Goal: Task Accomplishment & Management: Use online tool/utility

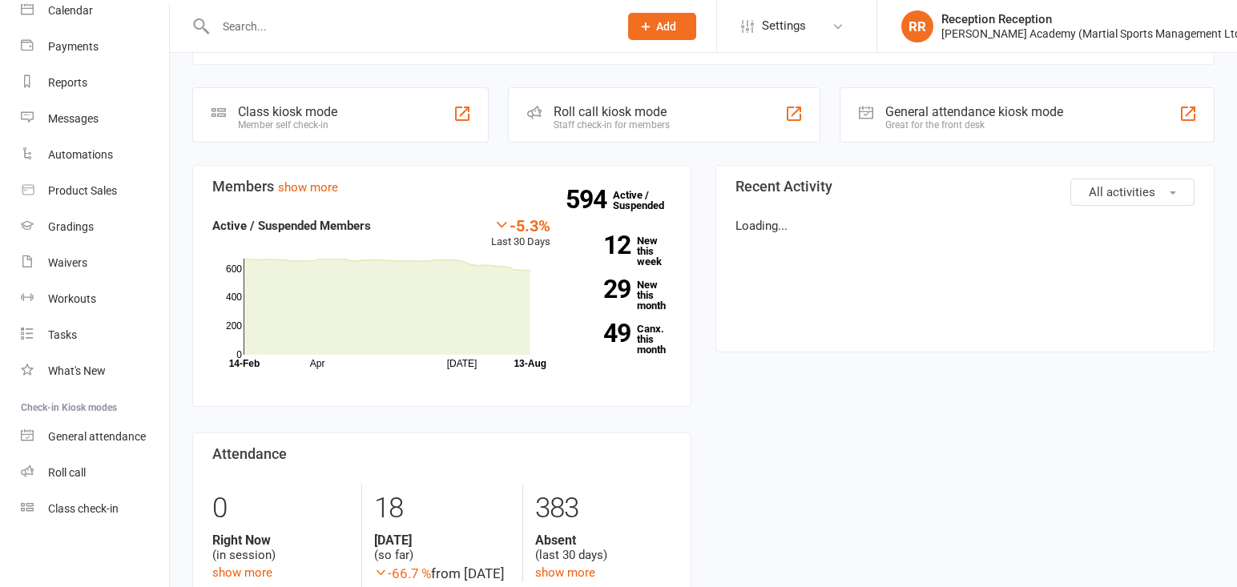
scroll to position [147, 0]
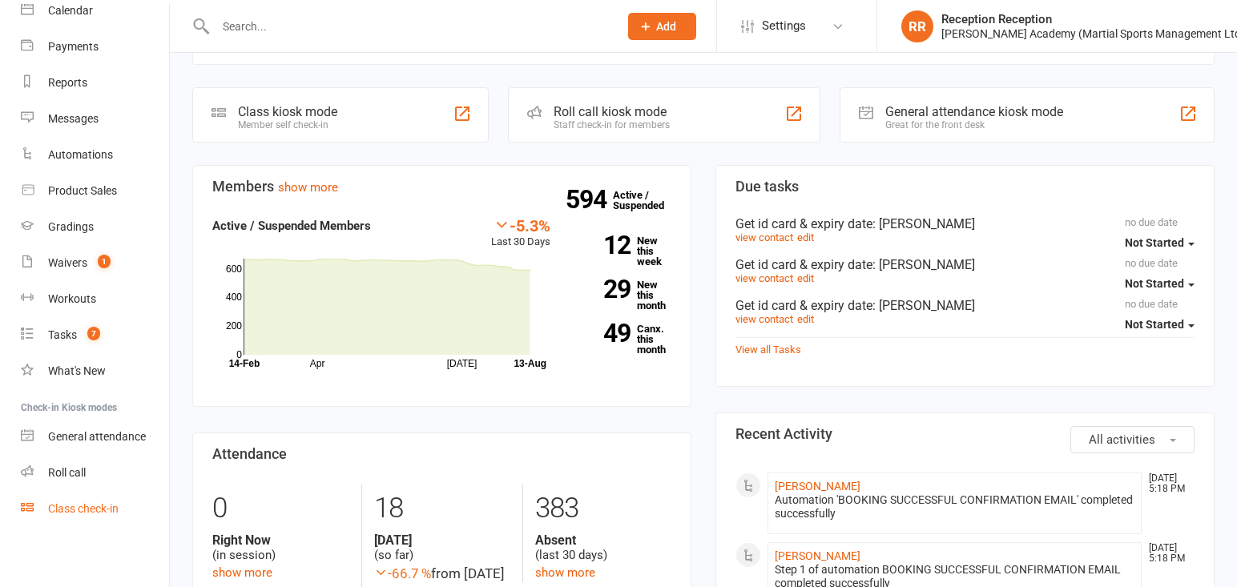
click at [93, 502] on div "Class check-in" at bounding box center [83, 508] width 71 height 13
click at [87, 507] on div "Class check-in" at bounding box center [83, 508] width 71 height 13
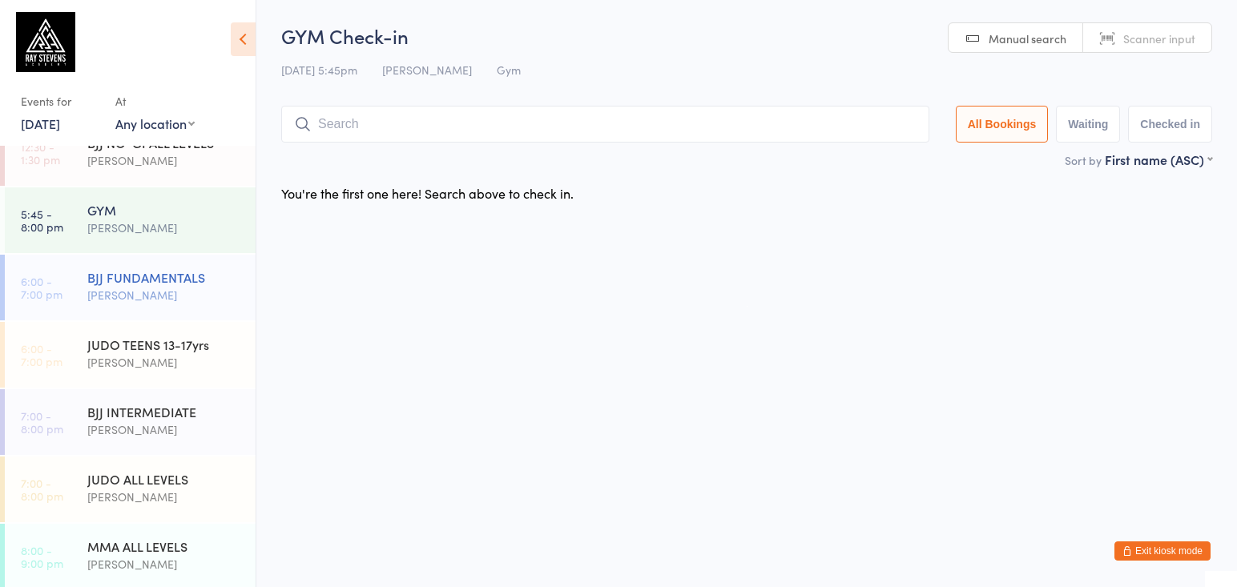
click at [127, 292] on div "[PERSON_NAME]" at bounding box center [164, 295] width 155 height 18
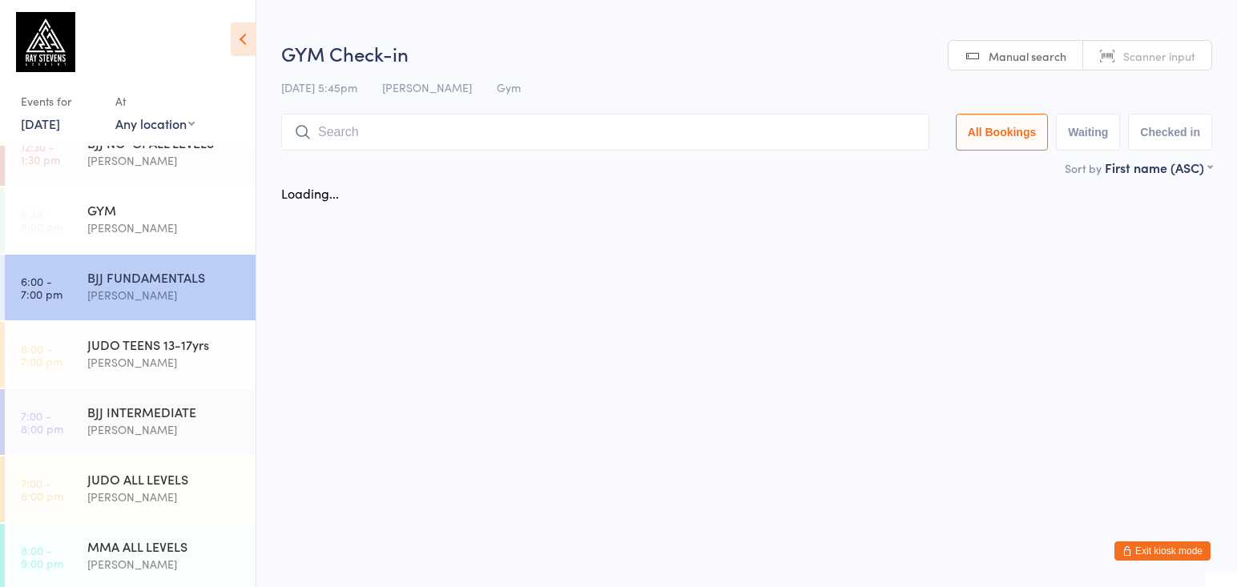
scroll to position [162, 0]
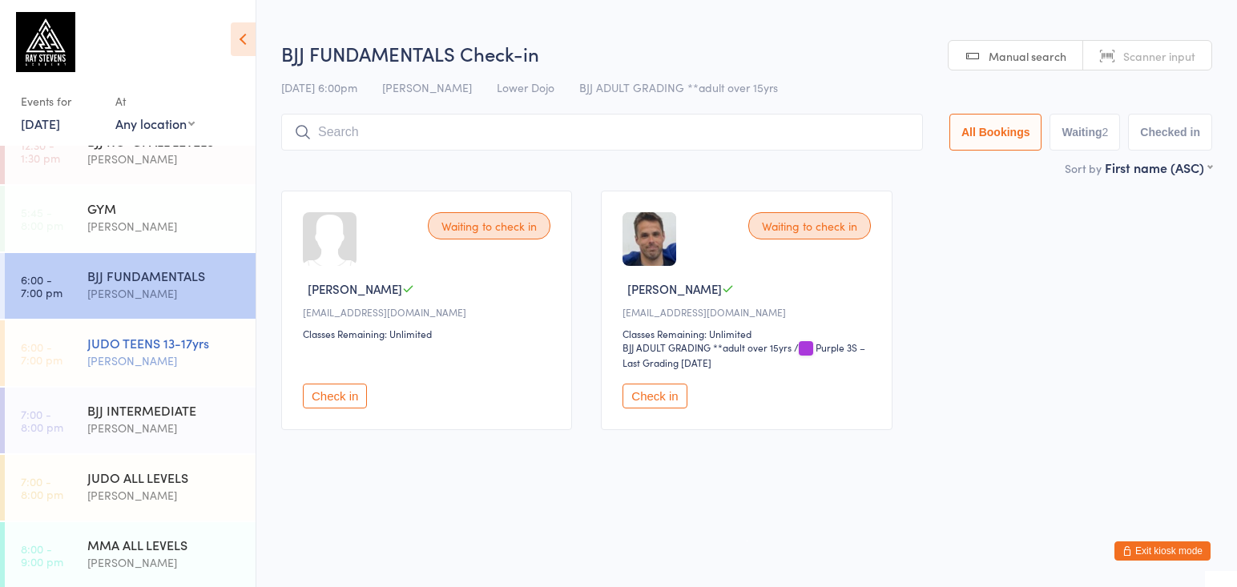
click at [87, 353] on div "[PERSON_NAME]" at bounding box center [164, 361] width 155 height 18
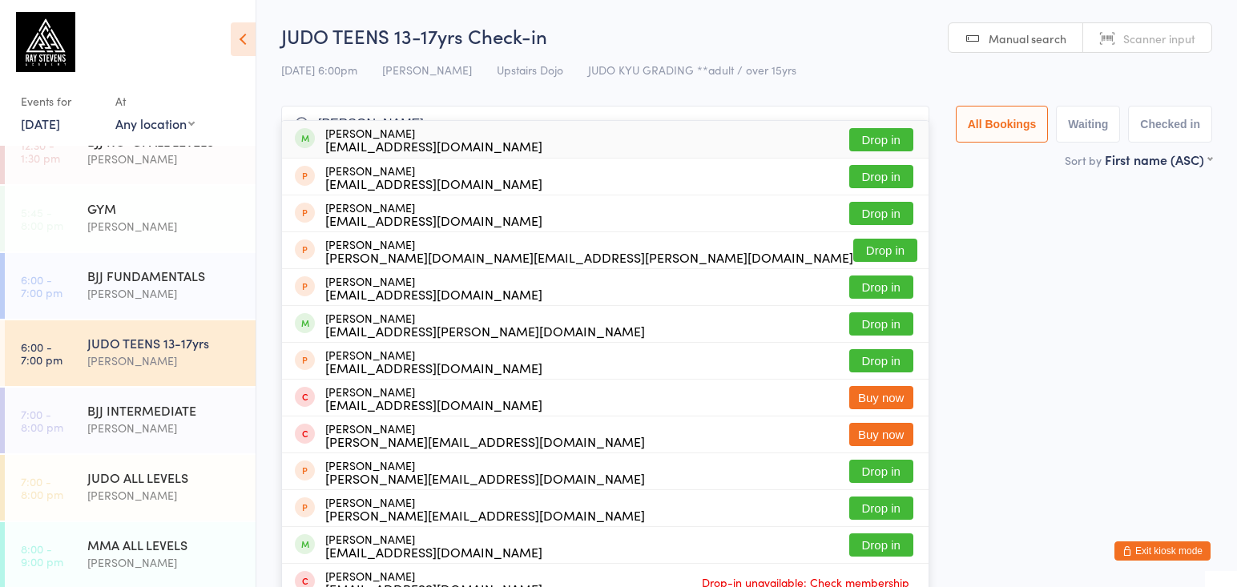
type input "[PERSON_NAME]"
click at [880, 146] on button "Drop in" at bounding box center [881, 139] width 64 height 23
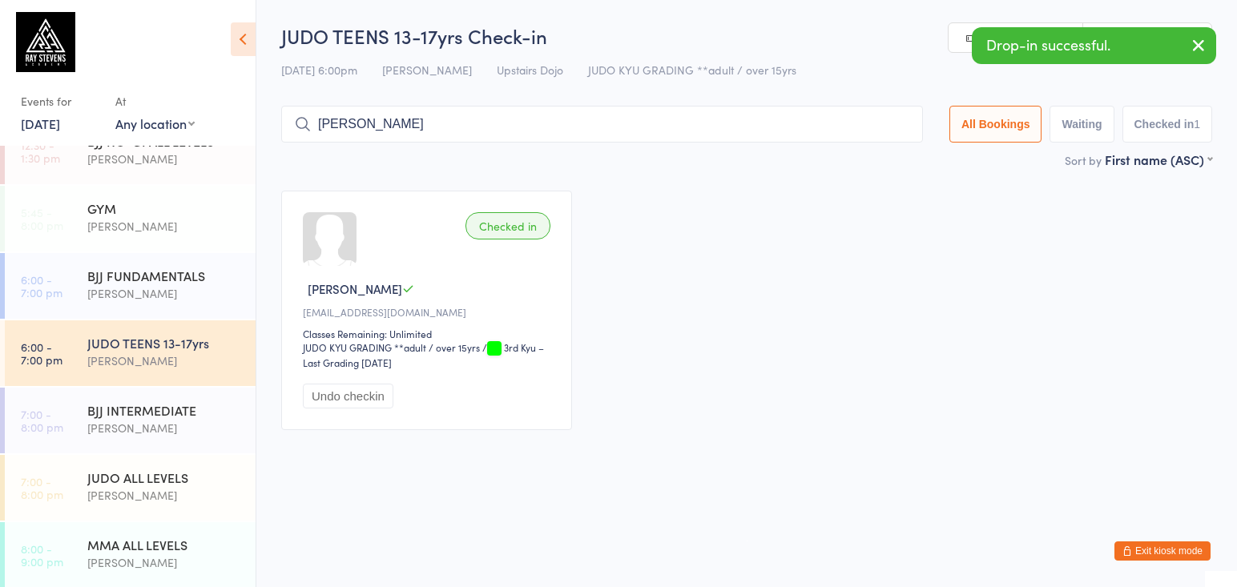
type input "[PERSON_NAME]"
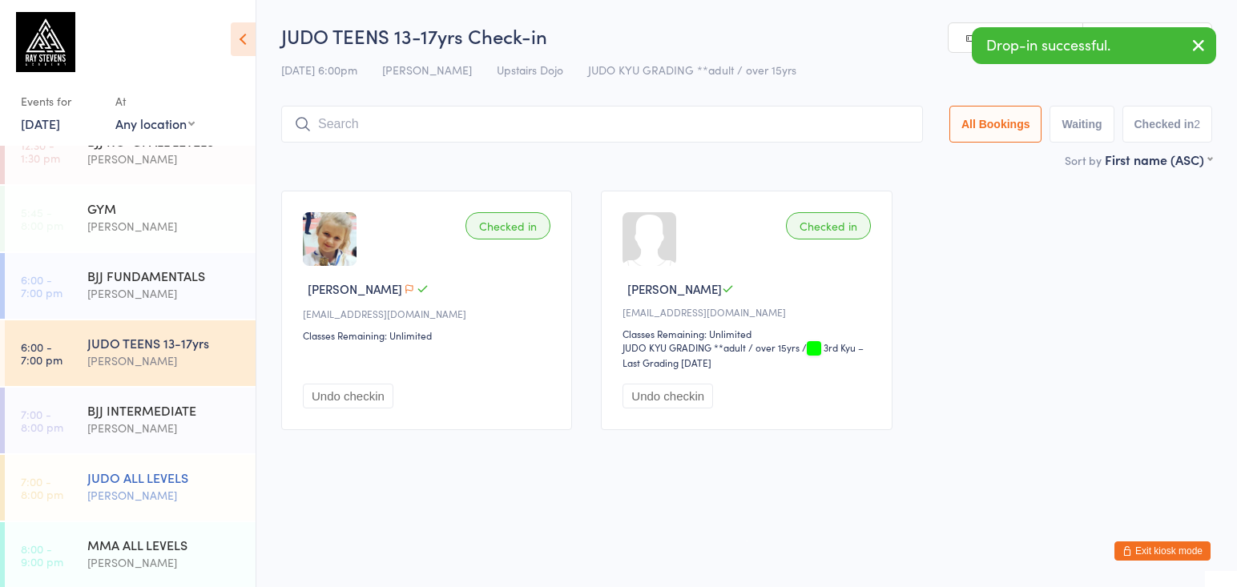
click at [170, 475] on div "JUDO ALL LEVELS" at bounding box center [164, 478] width 155 height 18
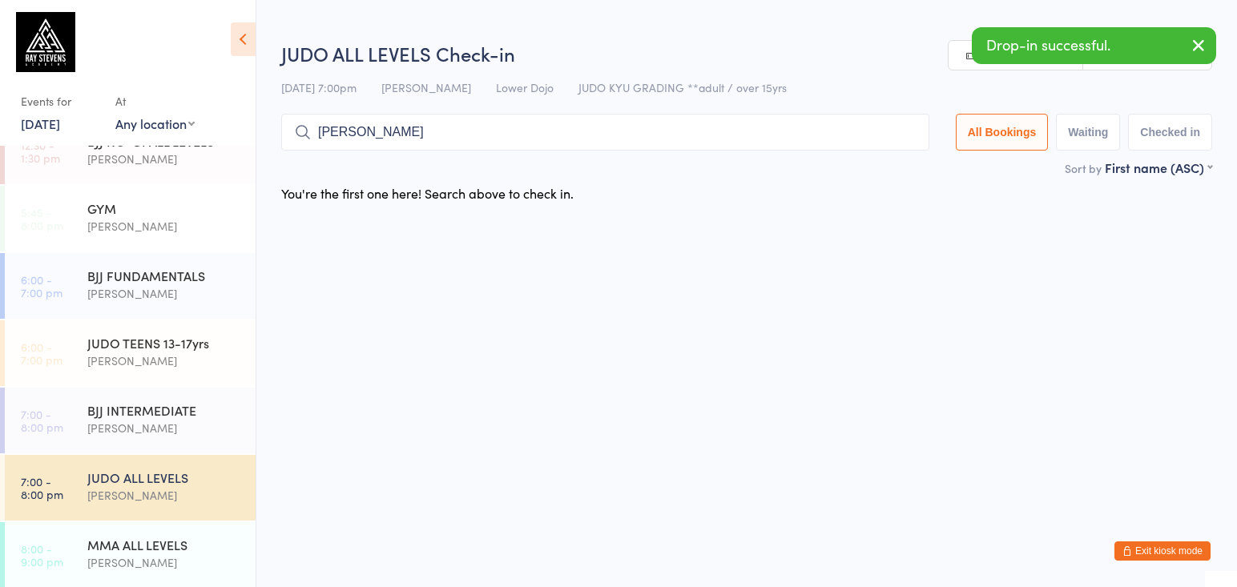
type input "[PERSON_NAME]"
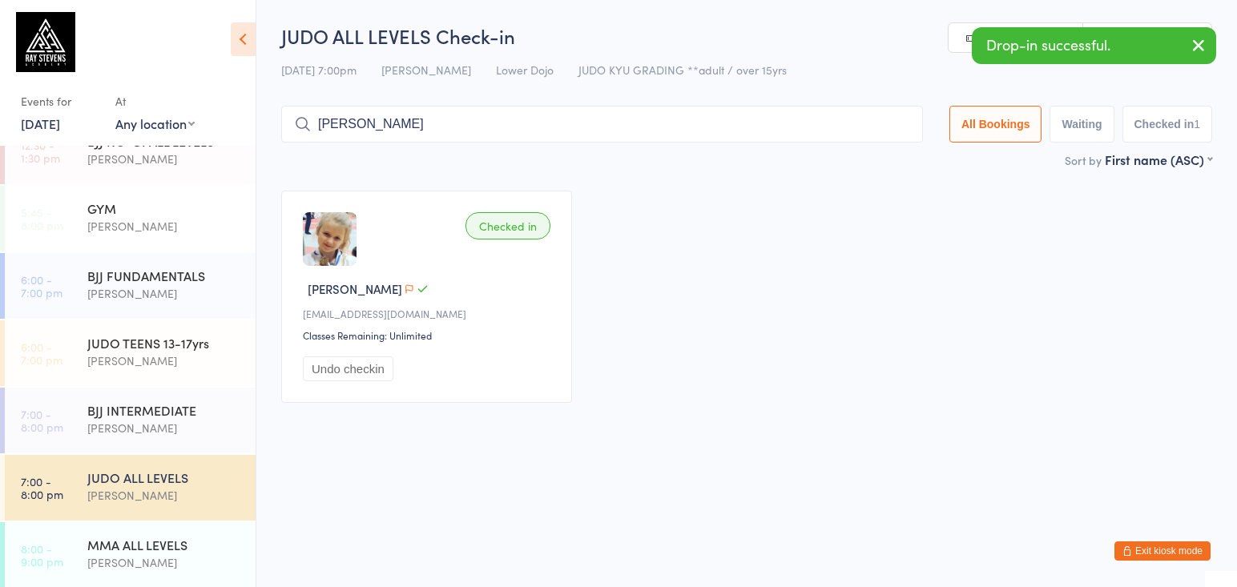
type input "[PERSON_NAME]"
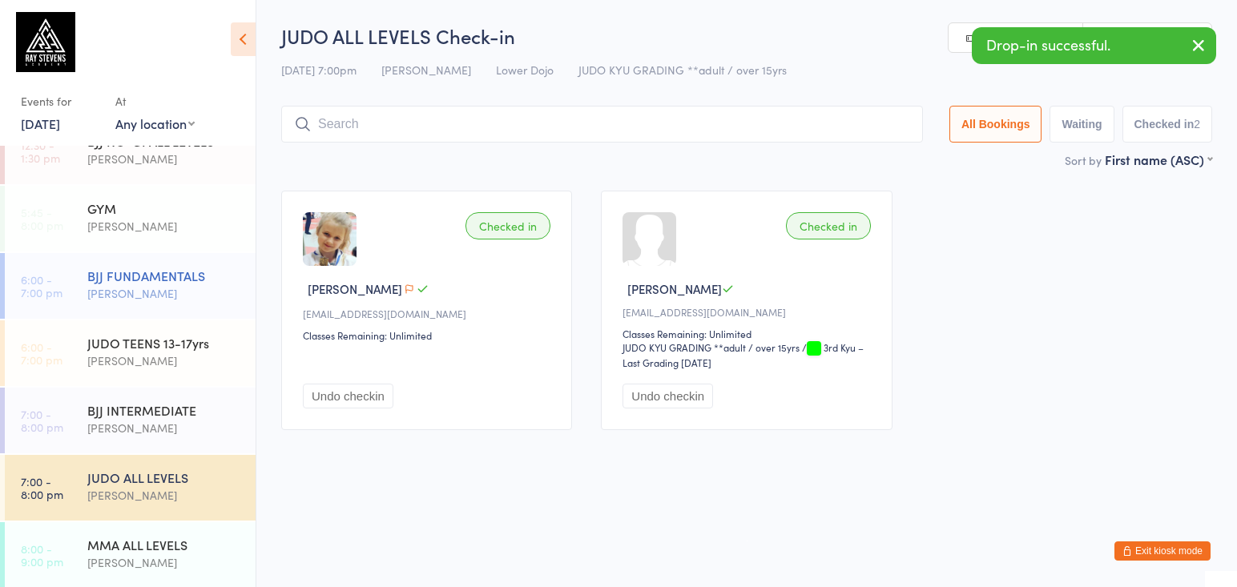
click at [103, 283] on div "BJJ FUNDAMENTALS [PERSON_NAME]" at bounding box center [171, 284] width 168 height 63
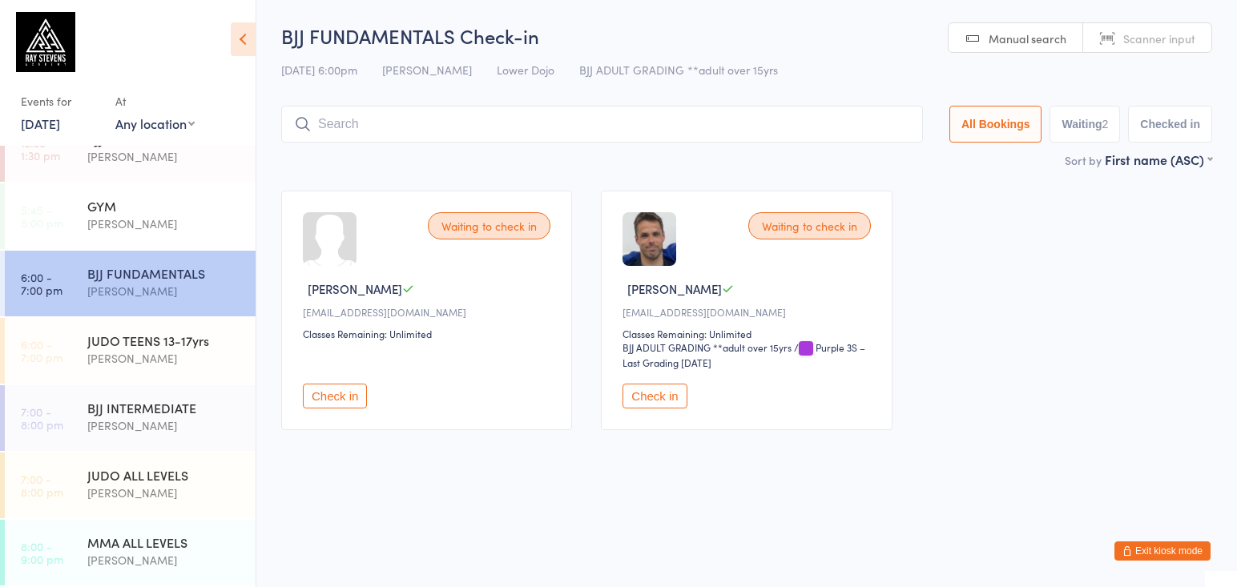
click at [586, 116] on input "search" at bounding box center [602, 124] width 642 height 37
click at [443, 107] on input "search" at bounding box center [602, 124] width 642 height 37
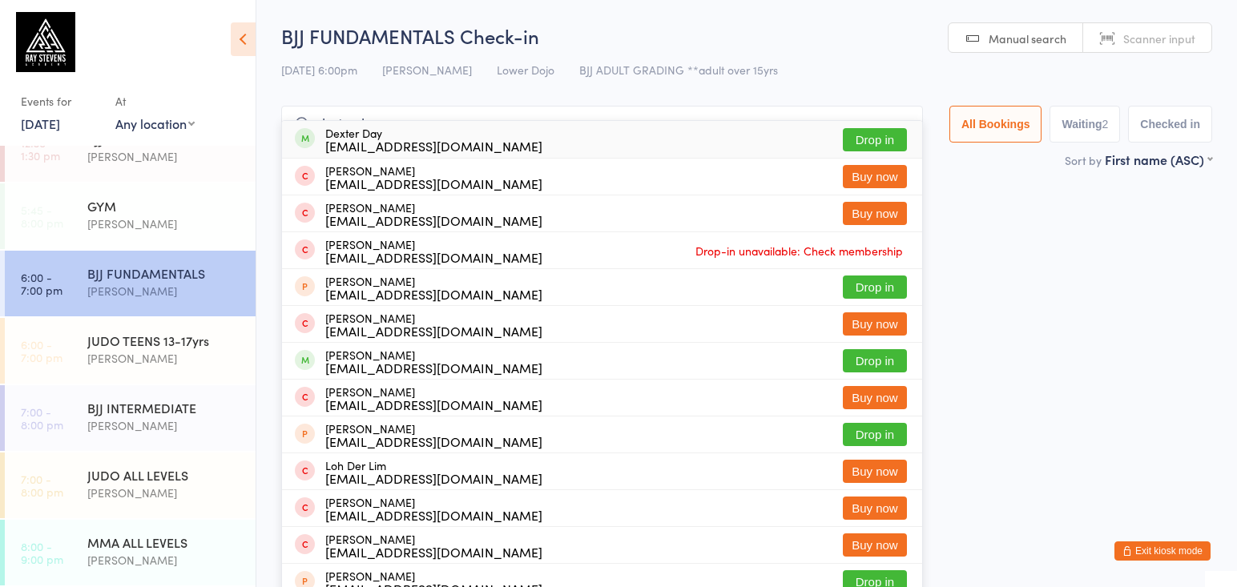
type input "dexter day"
click at [862, 137] on button "Drop in" at bounding box center [875, 139] width 64 height 23
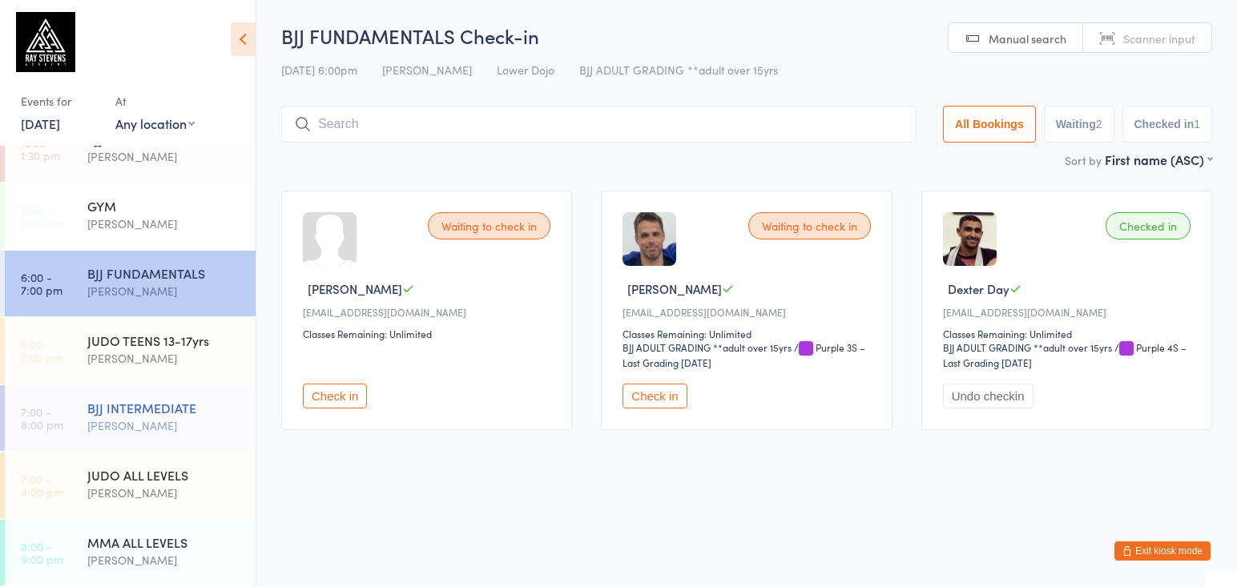
click at [174, 397] on div "BJJ INTERMEDIATE [PERSON_NAME]" at bounding box center [171, 416] width 168 height 63
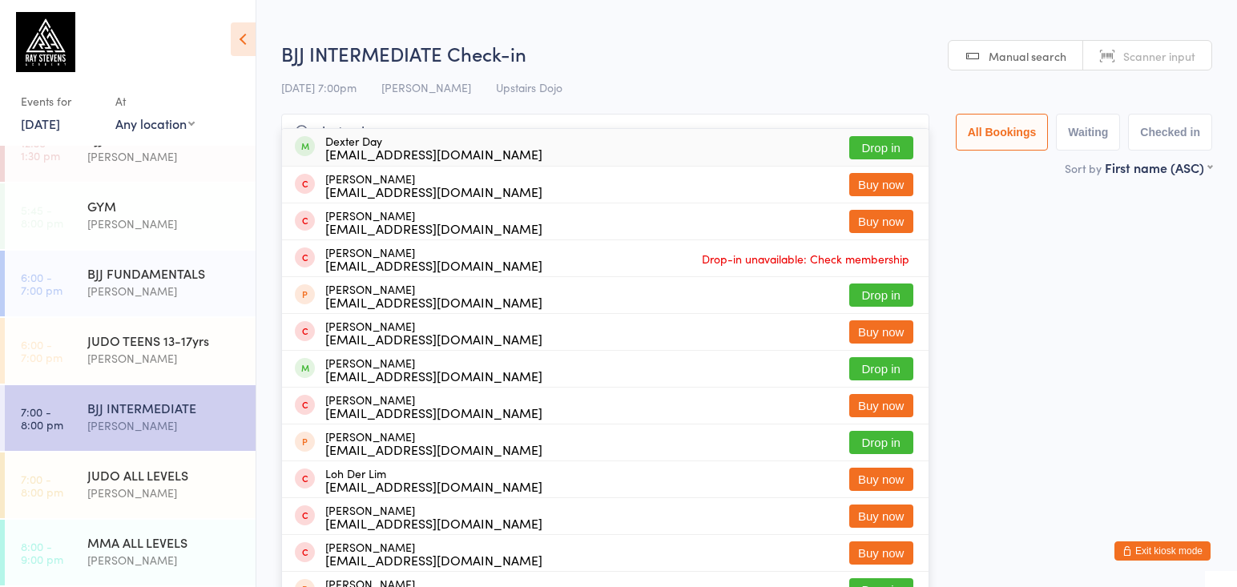
type input "dexter day"
click at [849, 148] on button "Drop in" at bounding box center [881, 147] width 64 height 23
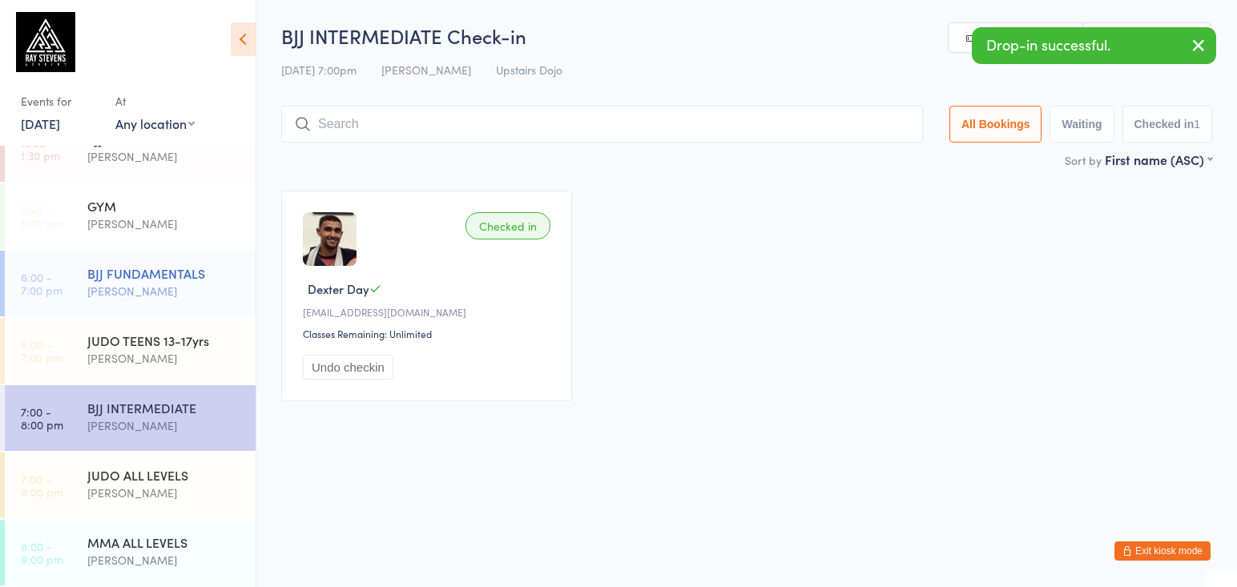
click at [194, 282] on div "[PERSON_NAME]" at bounding box center [164, 291] width 155 height 18
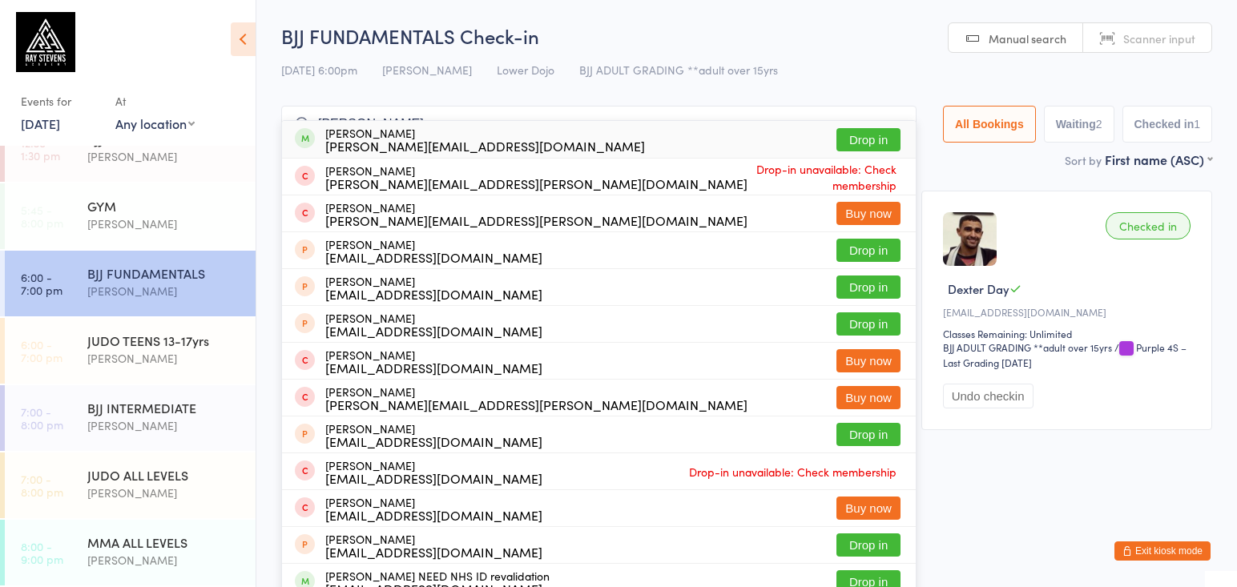
type input "[PERSON_NAME]"
click at [849, 143] on button "Drop in" at bounding box center [869, 139] width 64 height 23
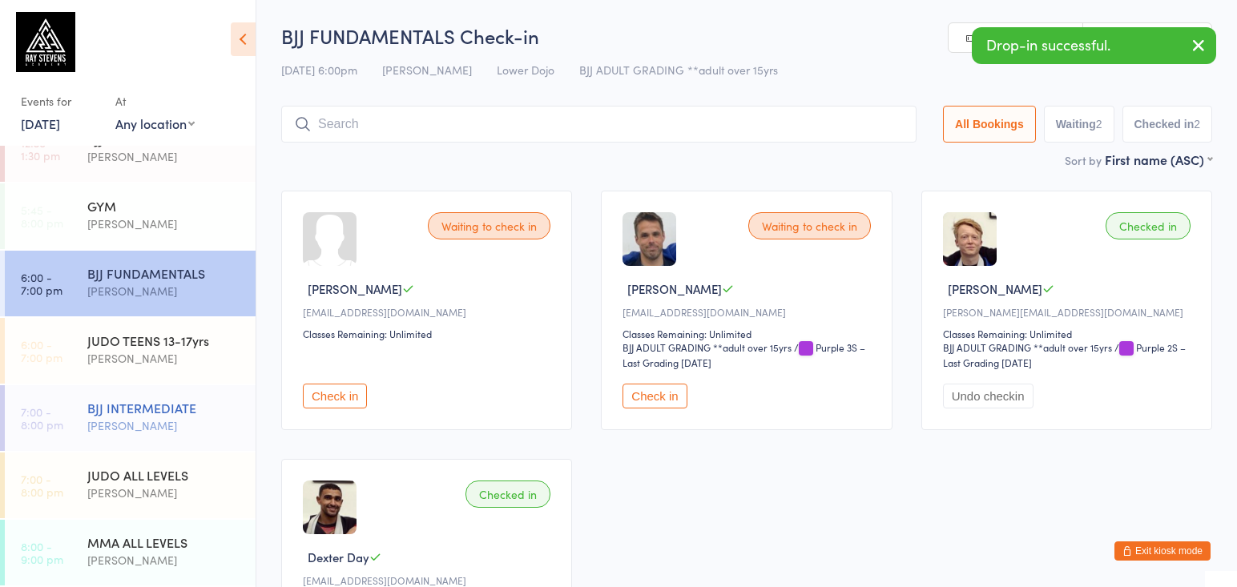
click at [187, 401] on div "BJJ INTERMEDIATE" at bounding box center [164, 408] width 155 height 18
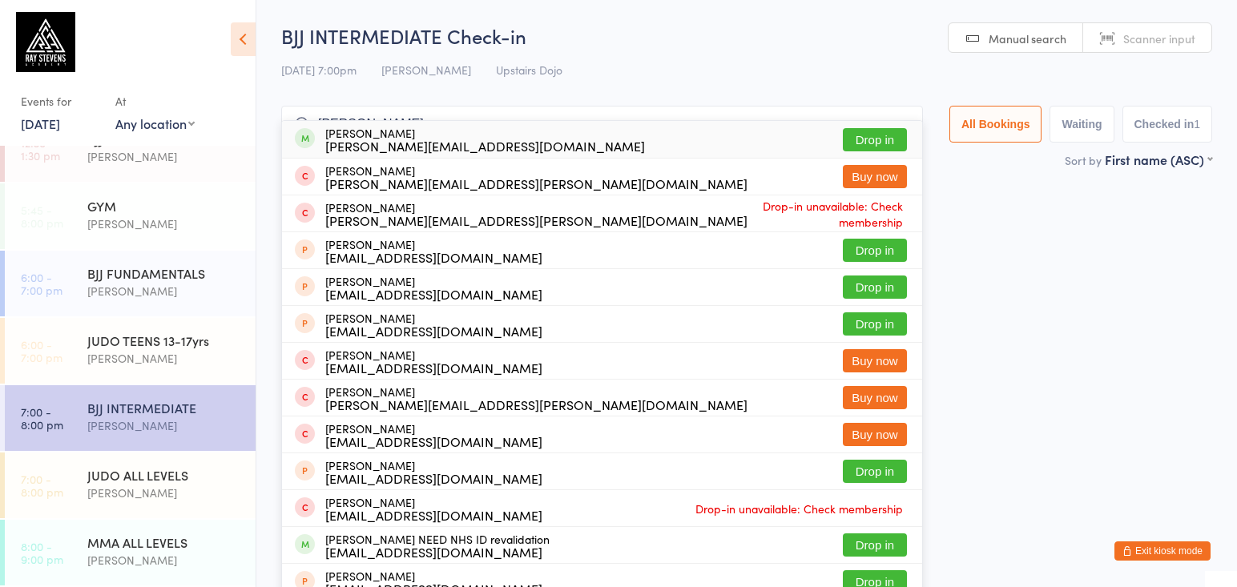
type input "[PERSON_NAME]"
drag, startPoint x: 873, startPoint y: 139, endPoint x: 378, endPoint y: 321, distance: 527.1
click at [873, 139] on button "Drop in" at bounding box center [875, 139] width 64 height 23
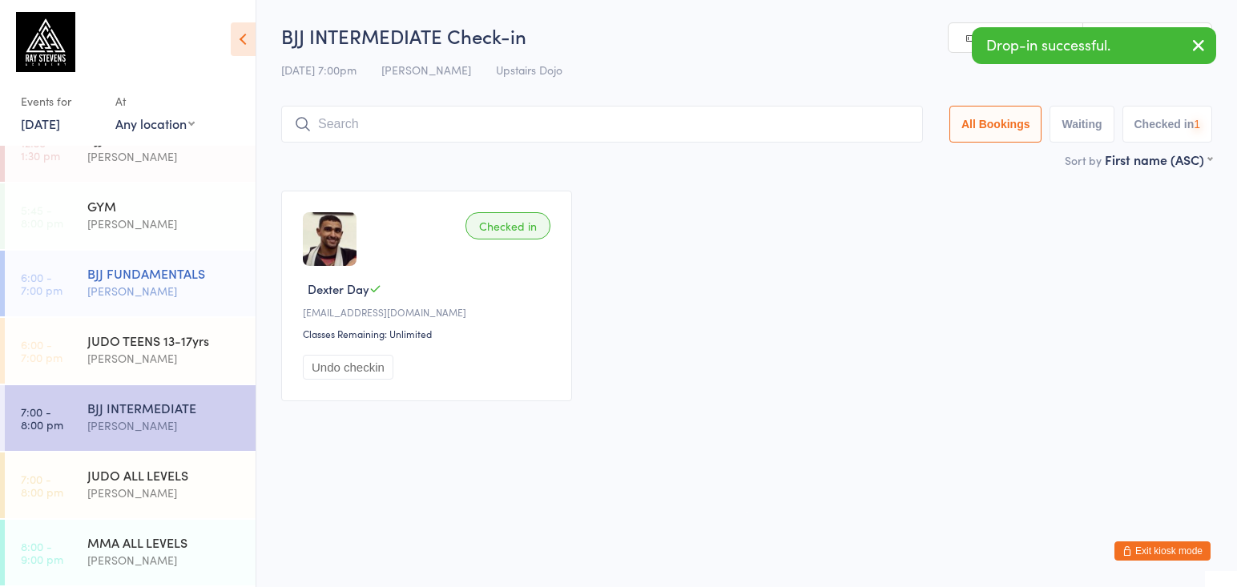
click at [172, 254] on div "BJJ FUNDAMENTALS [PERSON_NAME]" at bounding box center [171, 282] width 168 height 63
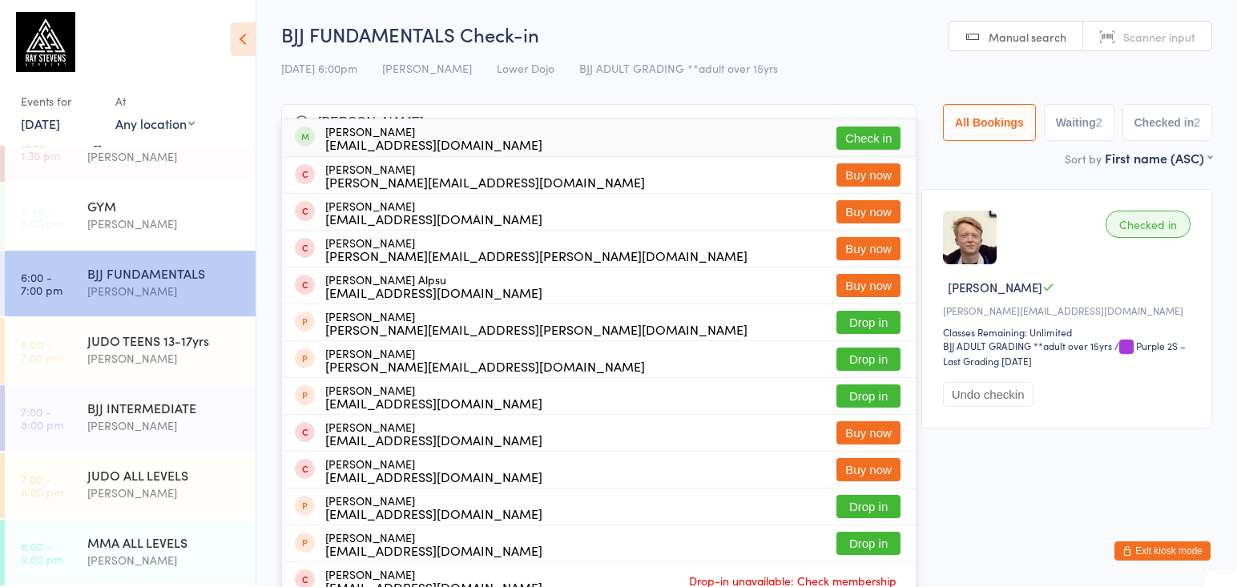
type input "[PERSON_NAME]"
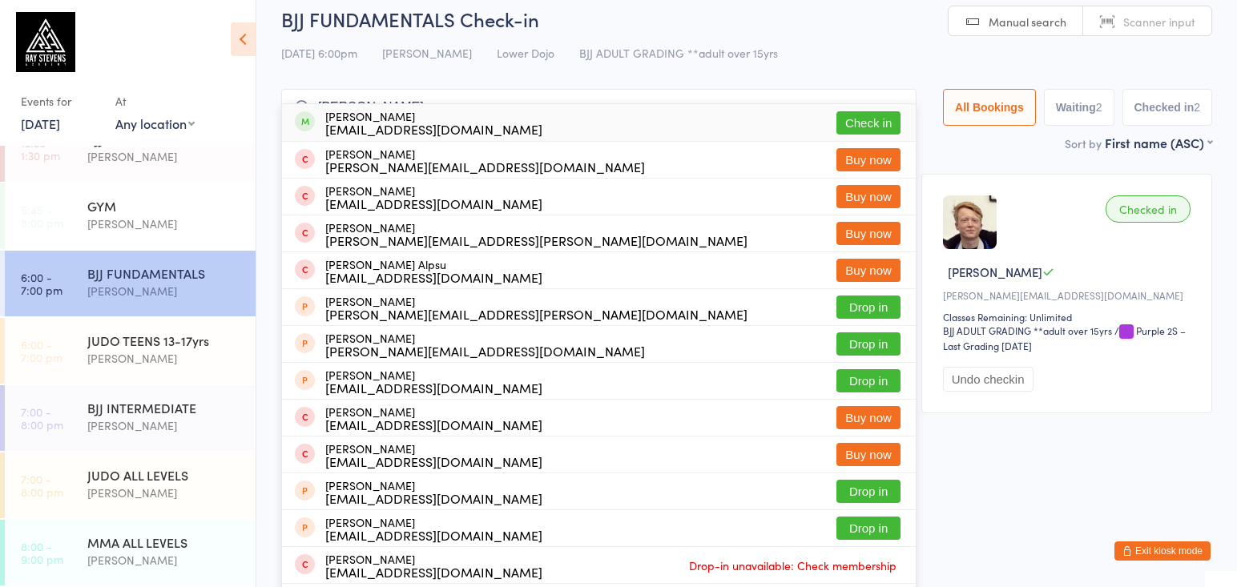
click at [852, 139] on div "[PERSON_NAME] [EMAIL_ADDRESS][DOMAIN_NAME] Check in" at bounding box center [599, 122] width 634 height 37
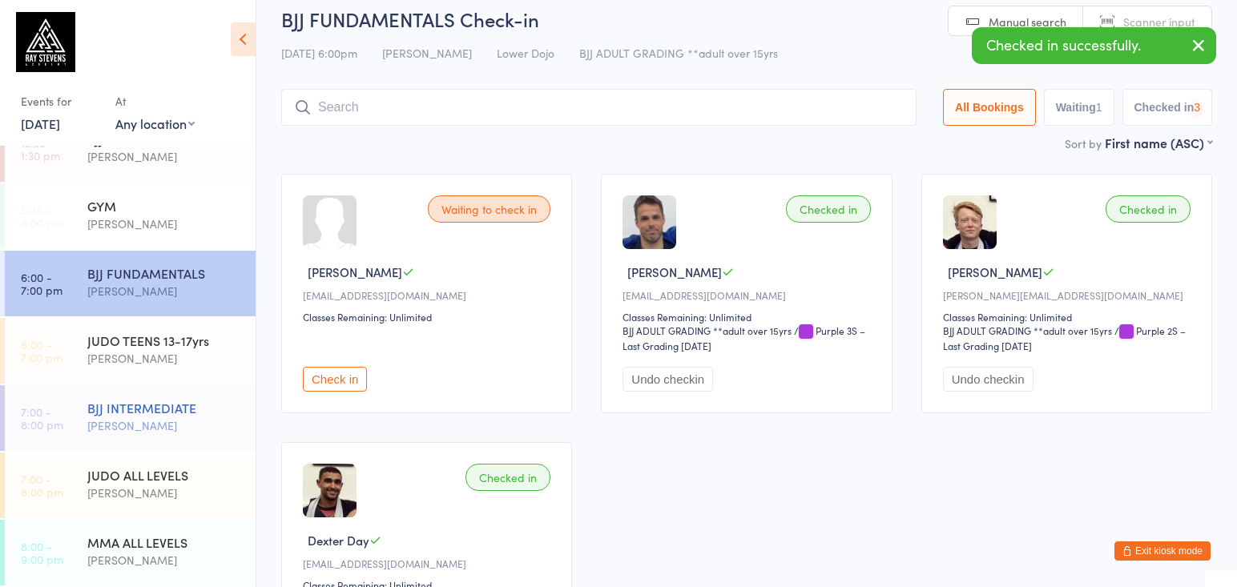
click at [163, 412] on div "BJJ INTERMEDIATE" at bounding box center [164, 408] width 155 height 18
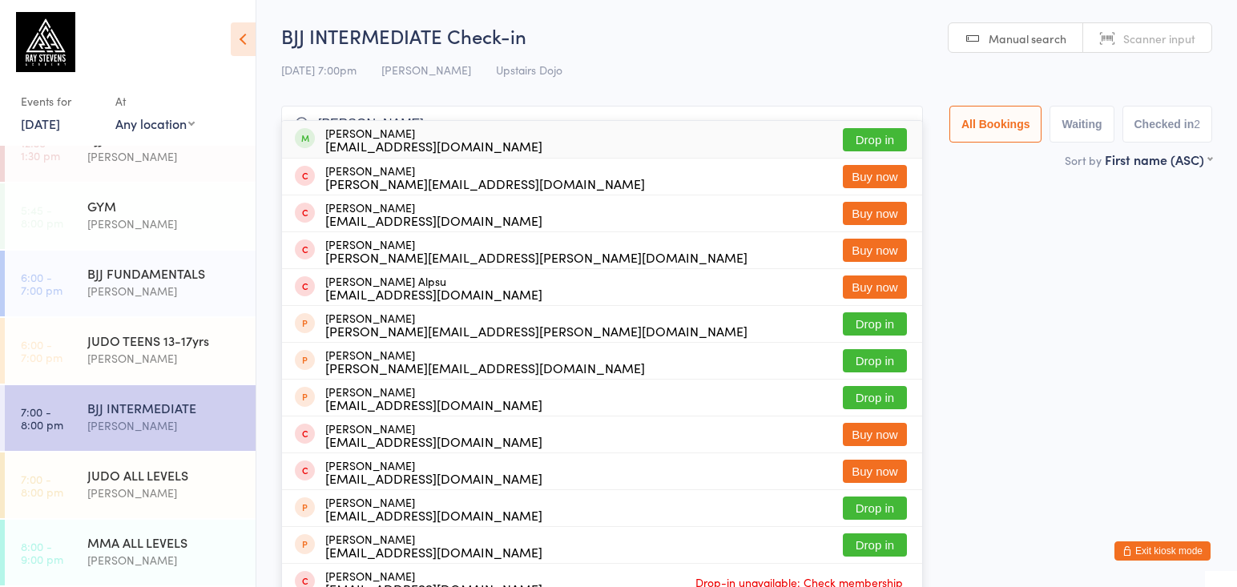
type input "[PERSON_NAME]"
click at [849, 139] on button "Drop in" at bounding box center [875, 139] width 64 height 23
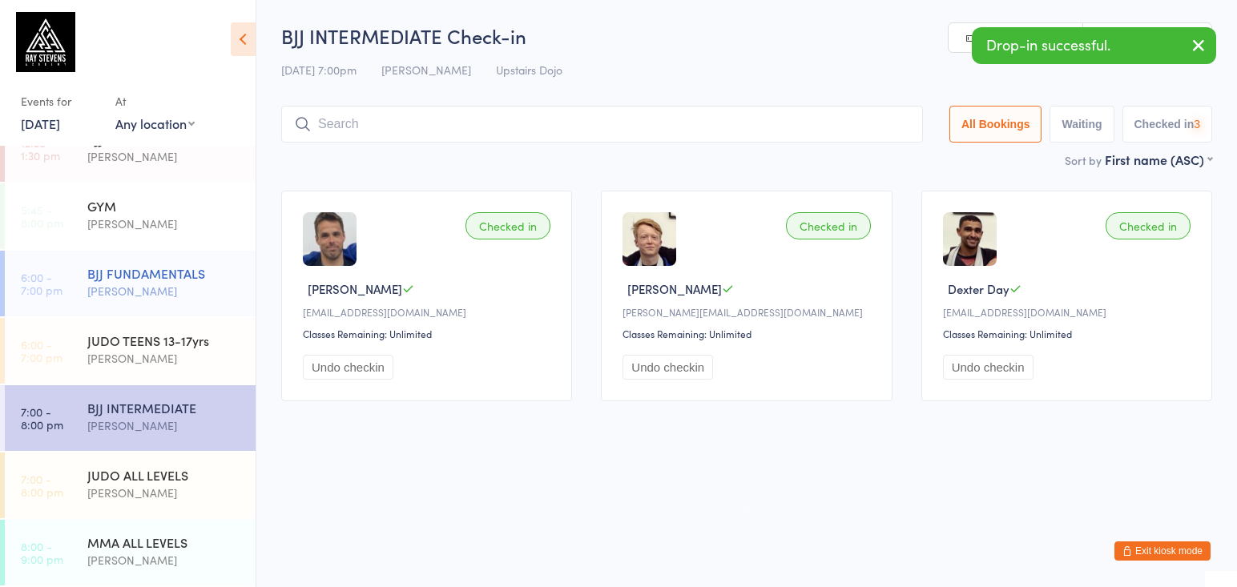
click at [209, 297] on div "[PERSON_NAME]" at bounding box center [164, 291] width 155 height 18
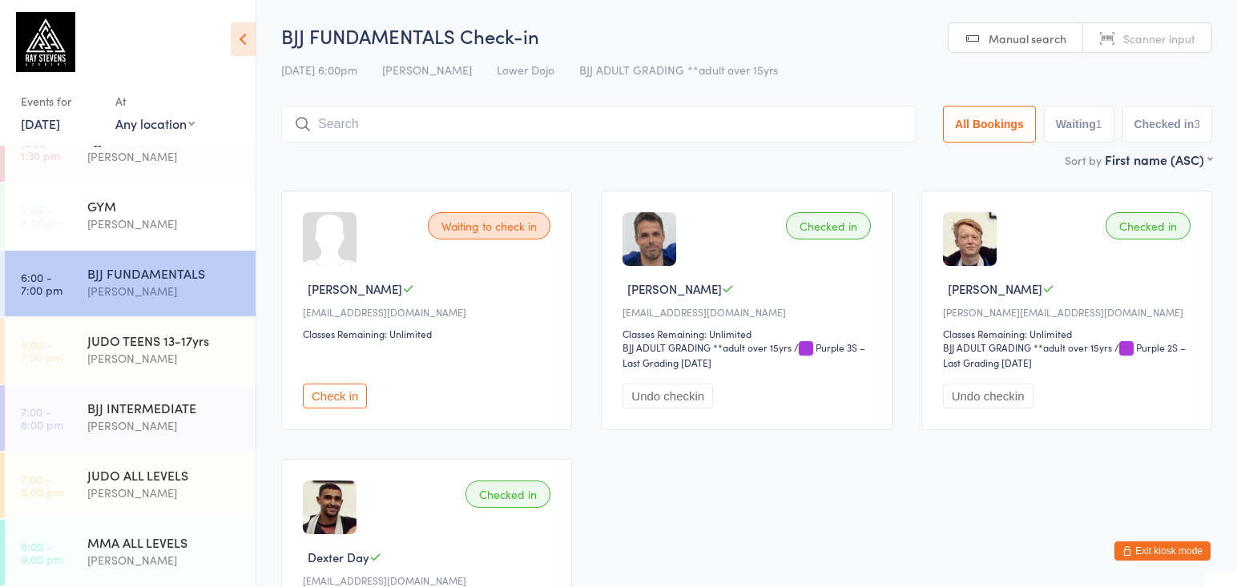
click at [805, 107] on input "search" at bounding box center [599, 124] width 636 height 37
click at [115, 343] on div "JUDO TEENS 13-17yrs" at bounding box center [164, 341] width 155 height 18
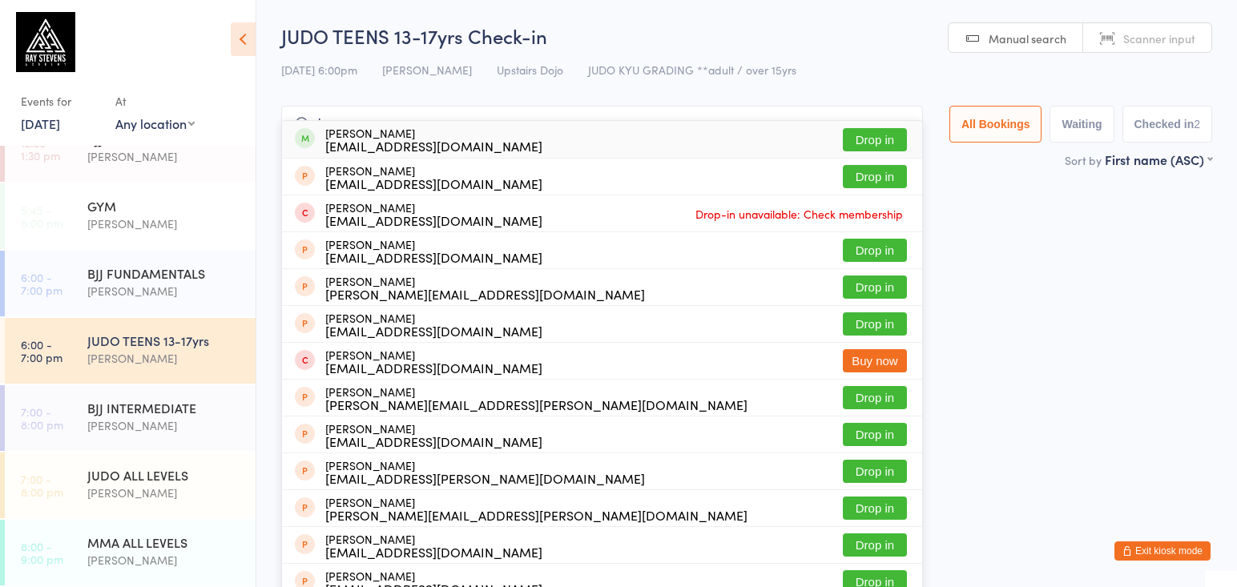
type input "lauren"
click at [870, 142] on button "Drop in" at bounding box center [875, 139] width 64 height 23
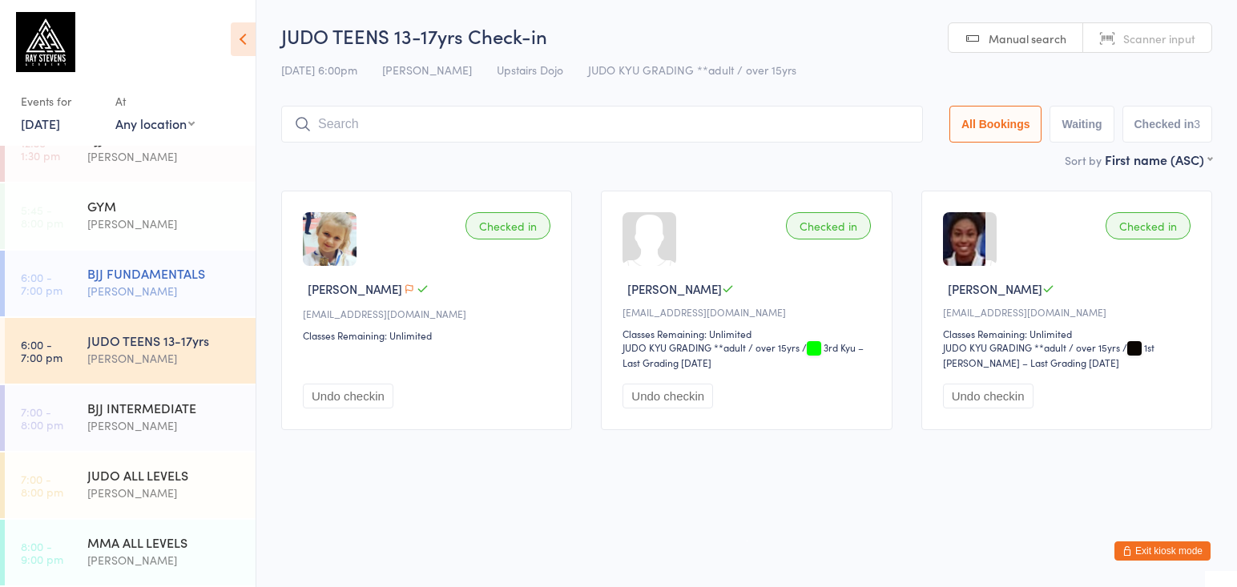
click at [107, 272] on div "BJJ FUNDAMENTALS" at bounding box center [164, 273] width 155 height 18
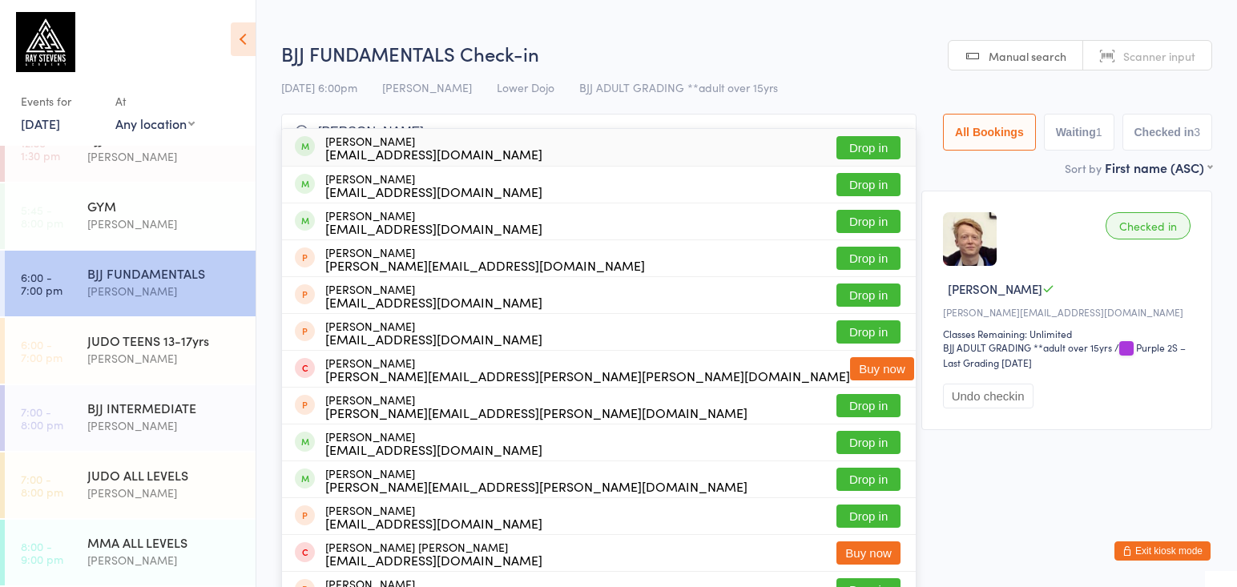
type input "[PERSON_NAME]"
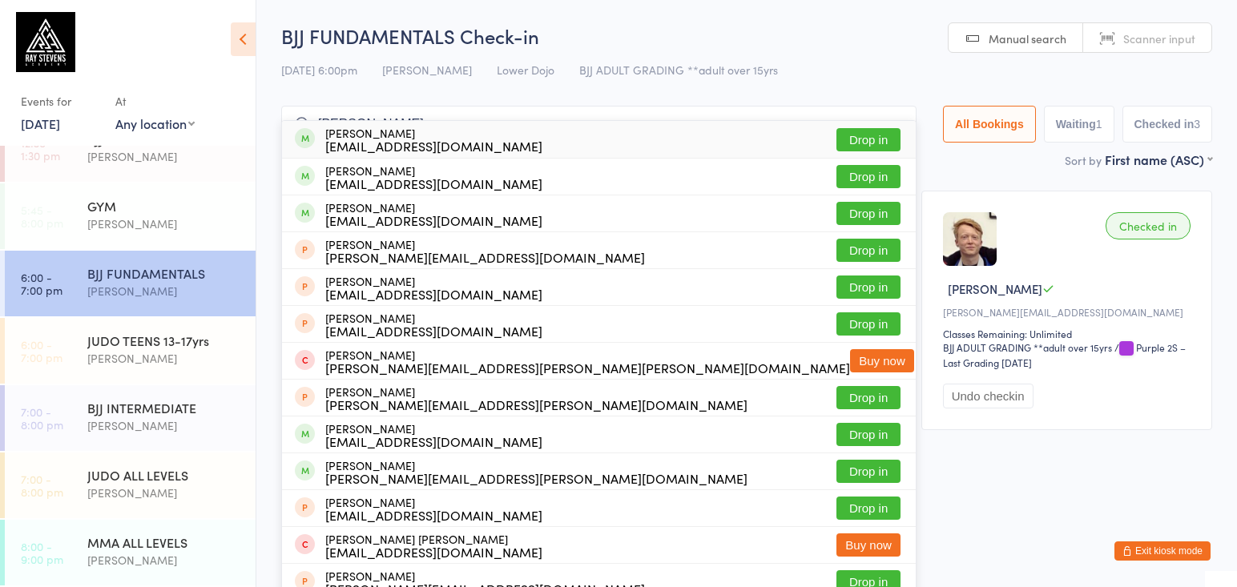
click at [872, 145] on button "Drop in" at bounding box center [869, 139] width 64 height 23
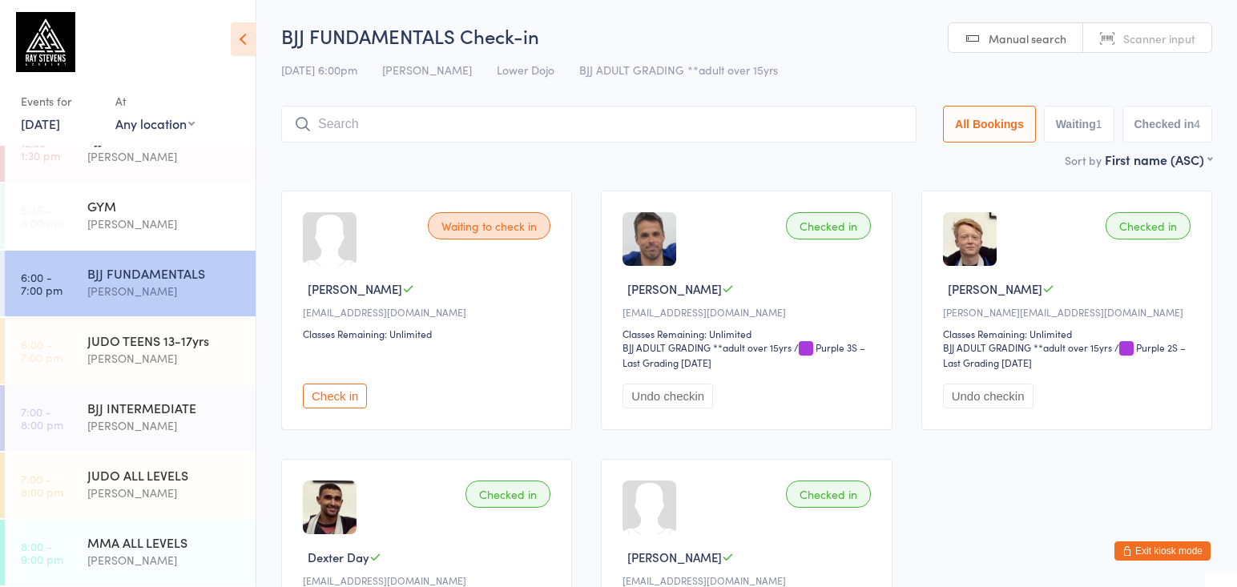
drag, startPoint x: 343, startPoint y: 108, endPoint x: 337, endPoint y: 116, distance: 9.8
click at [337, 116] on input "search" at bounding box center [599, 124] width 636 height 37
type input "[PERSON_NAME]"
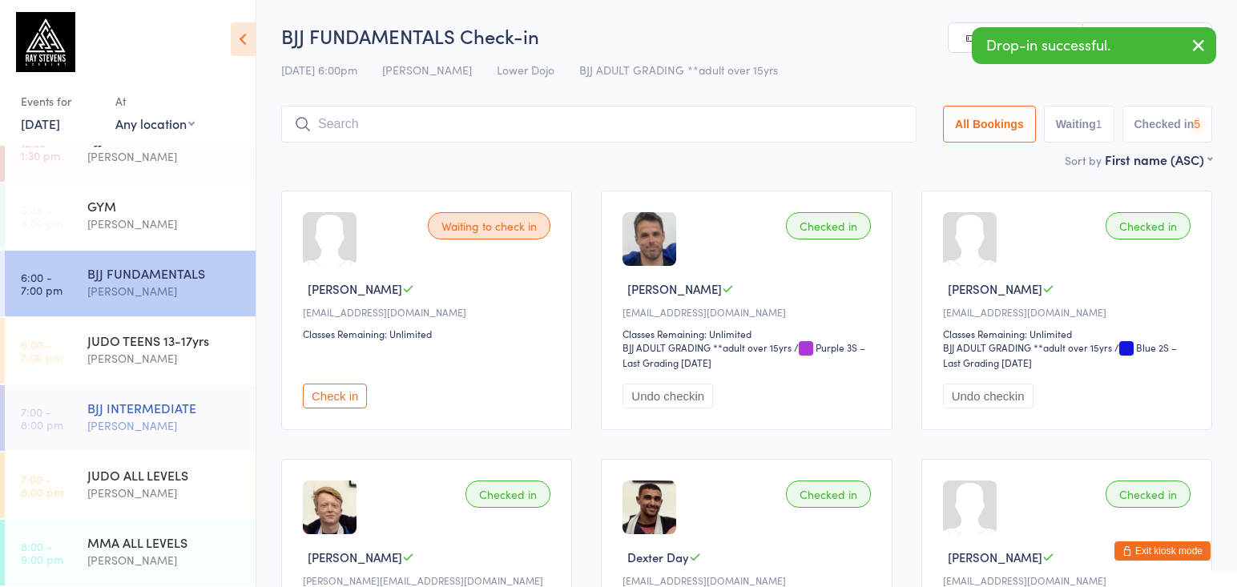
click at [140, 423] on div "[PERSON_NAME]" at bounding box center [164, 426] width 155 height 18
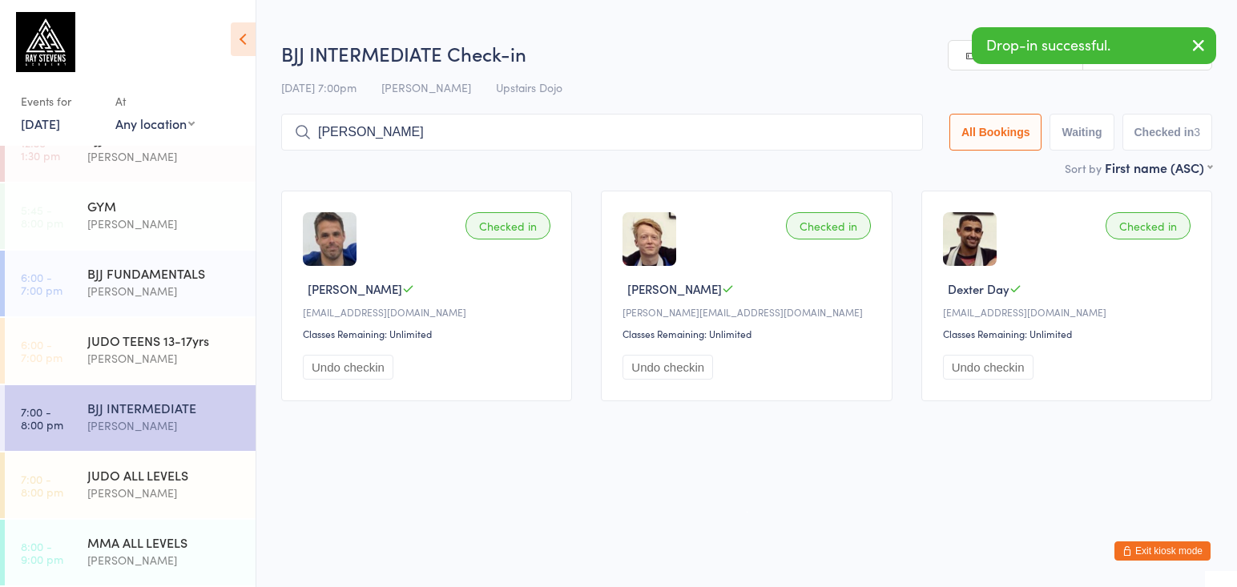
type input "[PERSON_NAME]"
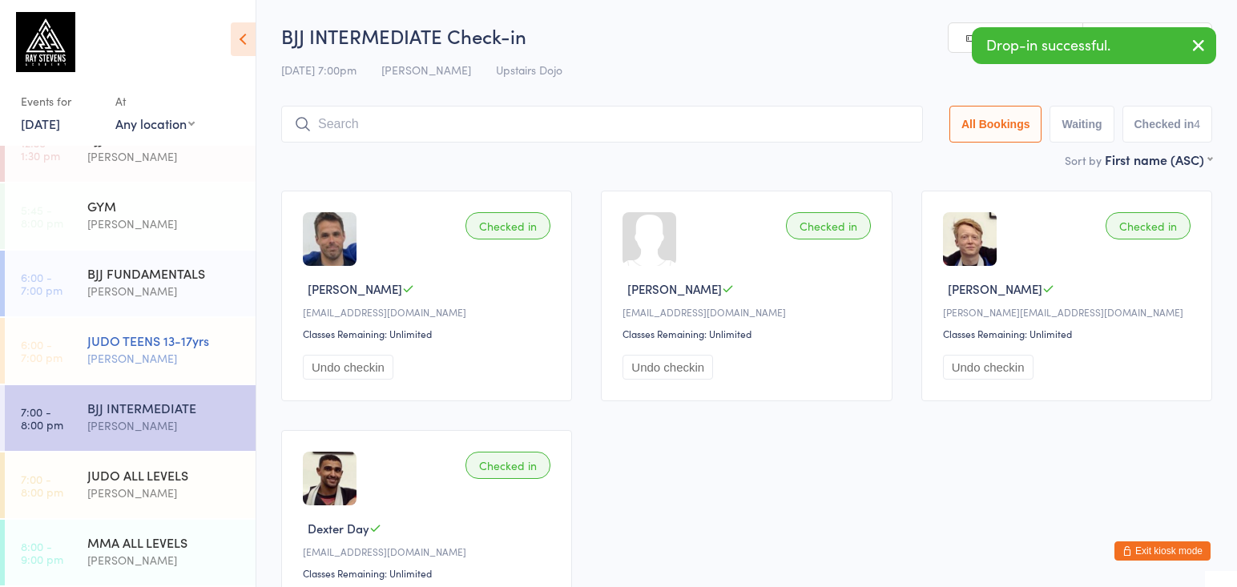
click at [159, 331] on div "JUDO TEENS 13-17yrs [PERSON_NAME]" at bounding box center [171, 349] width 168 height 63
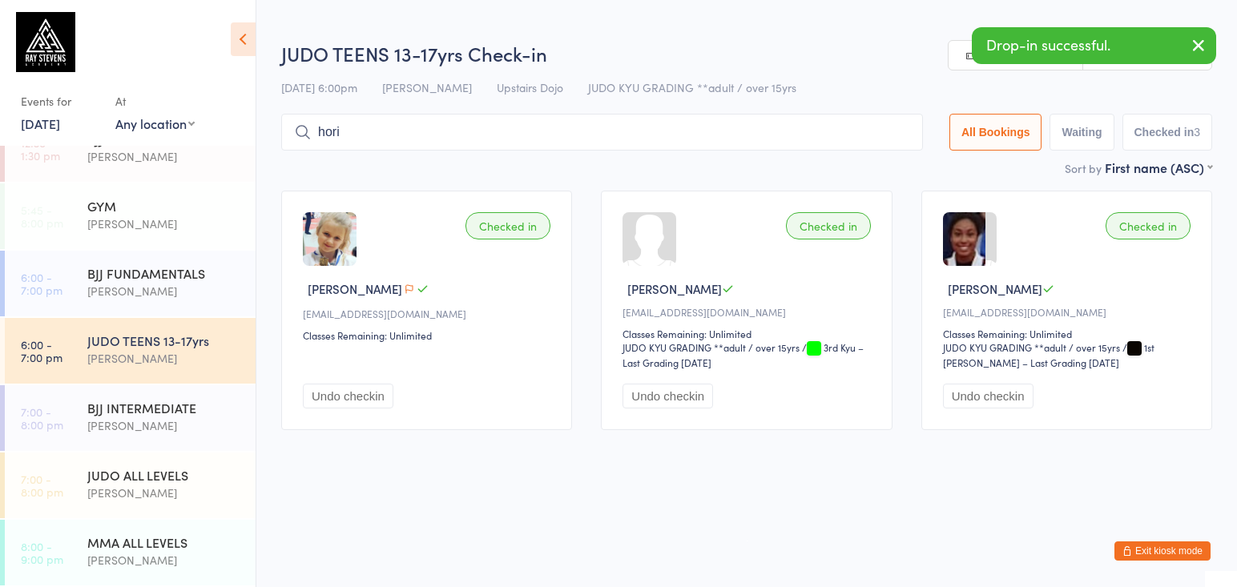
type input "horia"
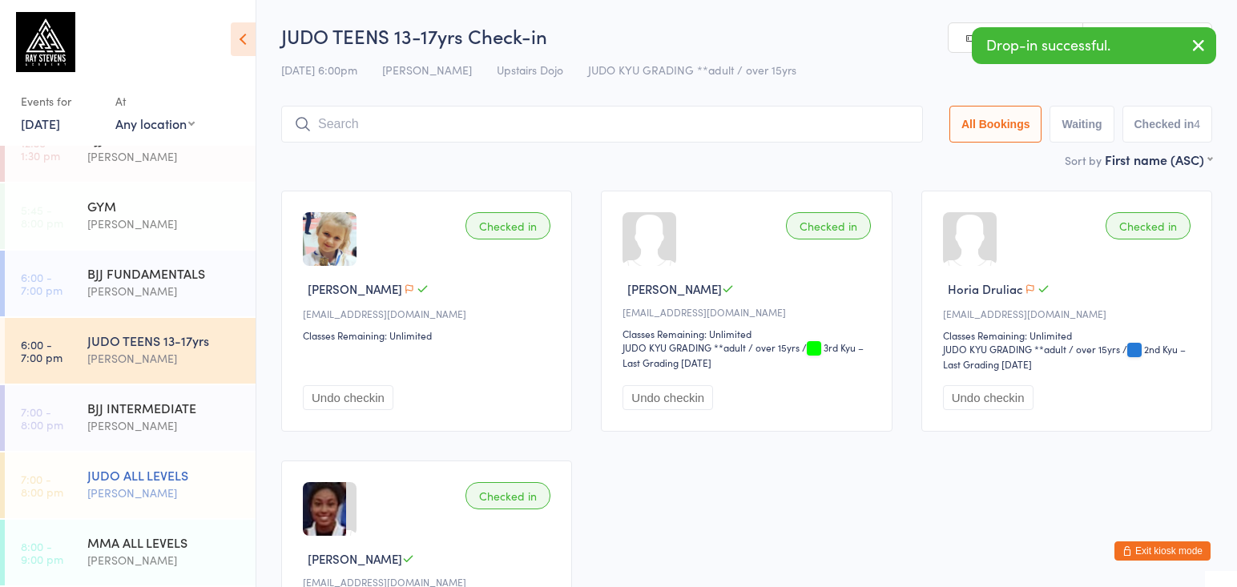
click at [207, 500] on div "[PERSON_NAME]" at bounding box center [164, 493] width 155 height 18
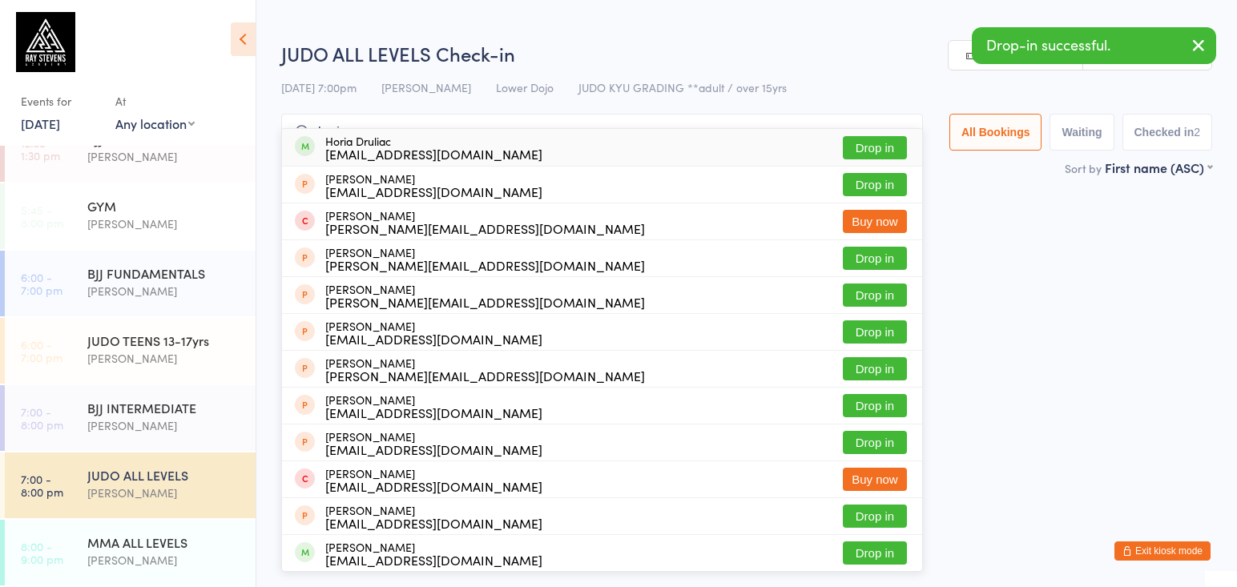
type input "hora"
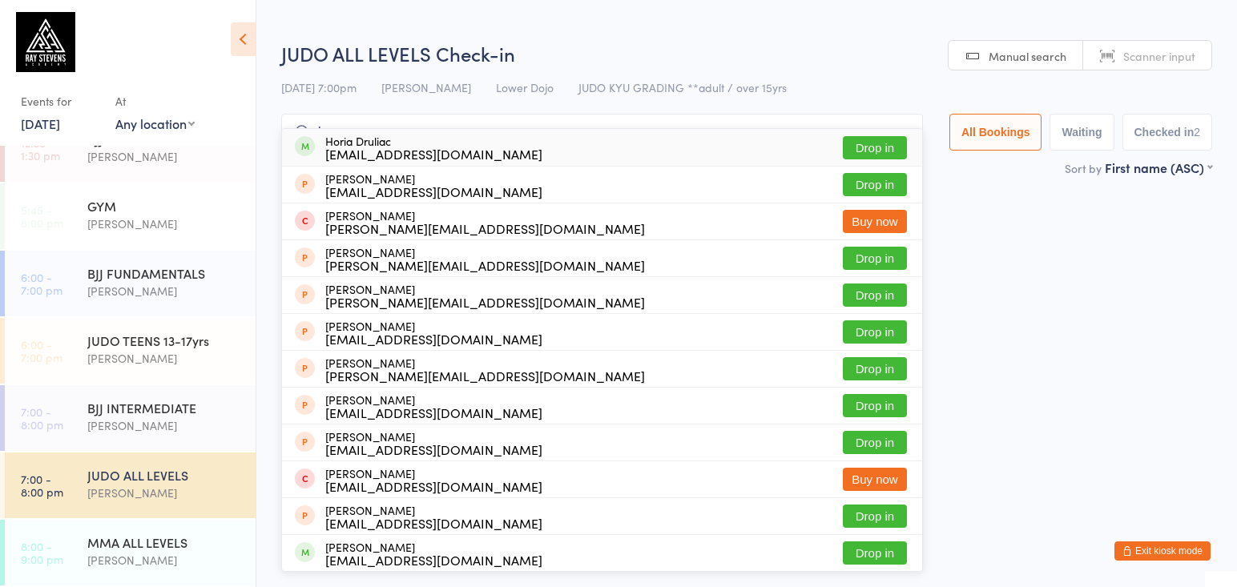
drag, startPoint x: 201, startPoint y: 499, endPoint x: 881, endPoint y: 150, distance: 764.1
click at [881, 150] on button "Drop in" at bounding box center [875, 147] width 64 height 23
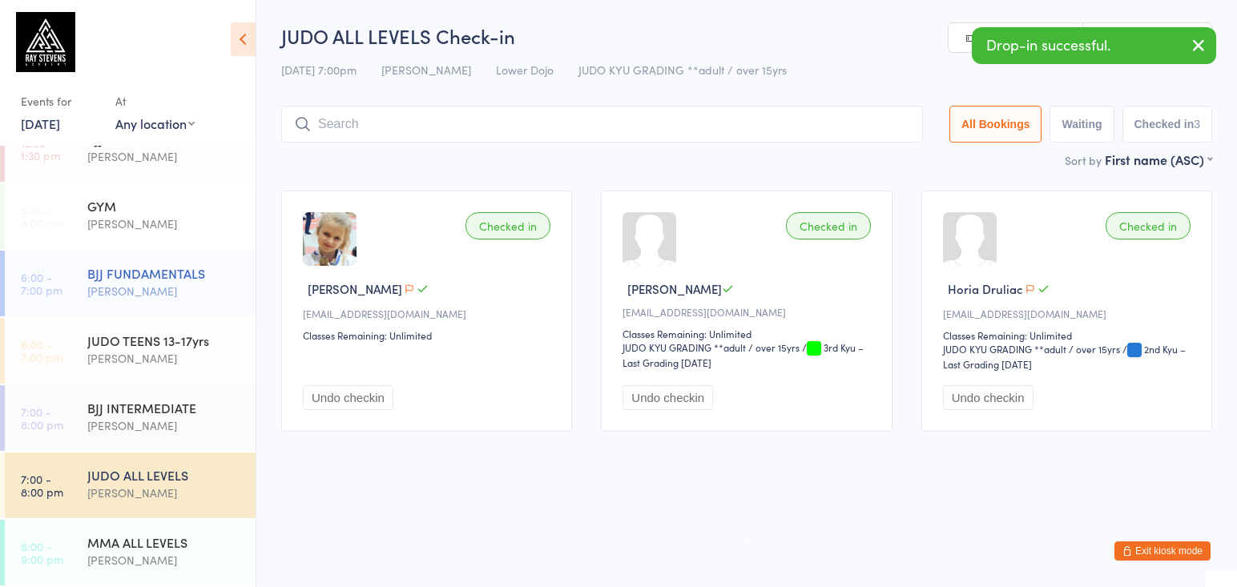
click at [212, 269] on div "BJJ FUNDAMENTALS" at bounding box center [164, 273] width 155 height 18
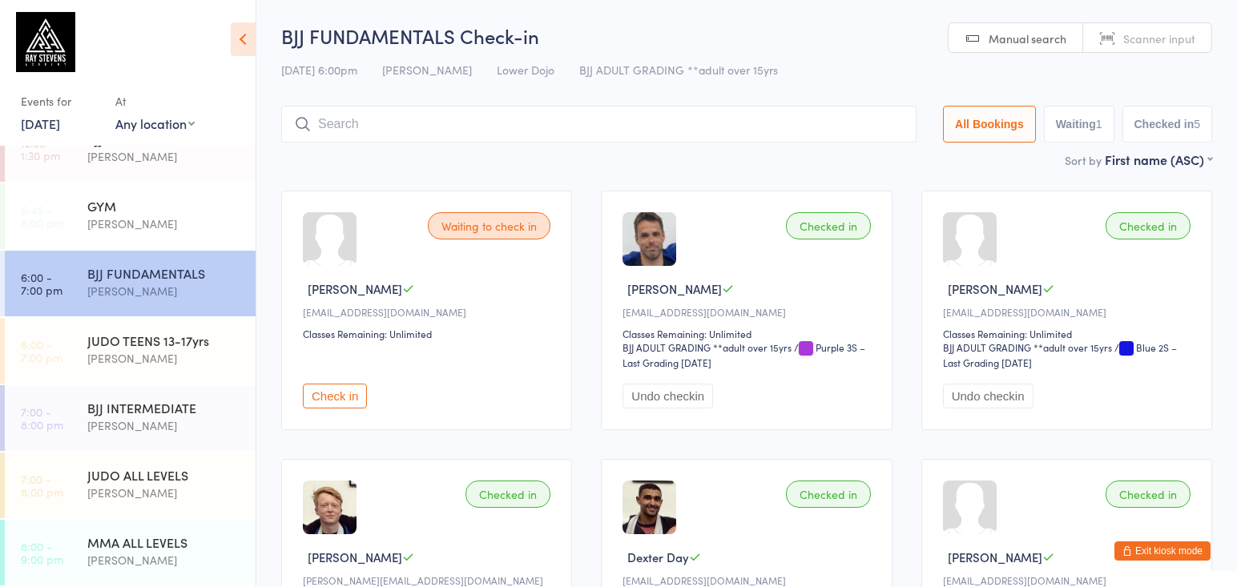
click at [411, 118] on input "search" at bounding box center [599, 124] width 636 height 37
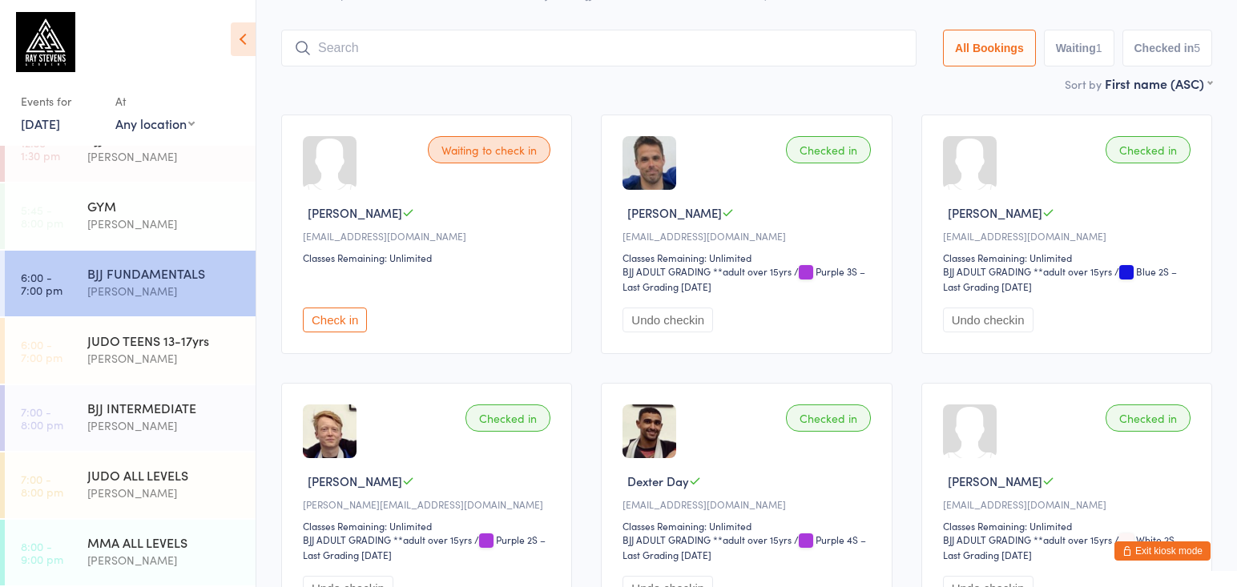
scroll to position [107, 0]
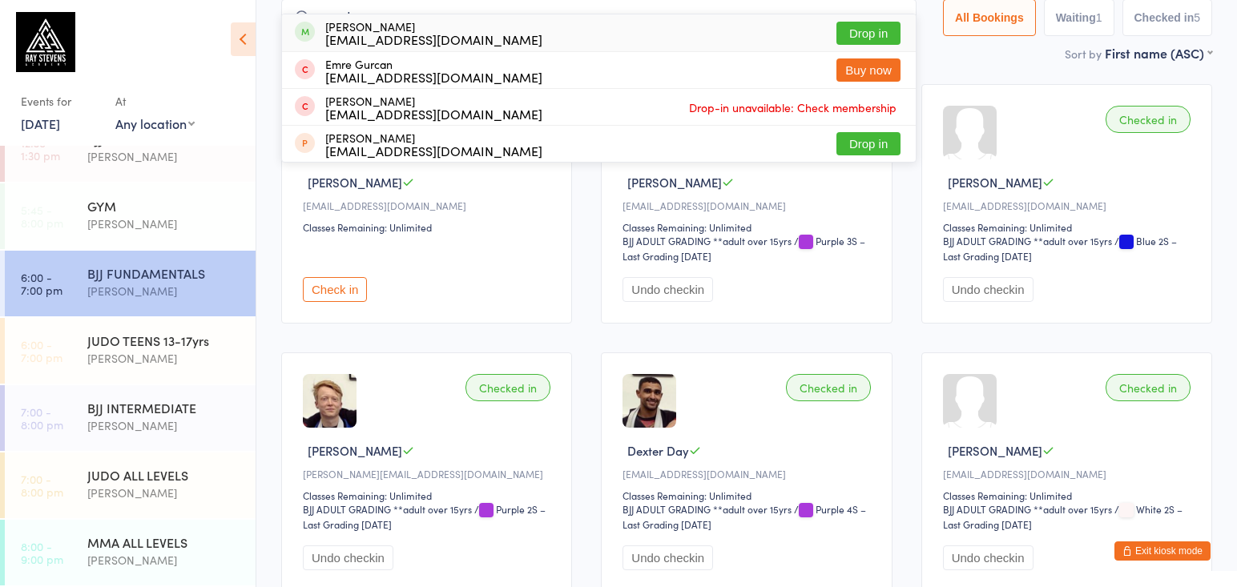
type input "emrah"
click at [876, 29] on button "Drop in" at bounding box center [869, 33] width 64 height 23
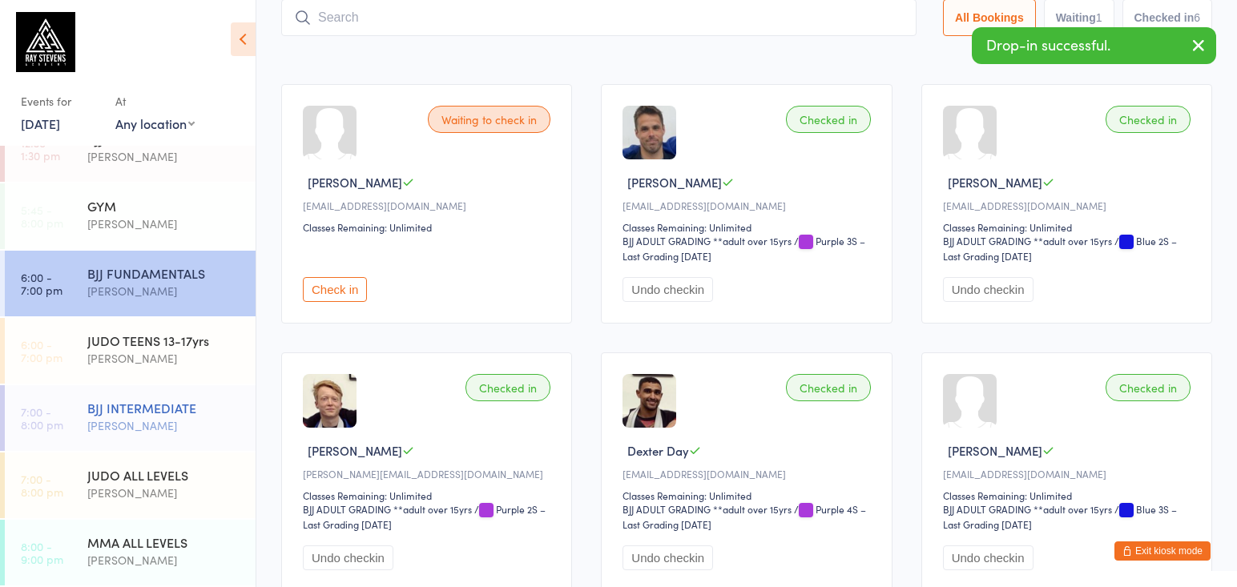
click at [184, 415] on div "BJJ INTERMEDIATE" at bounding box center [164, 408] width 155 height 18
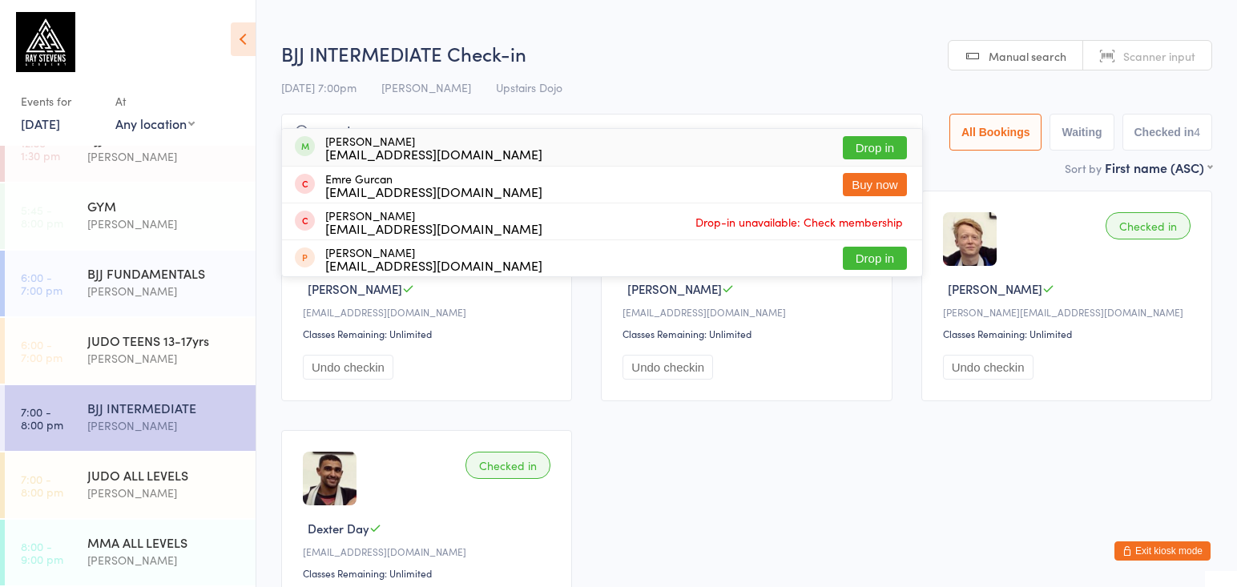
type input "emrah"
click at [849, 151] on button "Drop in" at bounding box center [875, 147] width 64 height 23
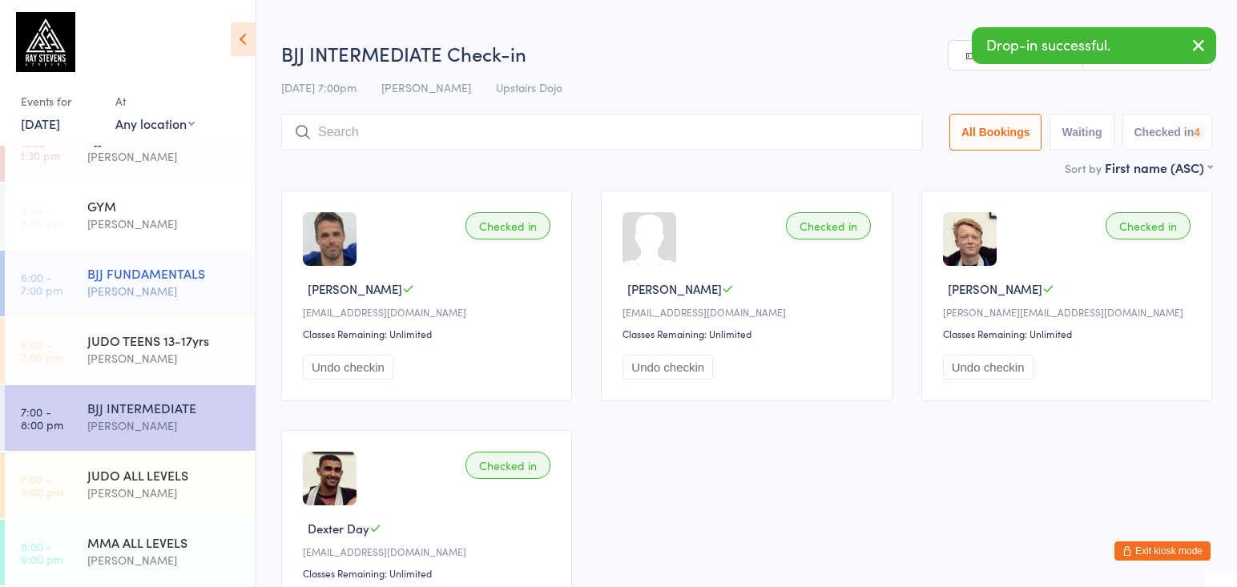
click at [115, 295] on div "[PERSON_NAME]" at bounding box center [164, 291] width 155 height 18
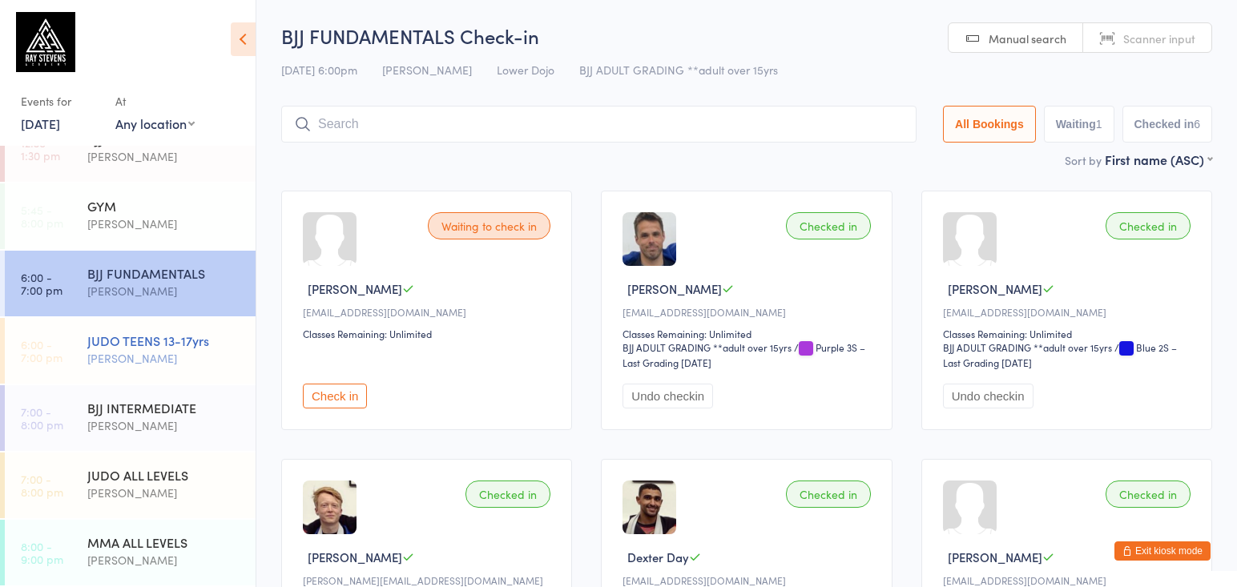
click at [131, 354] on div "[PERSON_NAME]" at bounding box center [164, 358] width 155 height 18
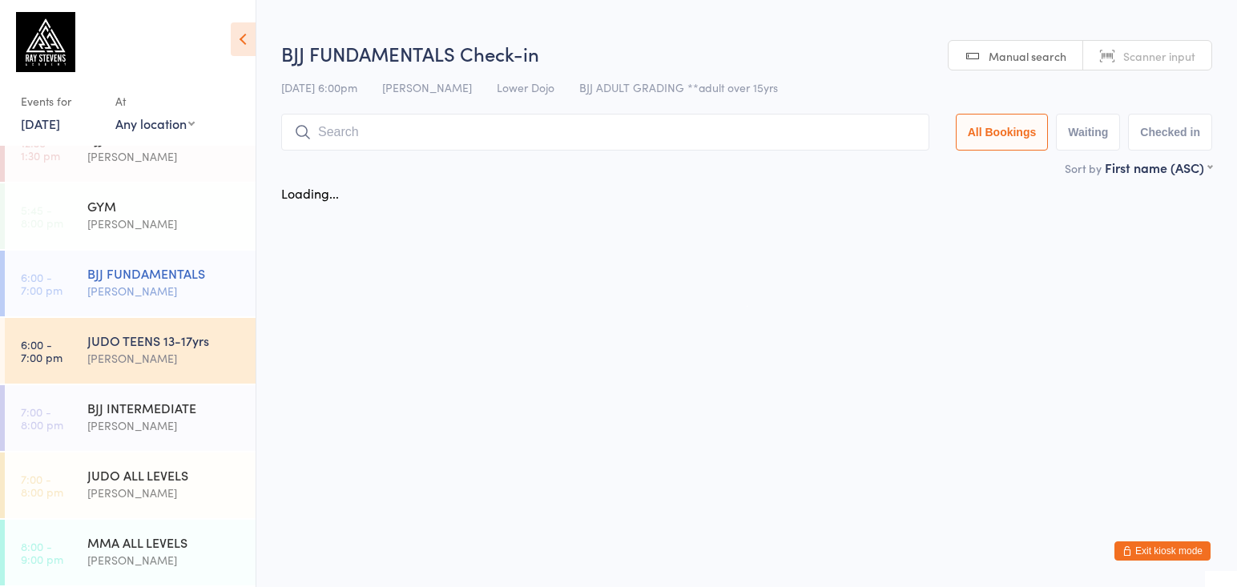
click at [175, 294] on div "[PERSON_NAME]" at bounding box center [164, 291] width 155 height 18
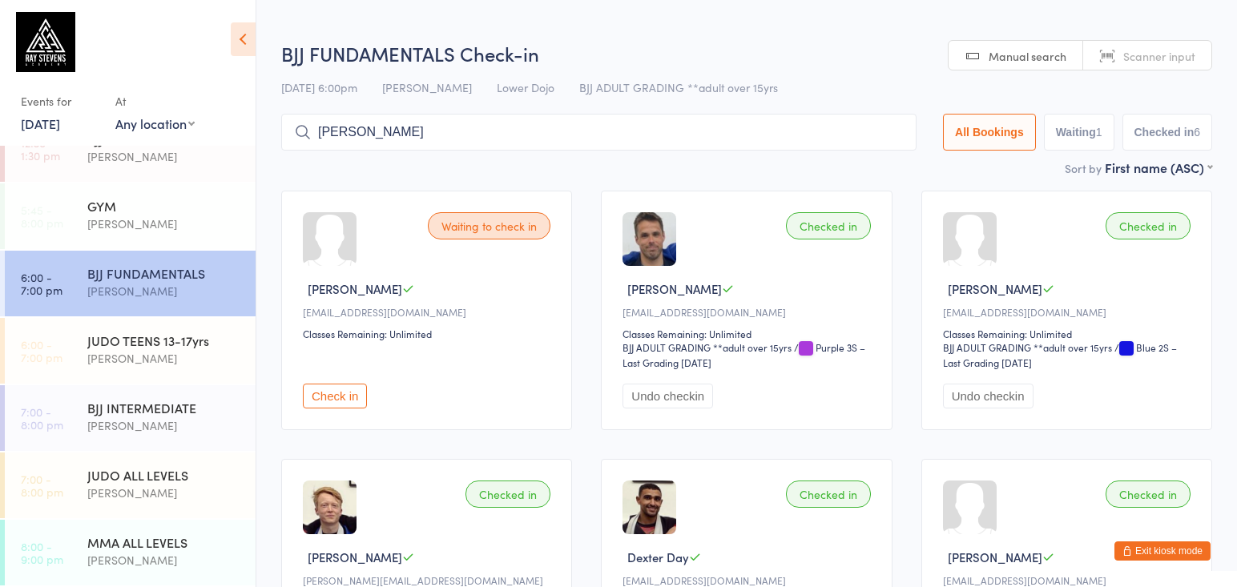
type input "[PERSON_NAME]"
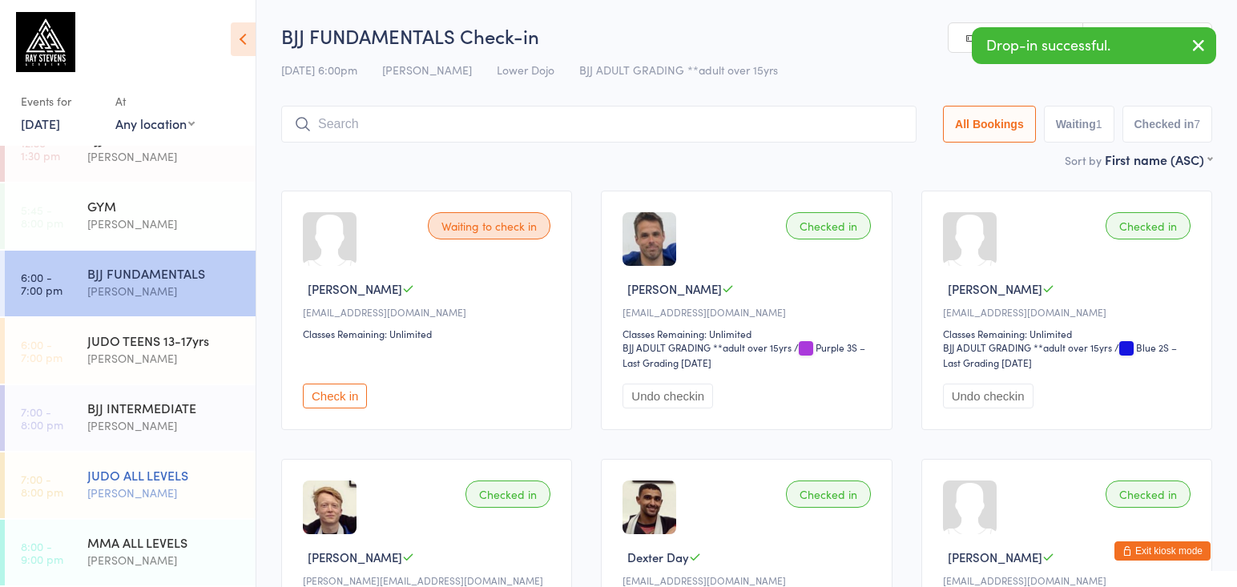
click at [197, 478] on div "JUDO ALL LEVELS" at bounding box center [164, 475] width 155 height 18
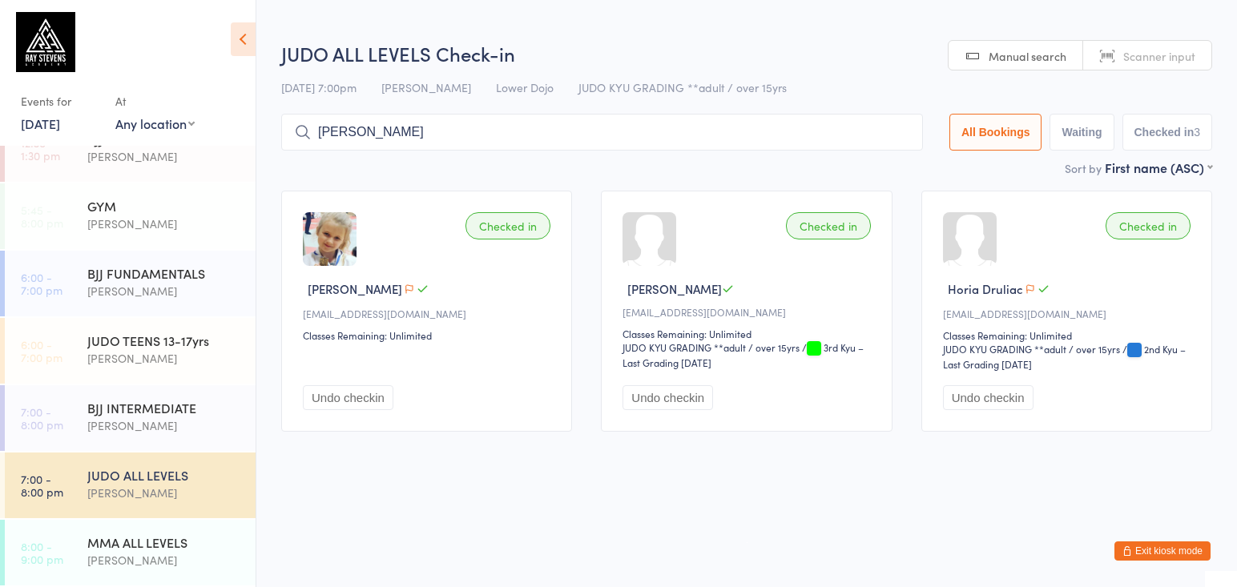
type input "[PERSON_NAME]"
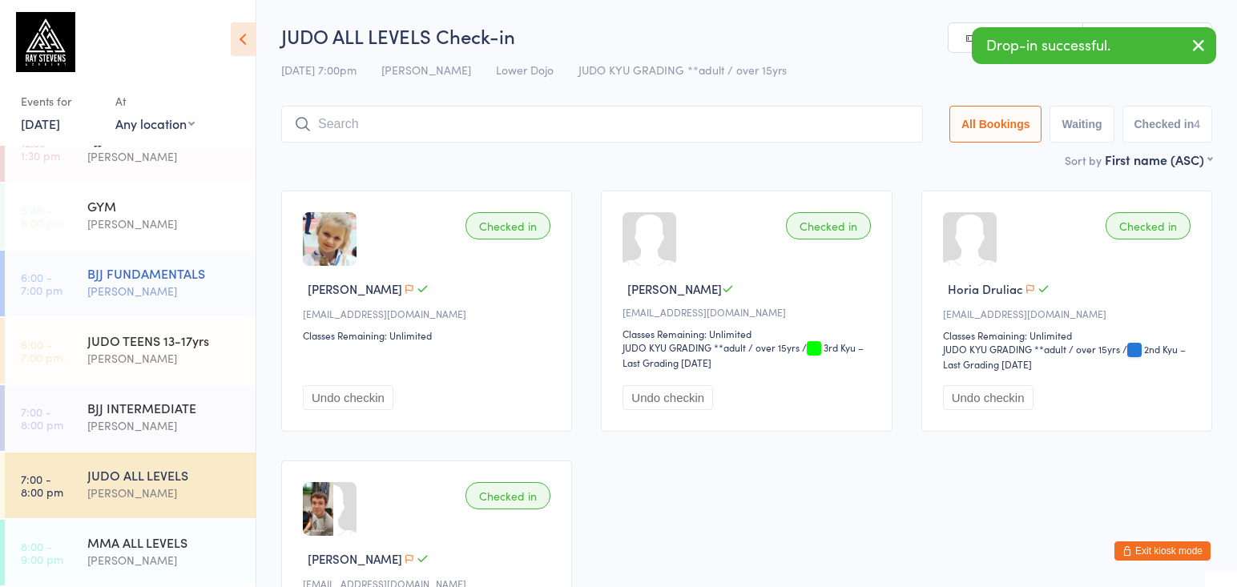
click at [221, 263] on div "BJJ FUNDAMENTALS [PERSON_NAME]" at bounding box center [171, 282] width 168 height 63
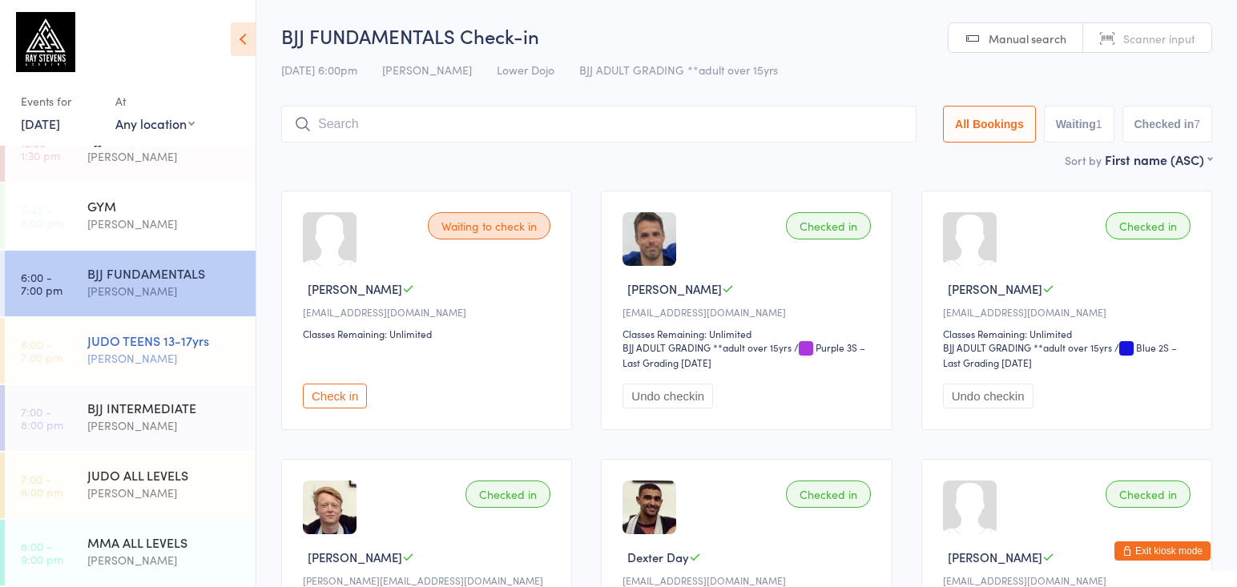
click at [196, 343] on div "JUDO TEENS 13-17yrs" at bounding box center [164, 341] width 155 height 18
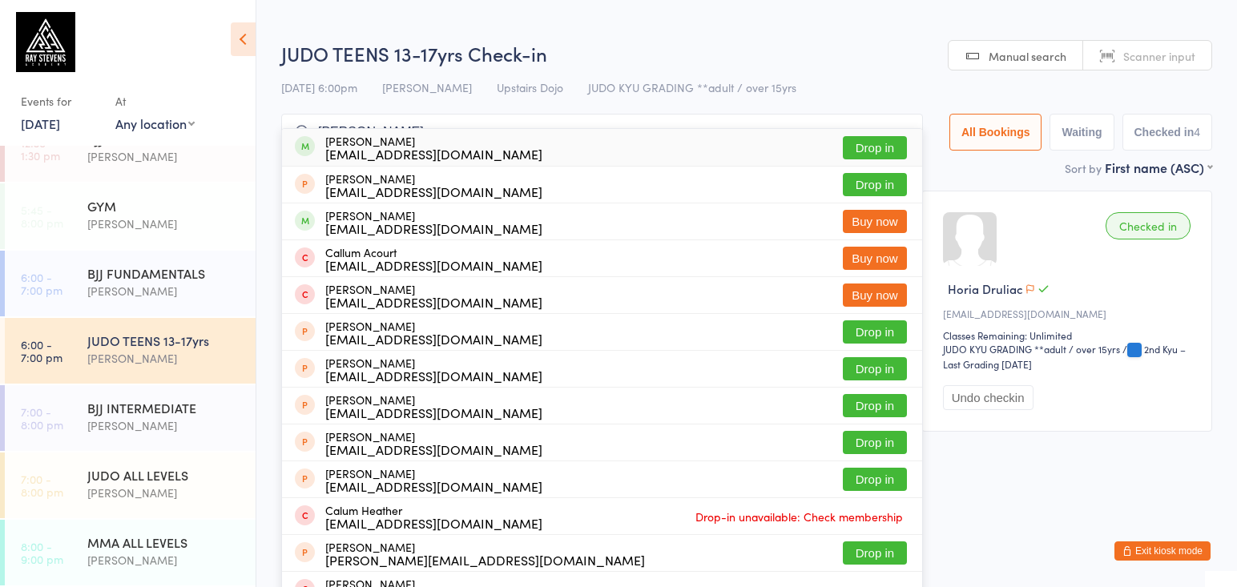
type input "[PERSON_NAME]"
click at [846, 151] on button "Drop in" at bounding box center [875, 147] width 64 height 23
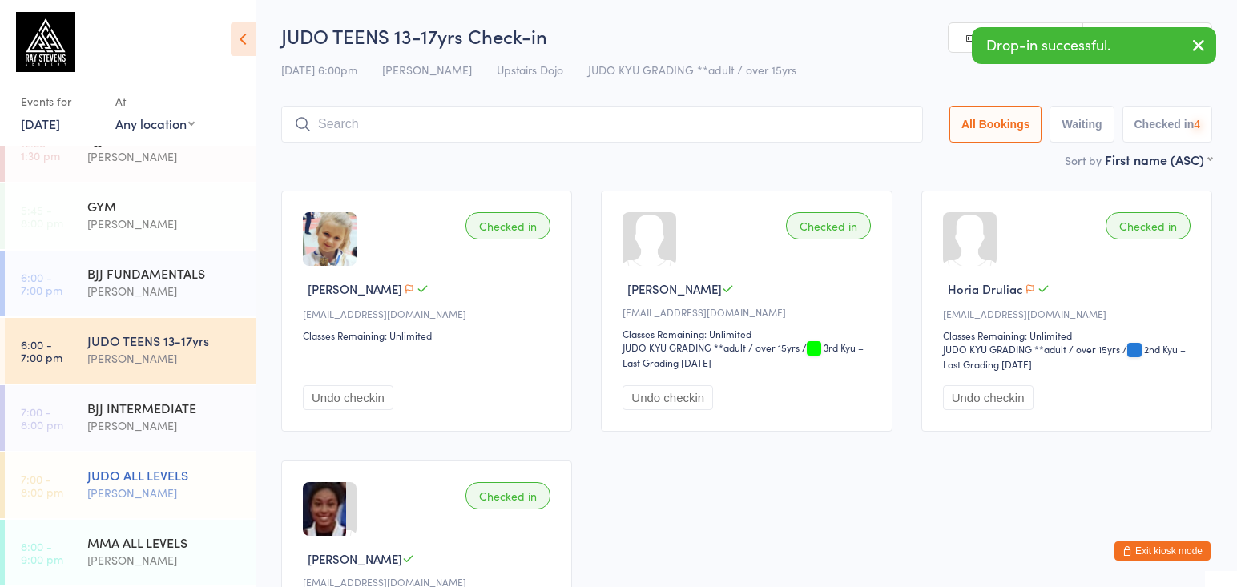
click at [127, 488] on div "[PERSON_NAME]" at bounding box center [164, 493] width 155 height 18
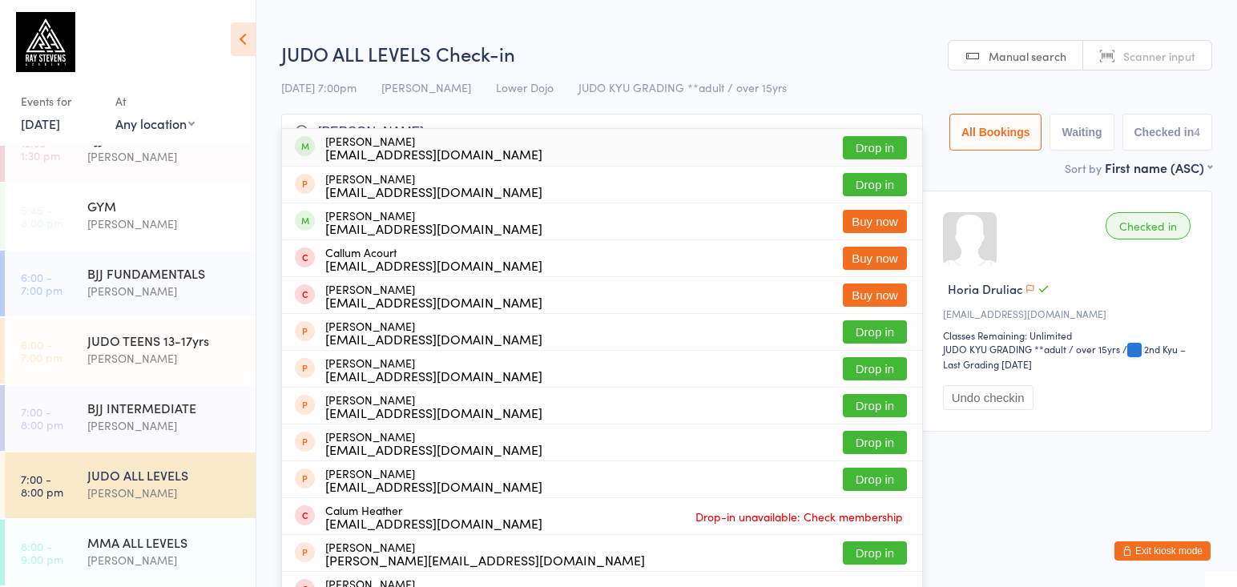
type input "[PERSON_NAME]"
click at [844, 147] on button "Drop in" at bounding box center [875, 147] width 64 height 23
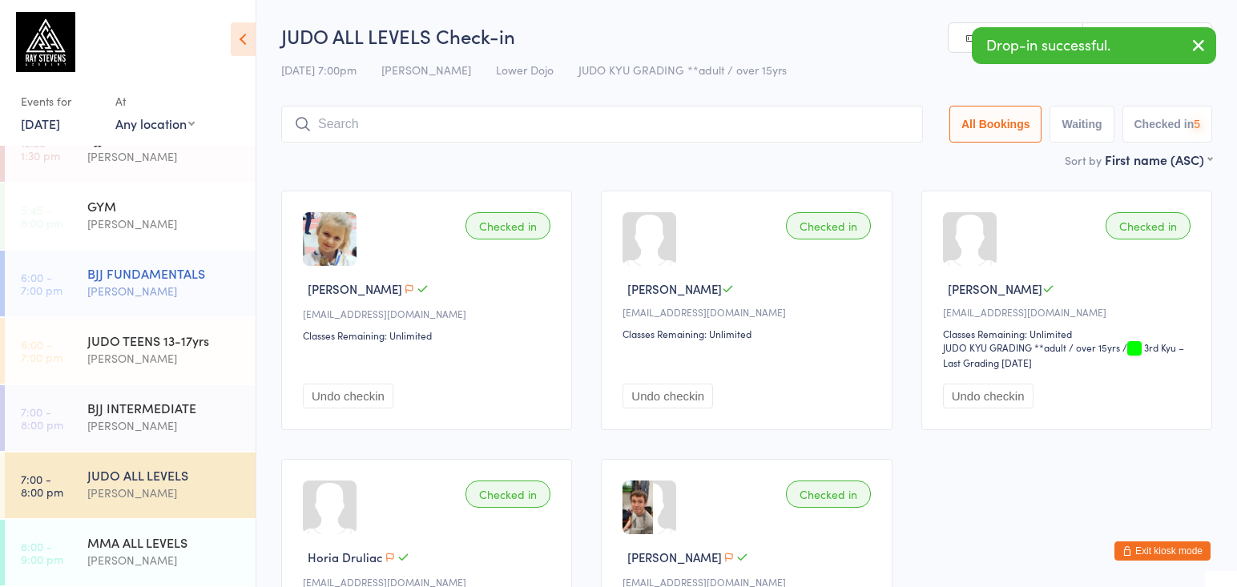
click at [171, 272] on div "BJJ FUNDAMENTALS" at bounding box center [164, 273] width 155 height 18
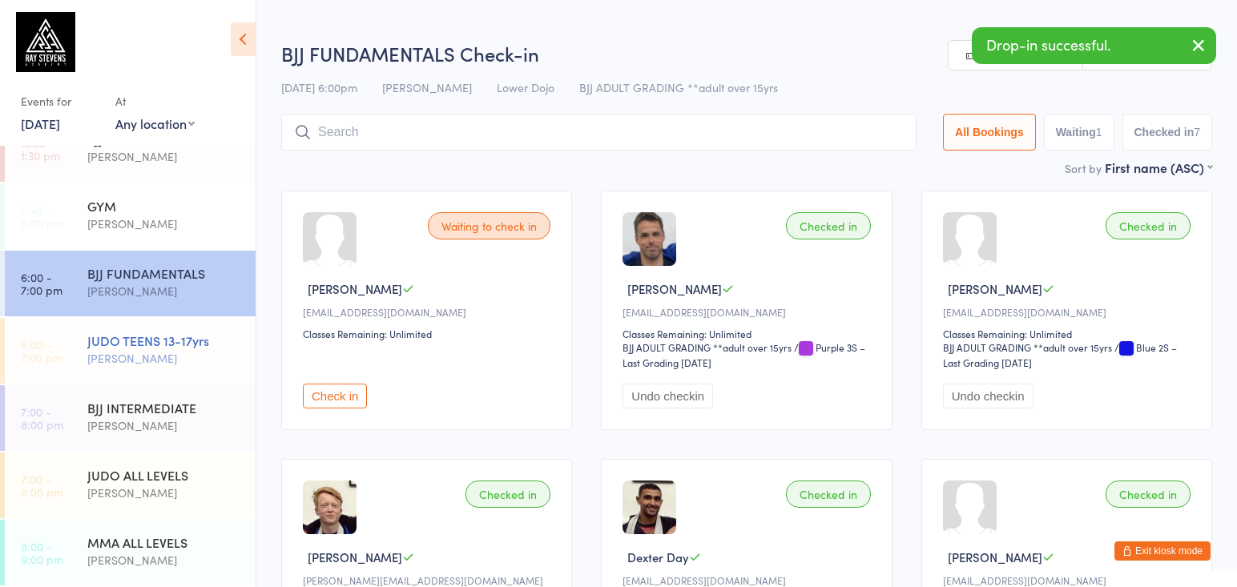
drag, startPoint x: 185, startPoint y: 349, endPoint x: 193, endPoint y: 348, distance: 8.2
click at [189, 349] on div "JUDO TEENS 13-17yrs [PERSON_NAME]" at bounding box center [171, 349] width 168 height 63
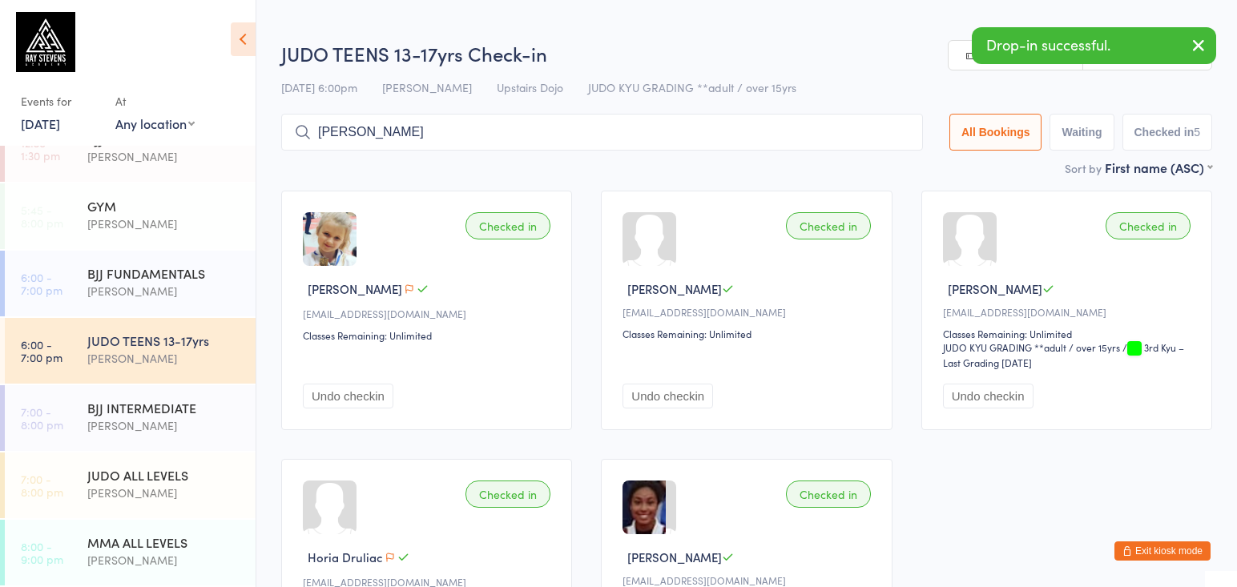
type input "[PERSON_NAME]"
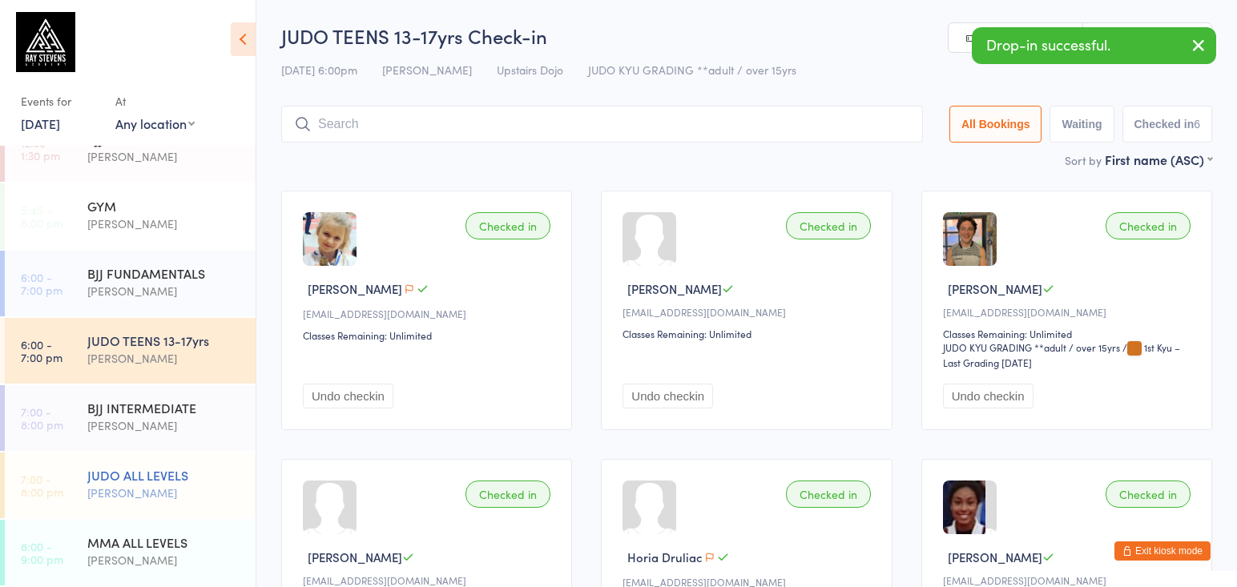
click at [164, 487] on div "[PERSON_NAME]" at bounding box center [164, 493] width 155 height 18
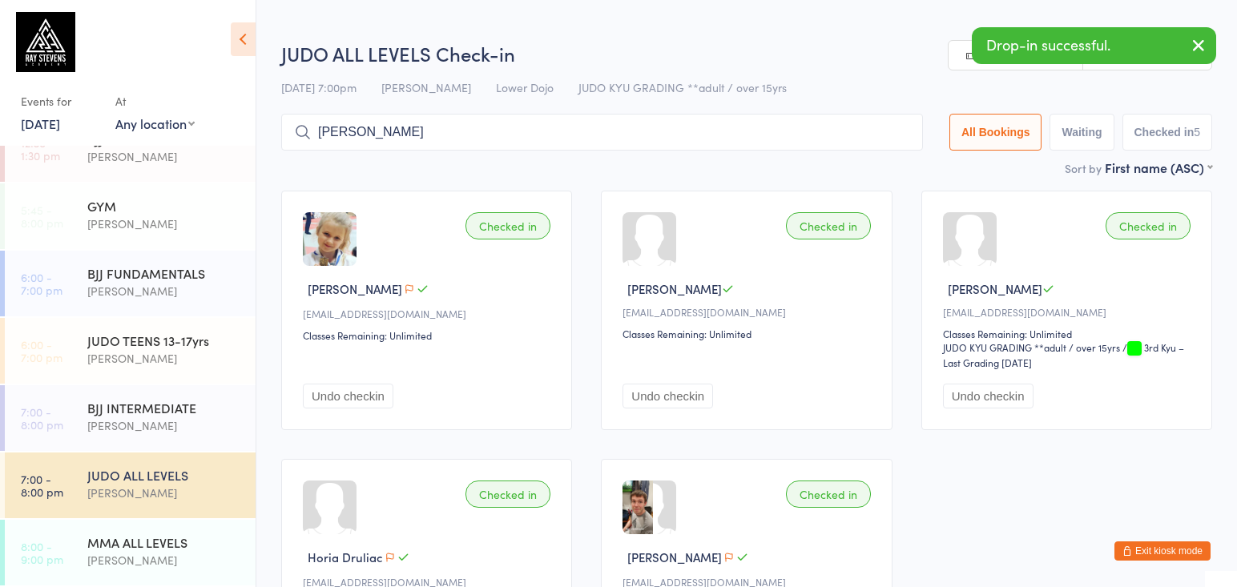
type input "[PERSON_NAME]"
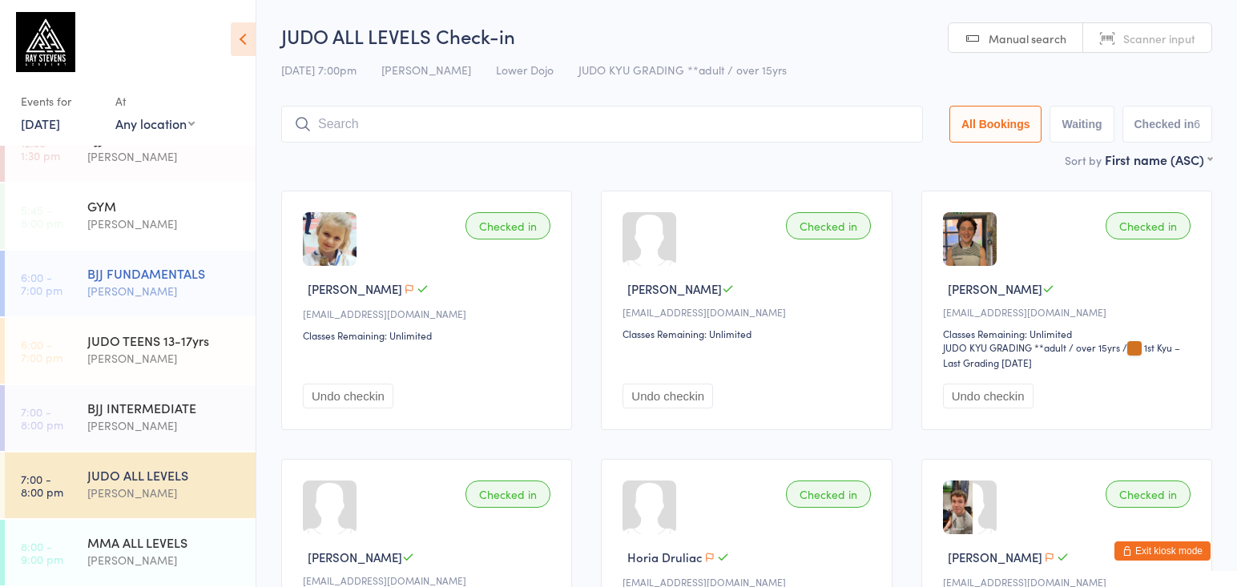
click at [141, 283] on div "[PERSON_NAME]" at bounding box center [164, 291] width 155 height 18
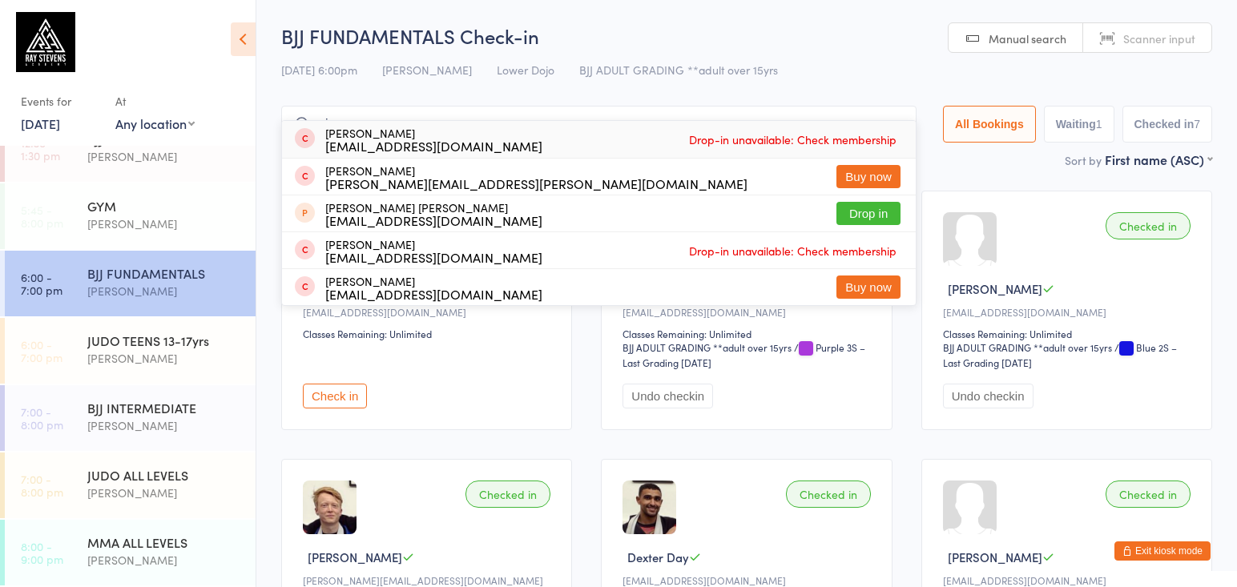
type input "a"
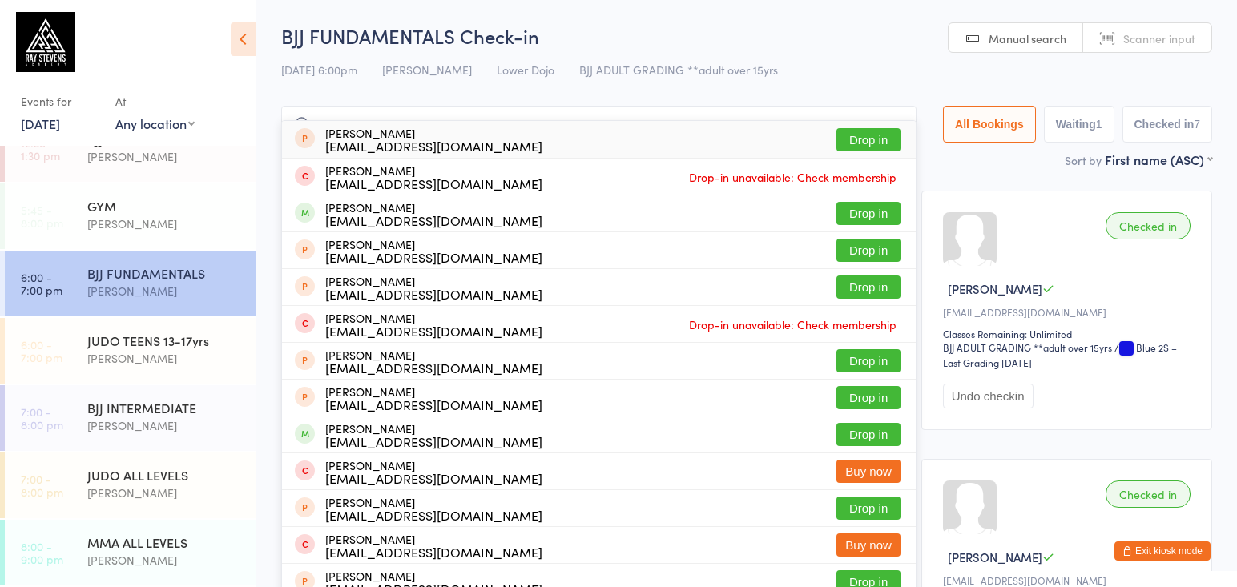
type input "a"
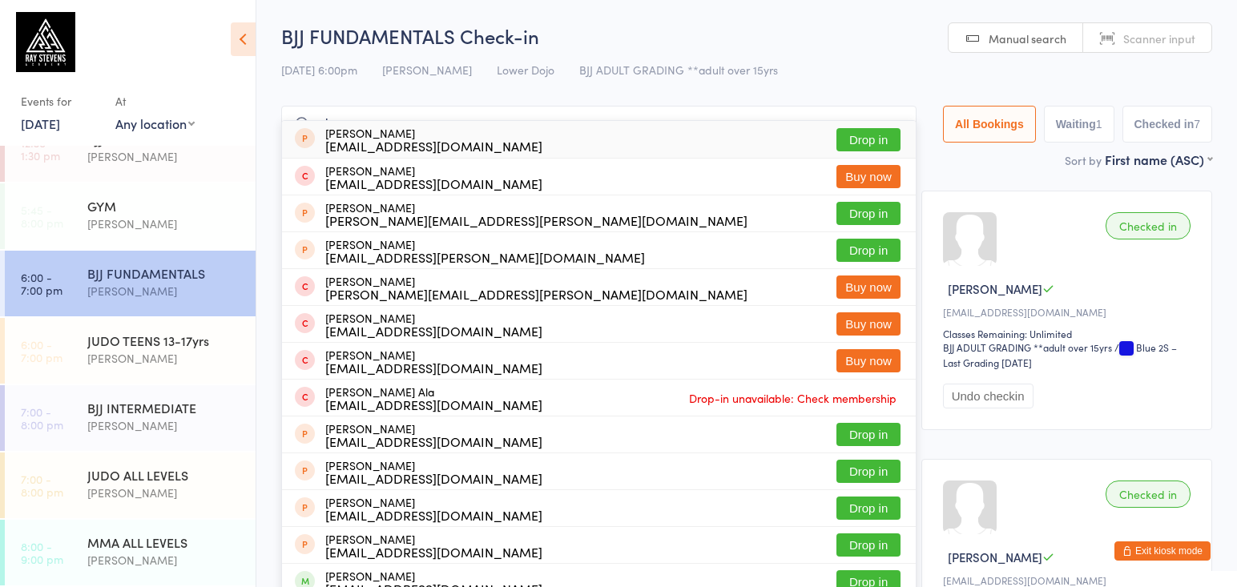
type input "a"
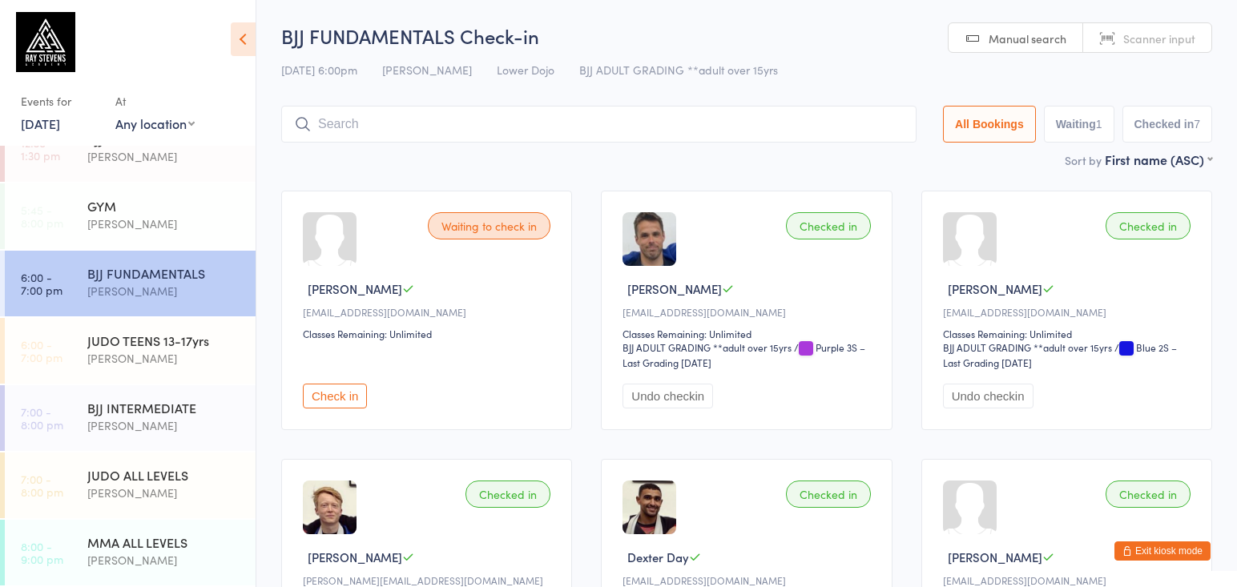
drag, startPoint x: 206, startPoint y: 324, endPoint x: 539, endPoint y: 29, distance: 445.1
click at [207, 324] on div "JUDO TEENS 13-17yrs [PERSON_NAME]" at bounding box center [171, 349] width 168 height 63
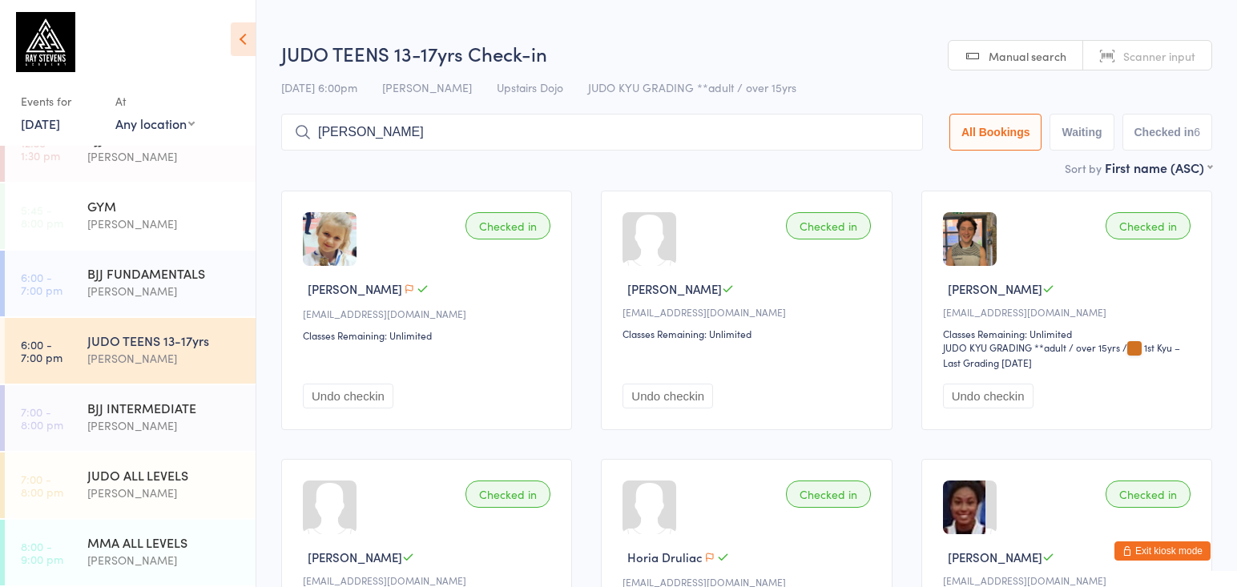
type input "[PERSON_NAME]"
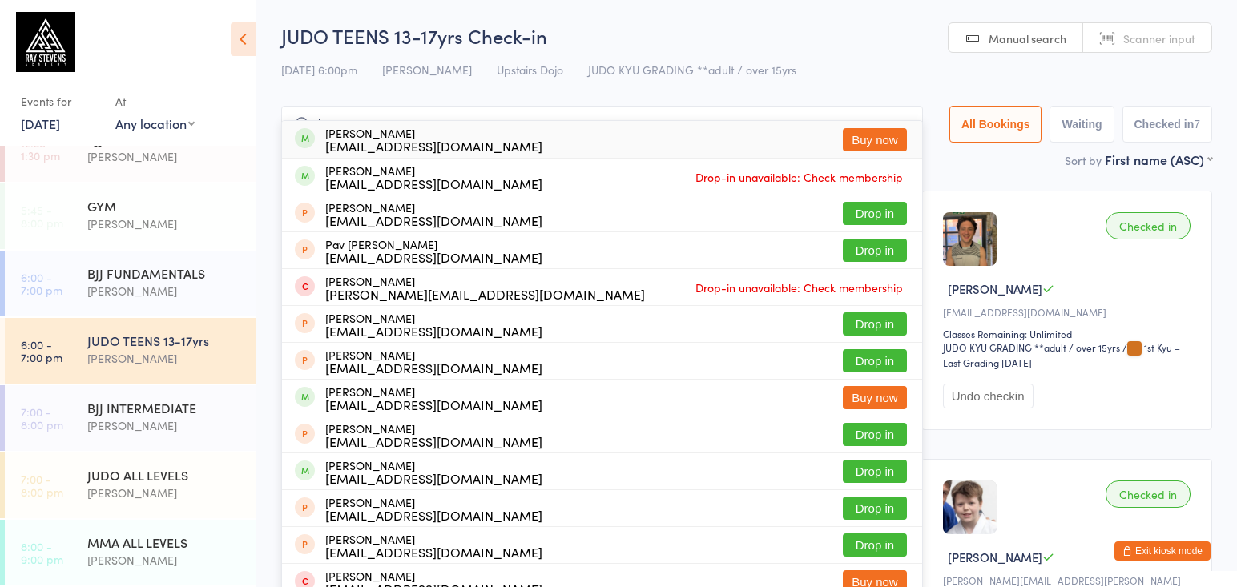
type input "k"
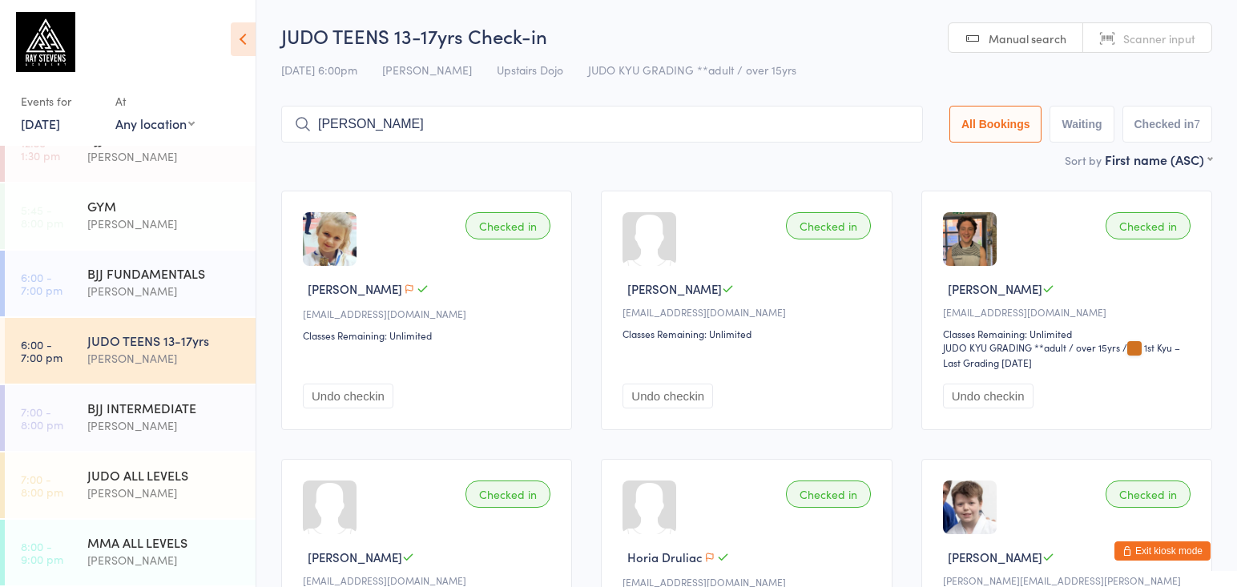
type input "[PERSON_NAME]"
click at [112, 296] on div "[PERSON_NAME]" at bounding box center [164, 291] width 155 height 18
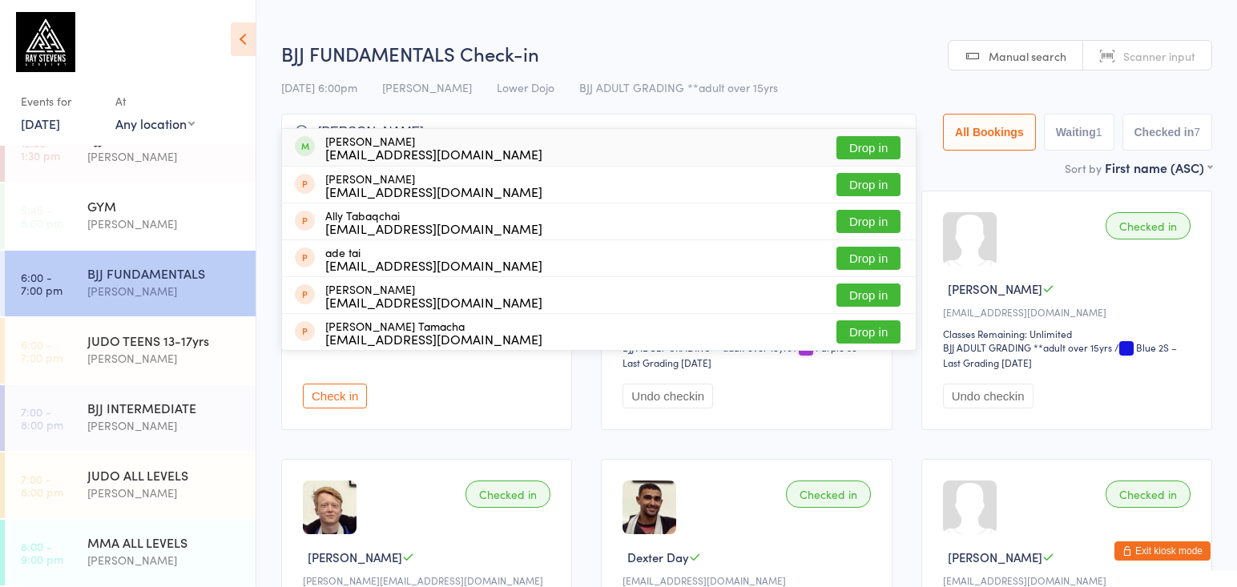
type input "tabs"
drag, startPoint x: 529, startPoint y: 61, endPoint x: 861, endPoint y: 147, distance: 342.7
click at [862, 147] on button "Drop in" at bounding box center [869, 147] width 64 height 23
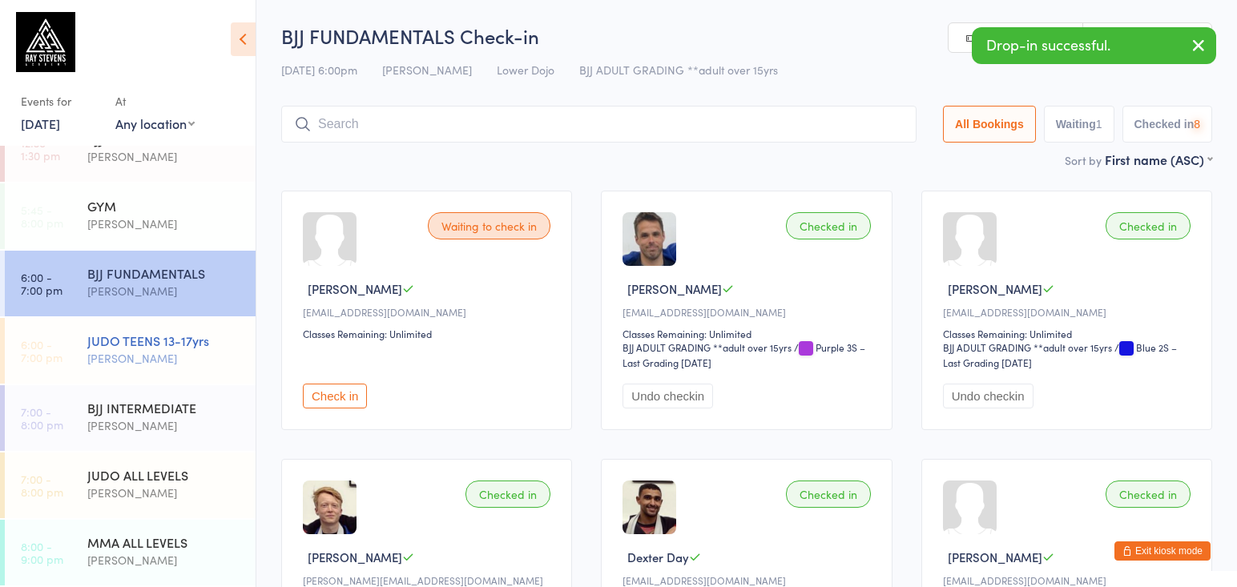
click at [141, 361] on div "[PERSON_NAME]" at bounding box center [164, 358] width 155 height 18
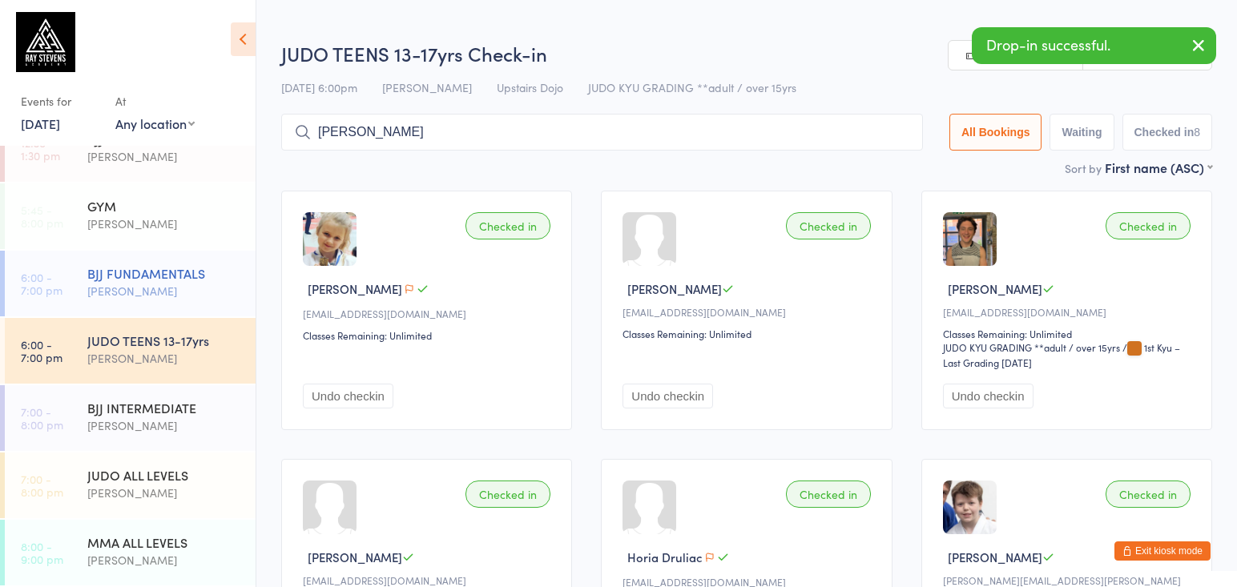
type input "[PERSON_NAME]"
click at [176, 494] on div "[PERSON_NAME]" at bounding box center [164, 493] width 155 height 18
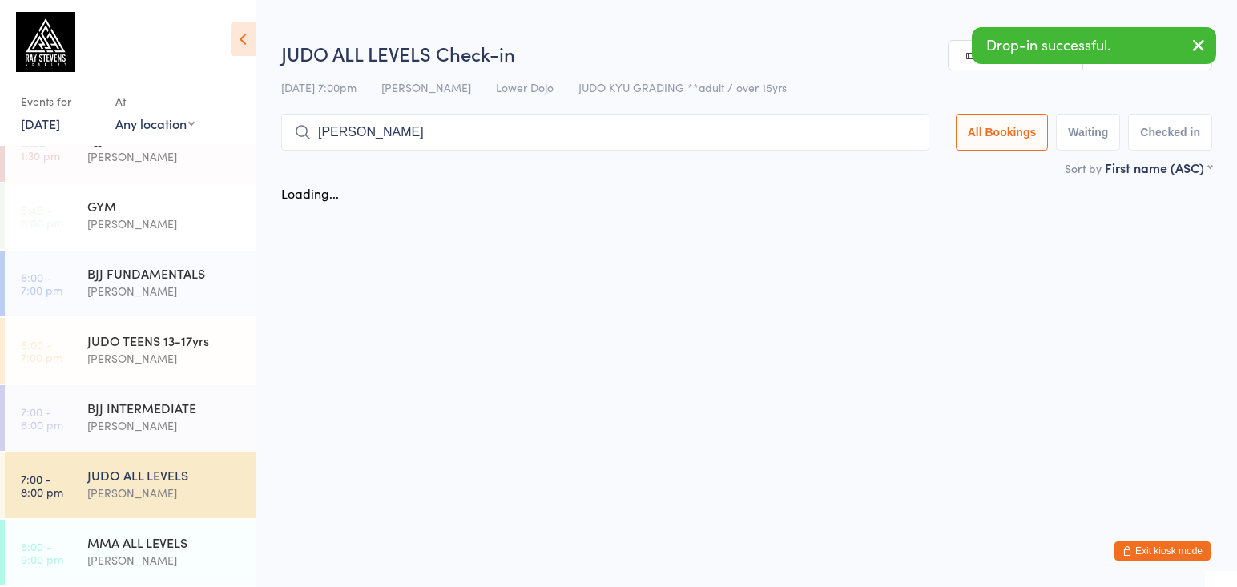
type input "[PERSON_NAME]"
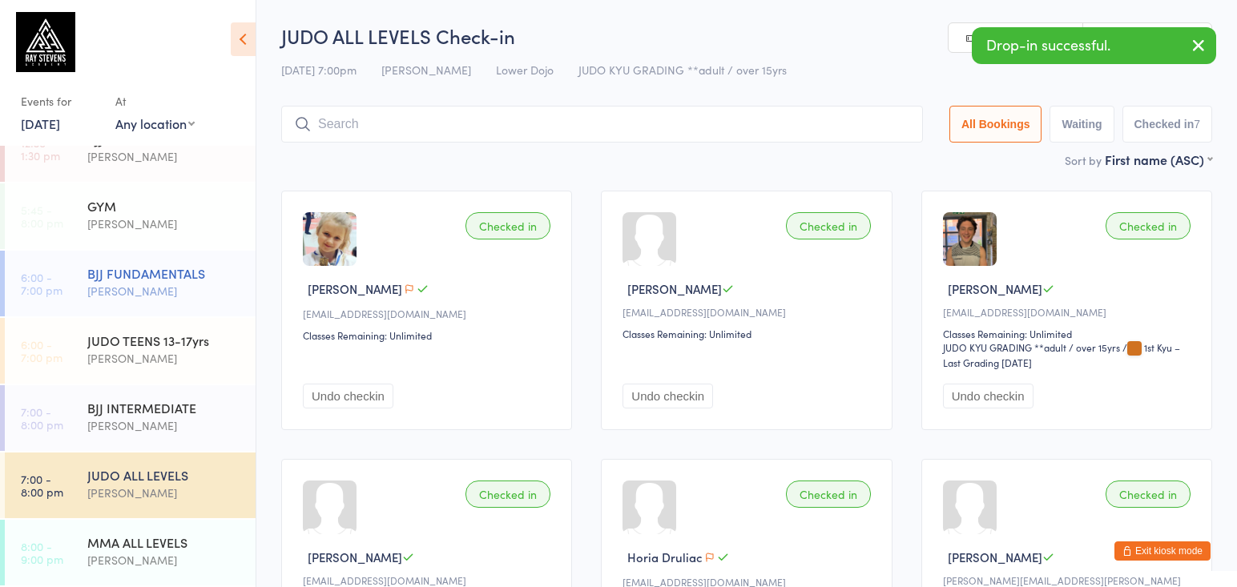
click at [144, 278] on div "BJJ FUNDAMENTALS" at bounding box center [164, 273] width 155 height 18
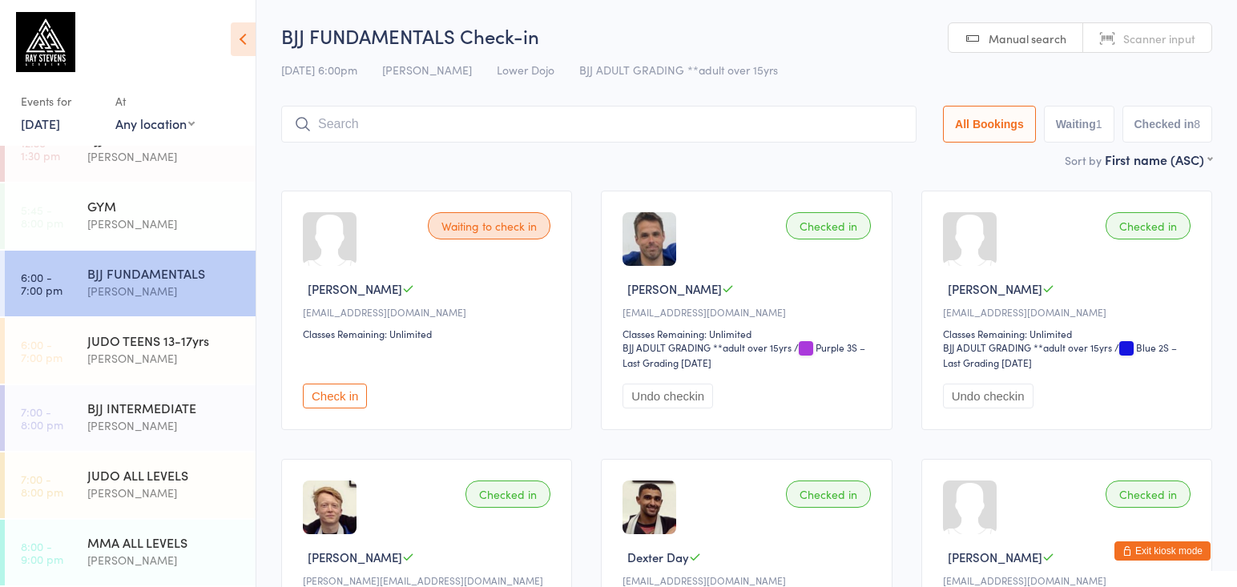
click at [381, 110] on input "search" at bounding box center [599, 124] width 636 height 37
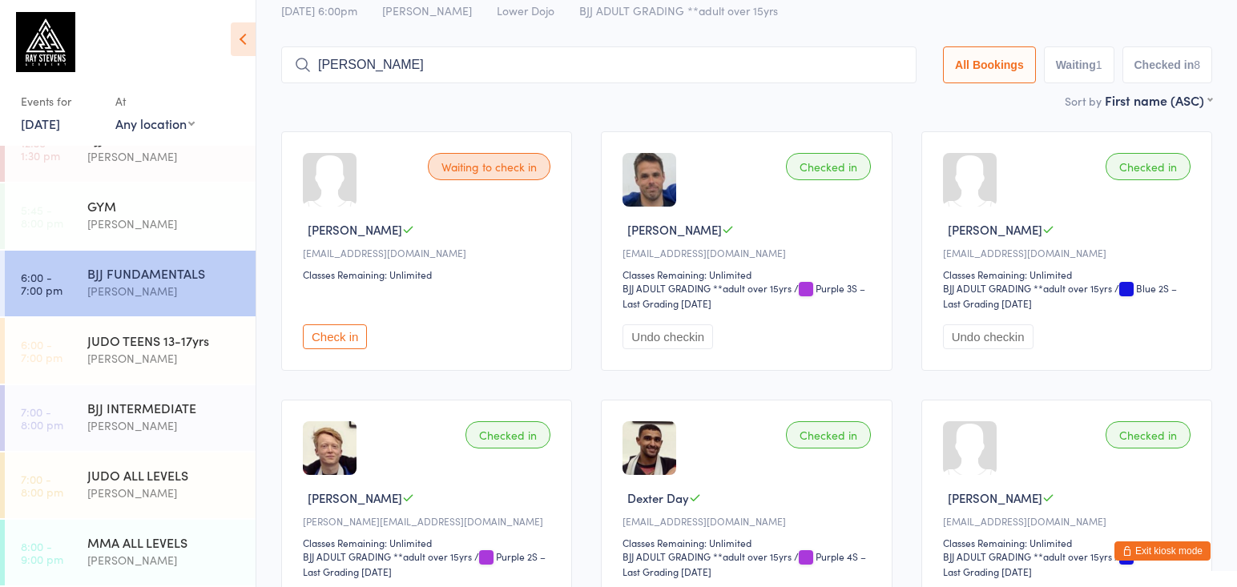
type input "[PERSON_NAME]"
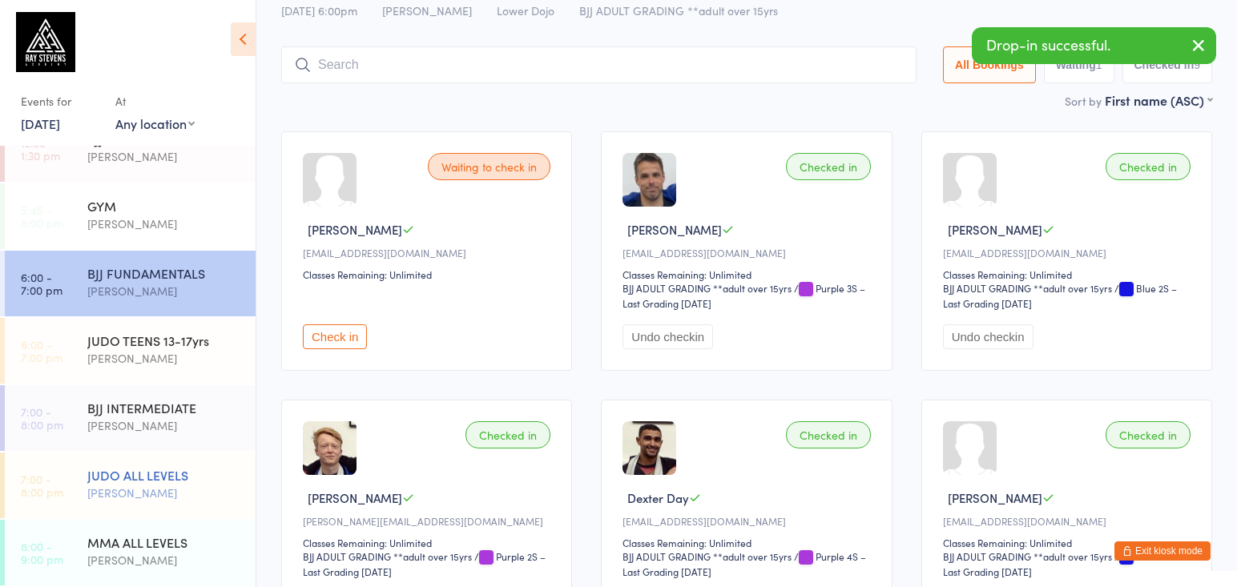
click at [216, 471] on div "JUDO ALL LEVELS" at bounding box center [164, 475] width 155 height 18
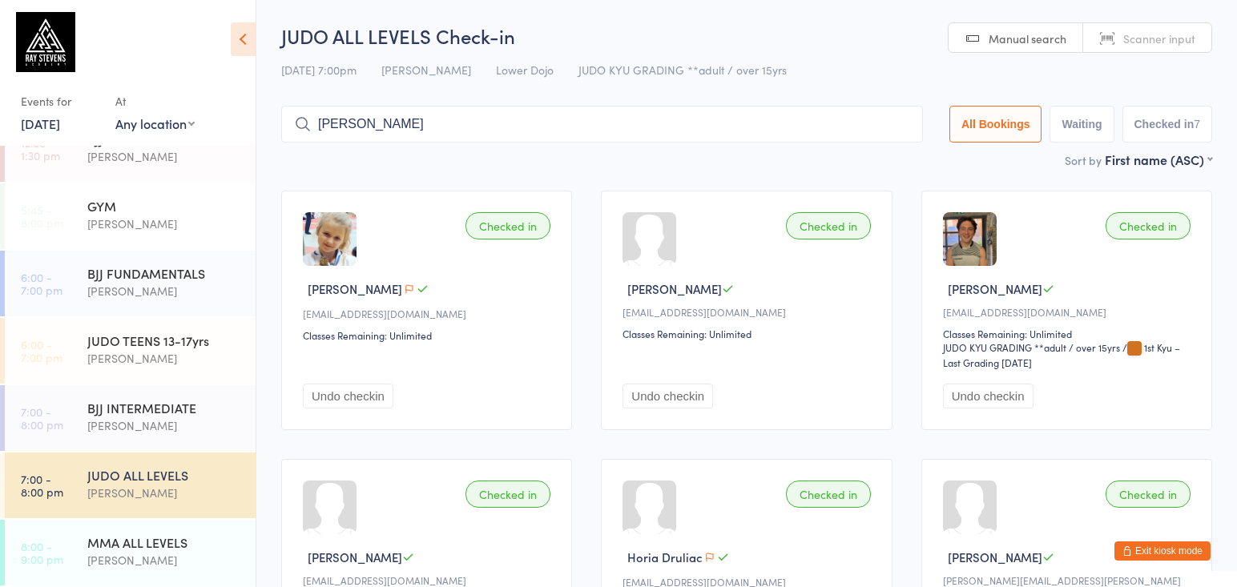
type input "[PERSON_NAME]"
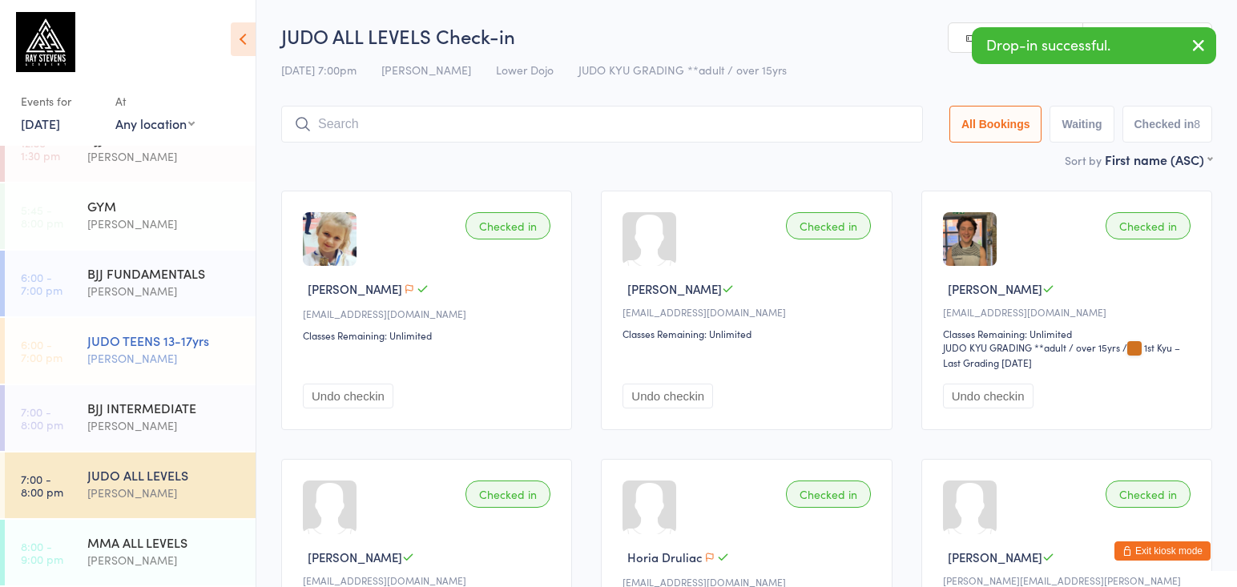
drag, startPoint x: 148, startPoint y: 361, endPoint x: 204, endPoint y: 337, distance: 61.4
click at [147, 361] on div "[PERSON_NAME]" at bounding box center [164, 358] width 155 height 18
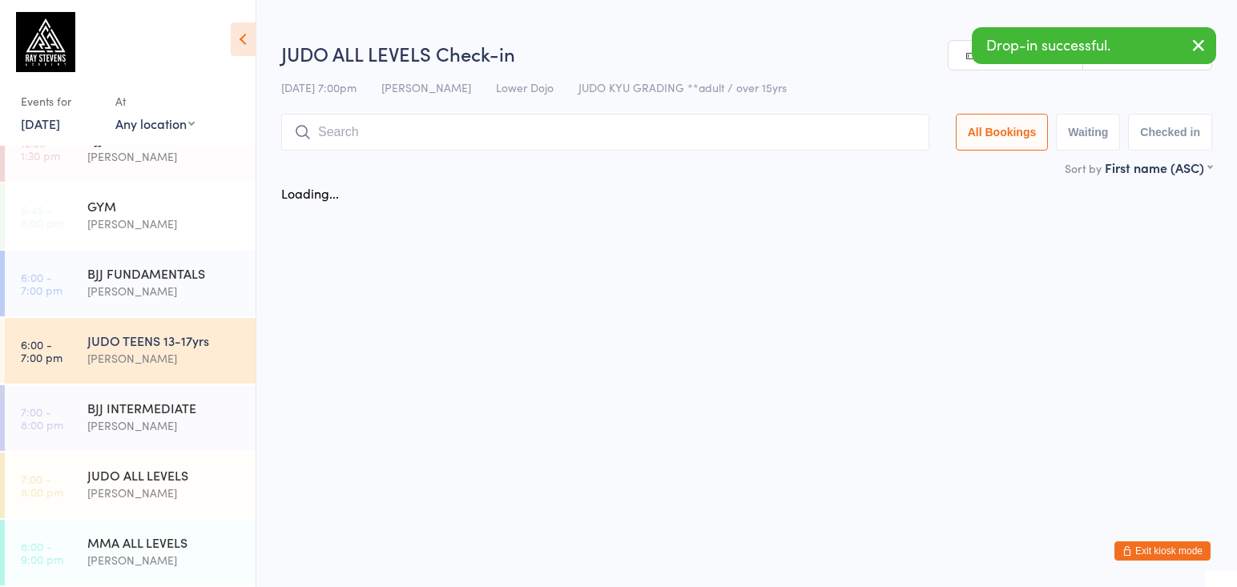
type input "j"
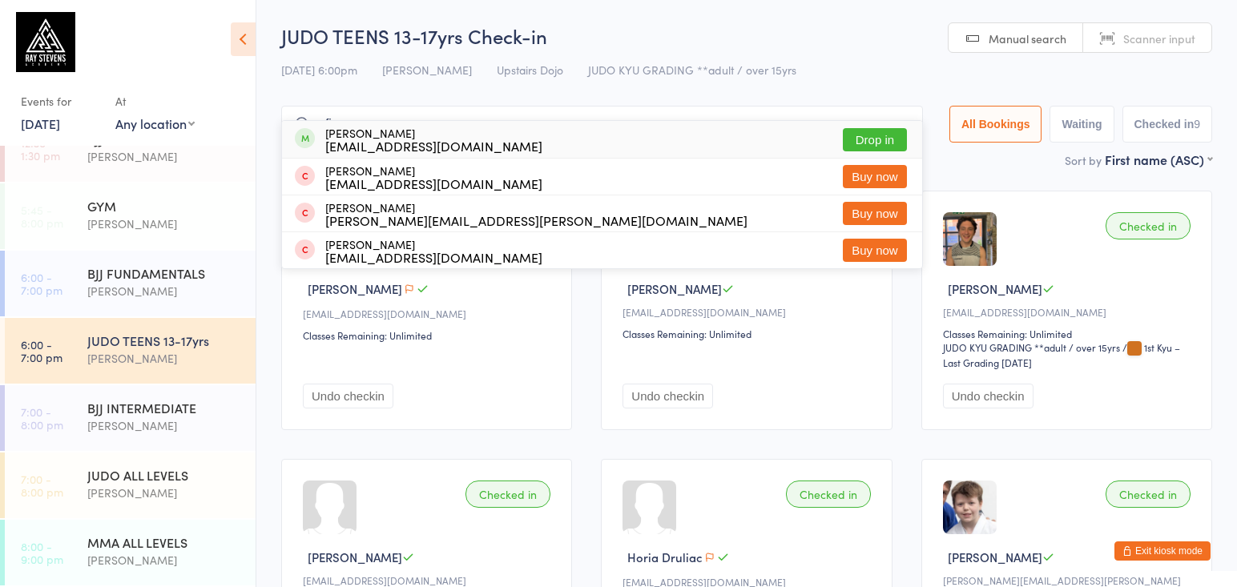
type input "afia"
click at [879, 137] on button "Drop in" at bounding box center [875, 139] width 64 height 23
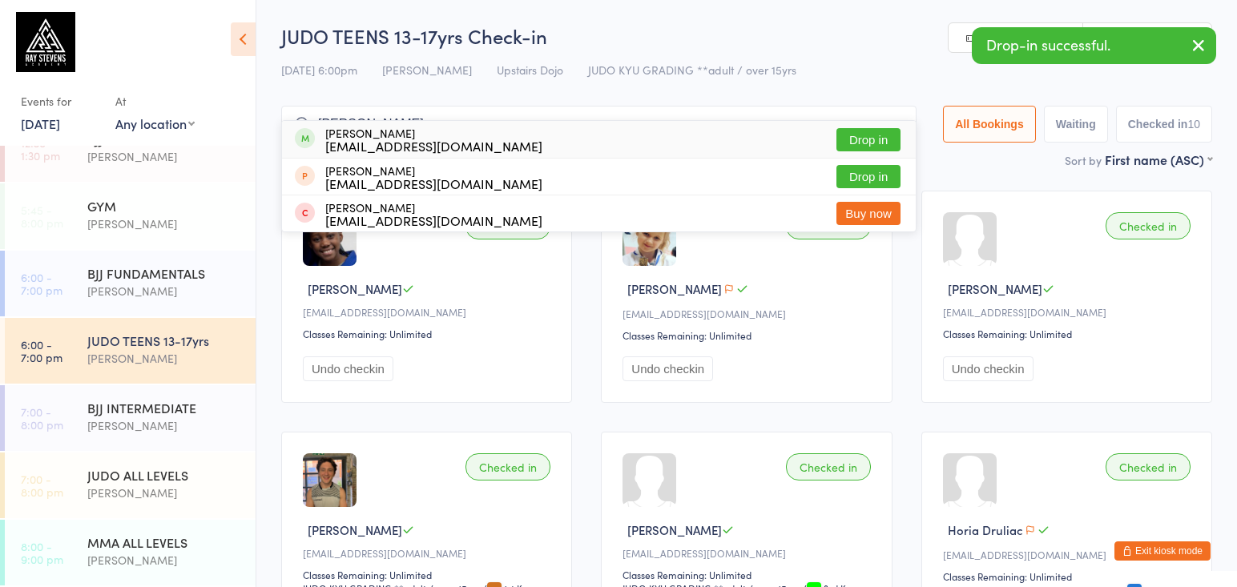
type input "[PERSON_NAME]"
drag, startPoint x: 857, startPoint y: 137, endPoint x: 790, endPoint y: 204, distance: 95.2
click at [858, 135] on button "Drop in" at bounding box center [869, 139] width 64 height 23
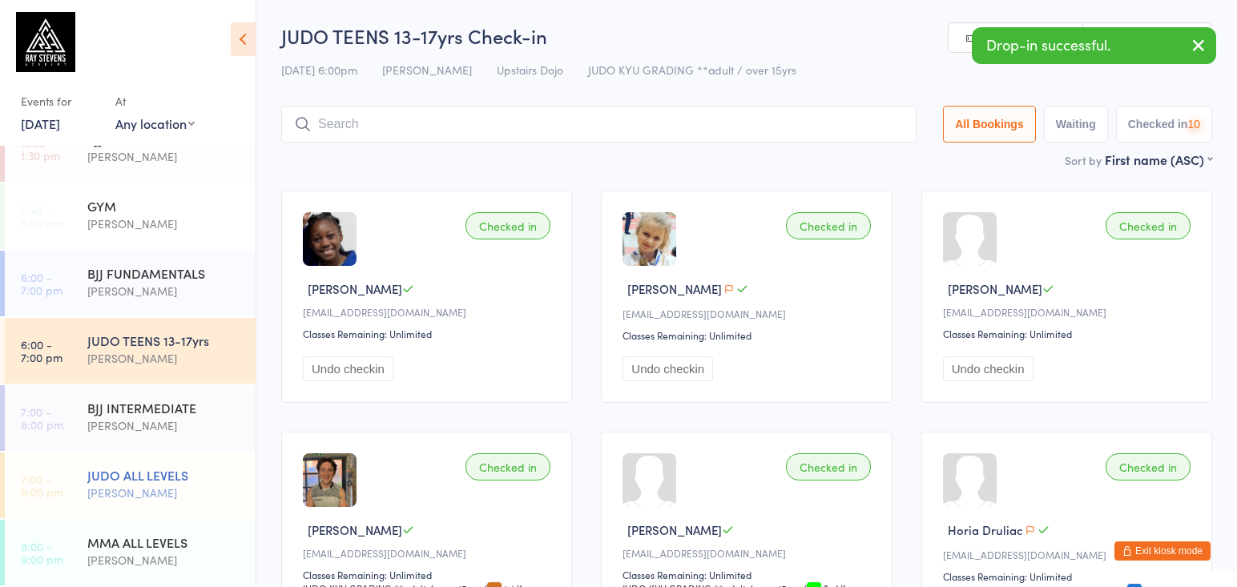
click at [201, 489] on div "[PERSON_NAME]" at bounding box center [164, 493] width 155 height 18
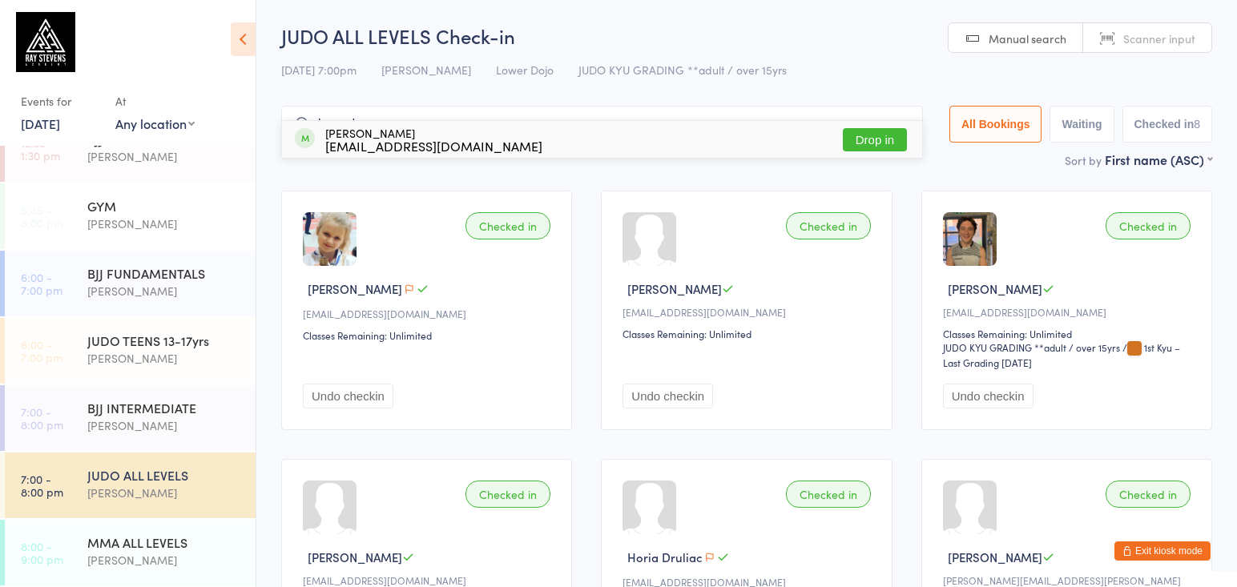
type input "kewadwo"
click at [862, 143] on button "Drop in" at bounding box center [875, 139] width 64 height 23
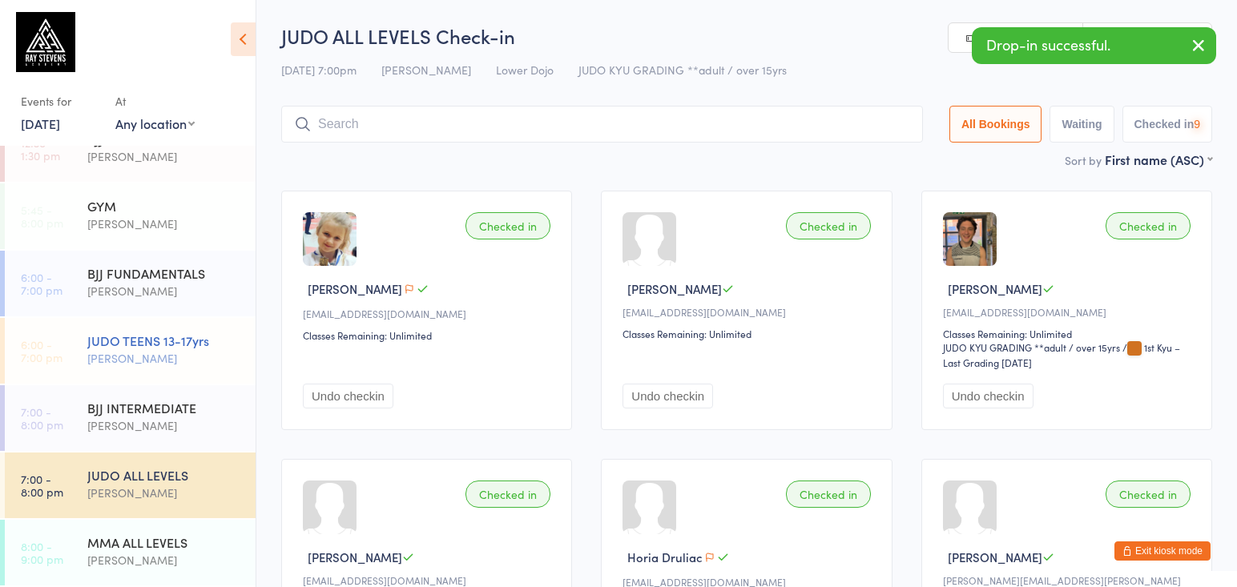
click at [139, 349] on div "JUDO TEENS 13-17yrs" at bounding box center [164, 341] width 155 height 18
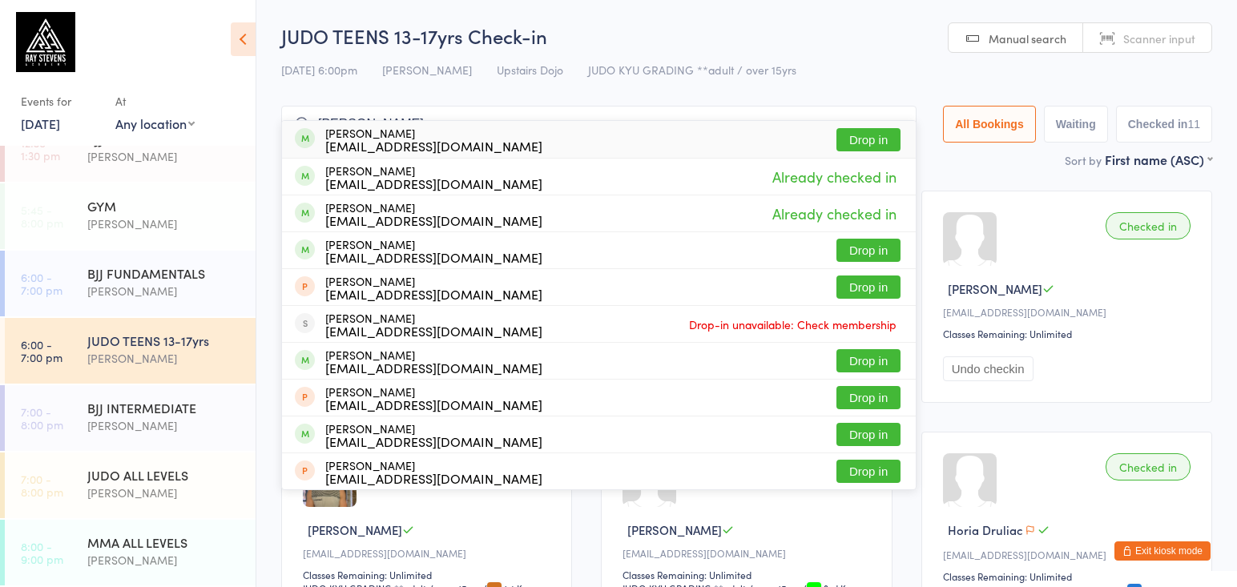
type input "[PERSON_NAME]"
click at [857, 140] on button "Drop in" at bounding box center [869, 139] width 64 height 23
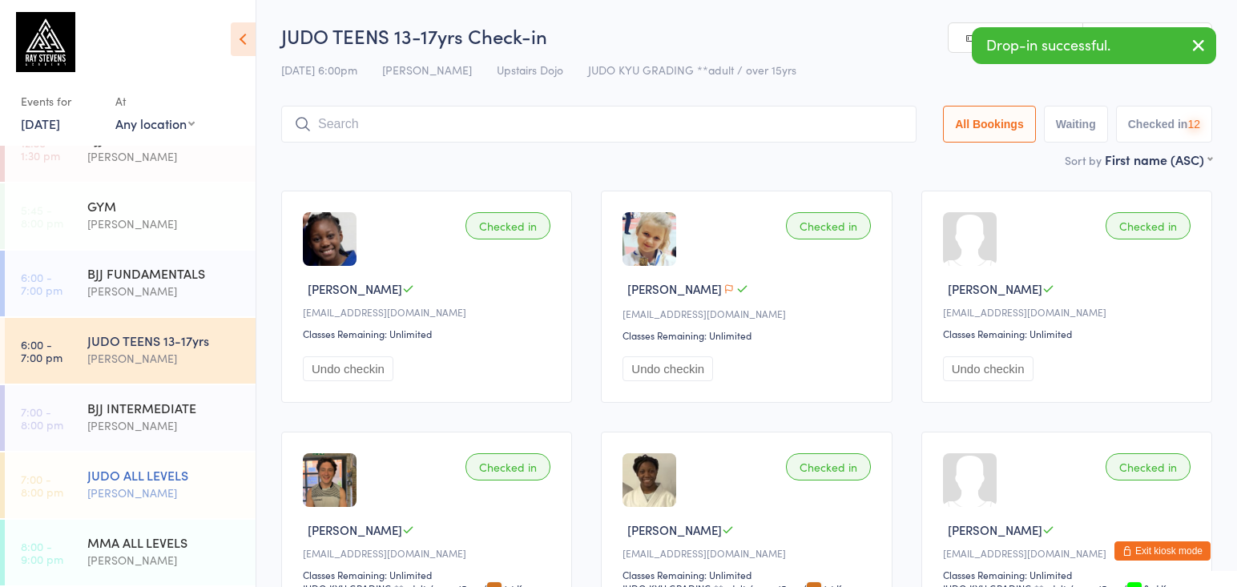
click at [172, 472] on div "JUDO ALL LEVELS" at bounding box center [164, 475] width 155 height 18
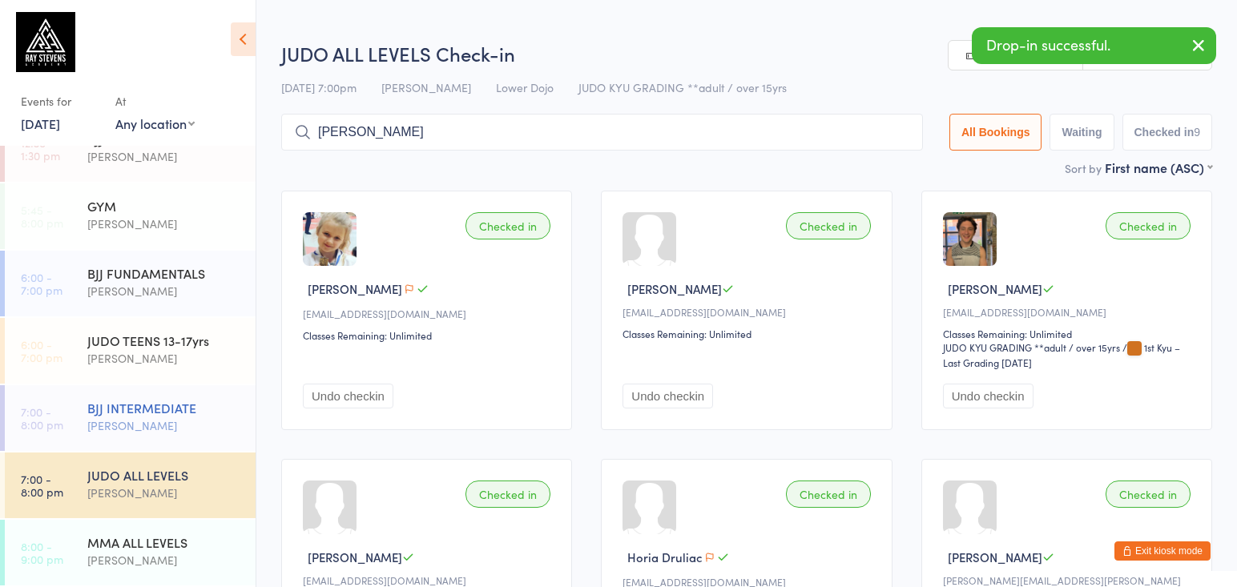
type input "frema age"
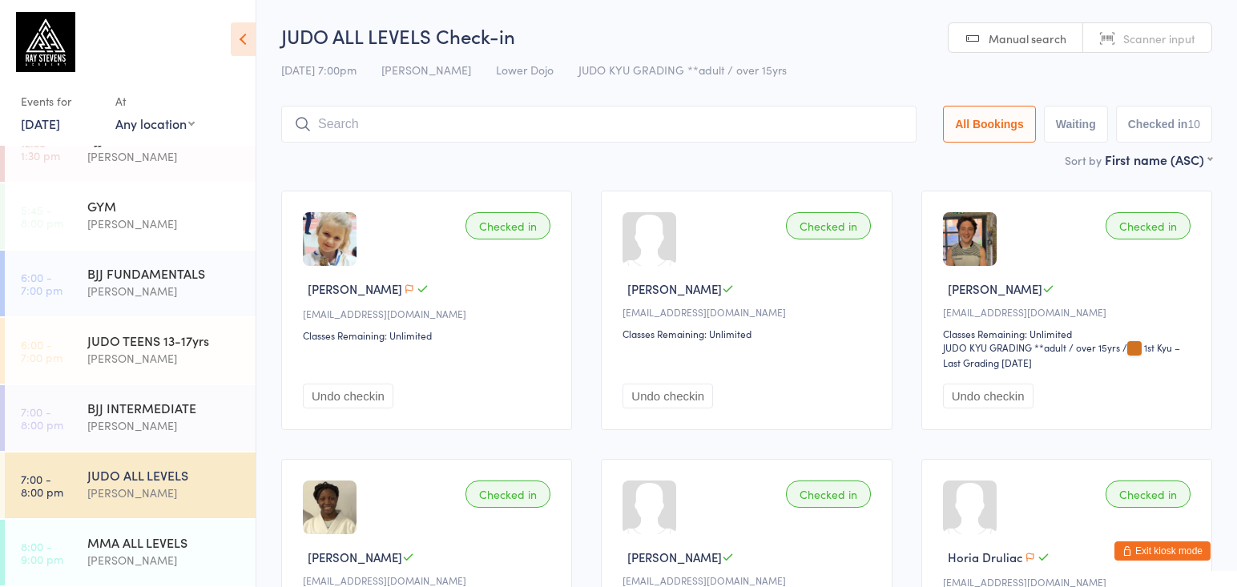
drag, startPoint x: 198, startPoint y: 304, endPoint x: 429, endPoint y: 280, distance: 232.0
click at [199, 304] on div "BJJ FUNDAMENTALS [PERSON_NAME]" at bounding box center [171, 282] width 168 height 63
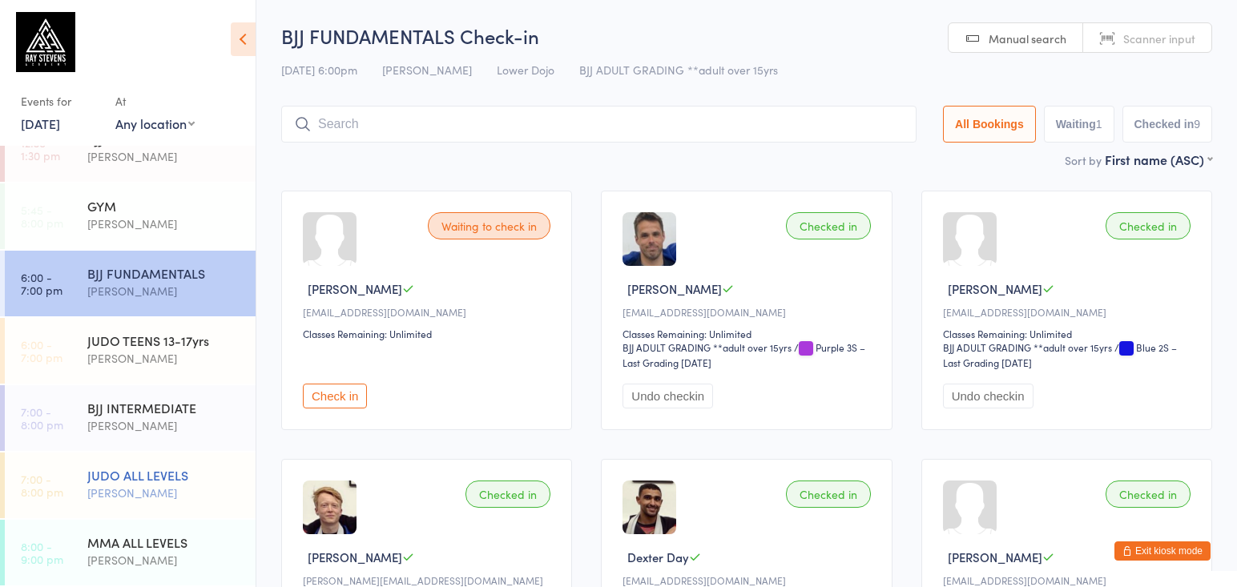
click at [167, 500] on div "[PERSON_NAME]" at bounding box center [164, 493] width 155 height 18
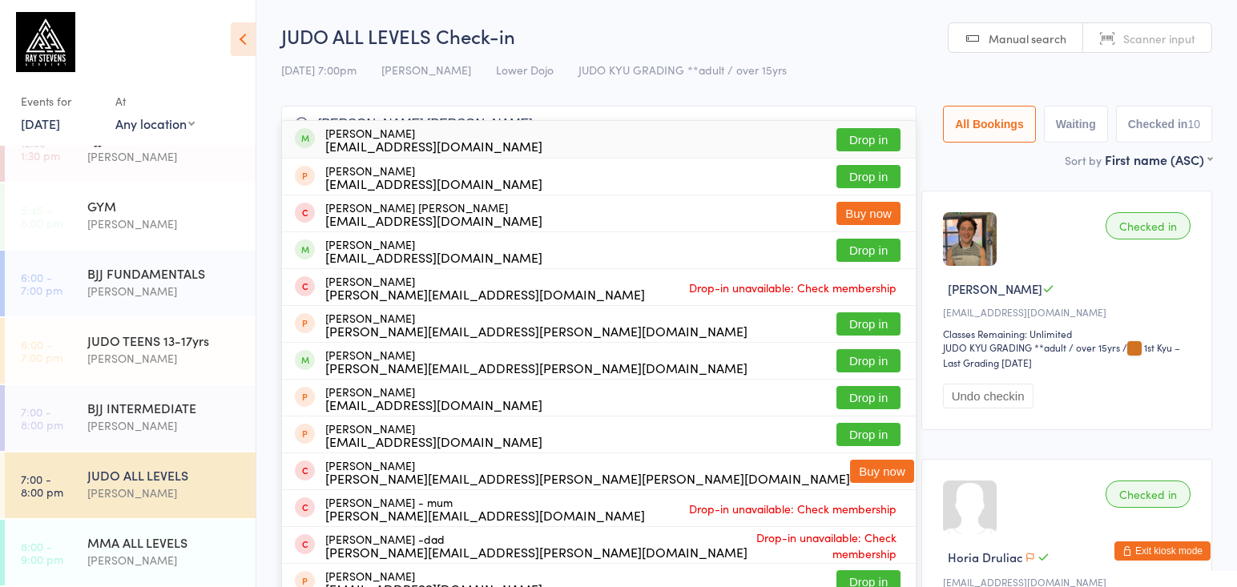
type input "[PERSON_NAME] [PERSON_NAME]"
click at [857, 143] on button "Drop in" at bounding box center [869, 139] width 64 height 23
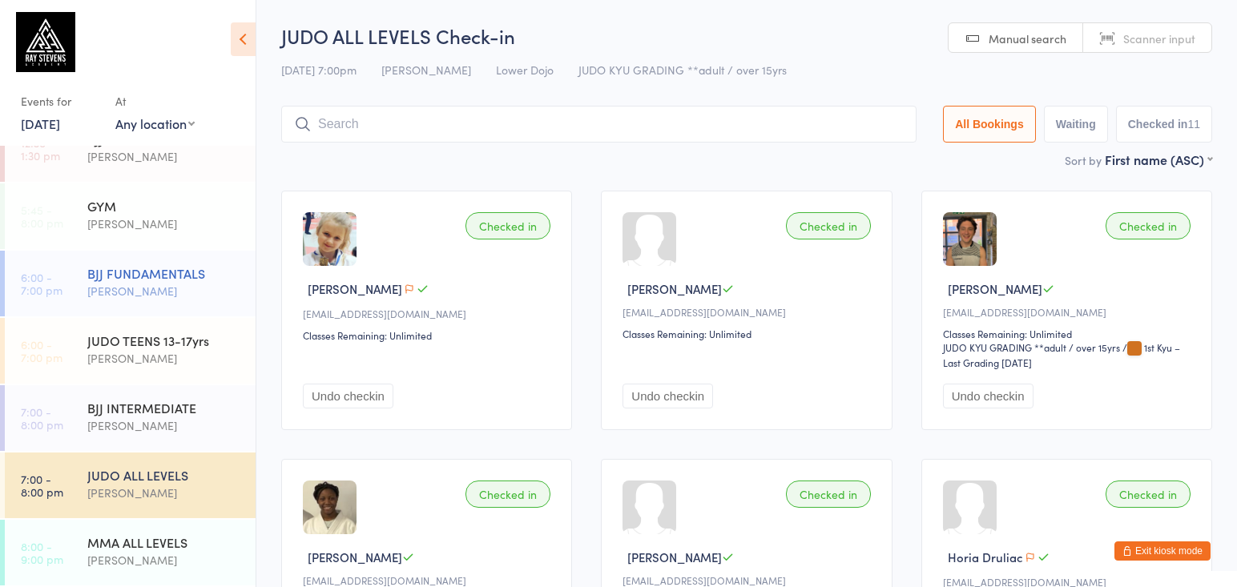
click at [45, 277] on time "6:00 - 7:00 pm" at bounding box center [42, 284] width 42 height 26
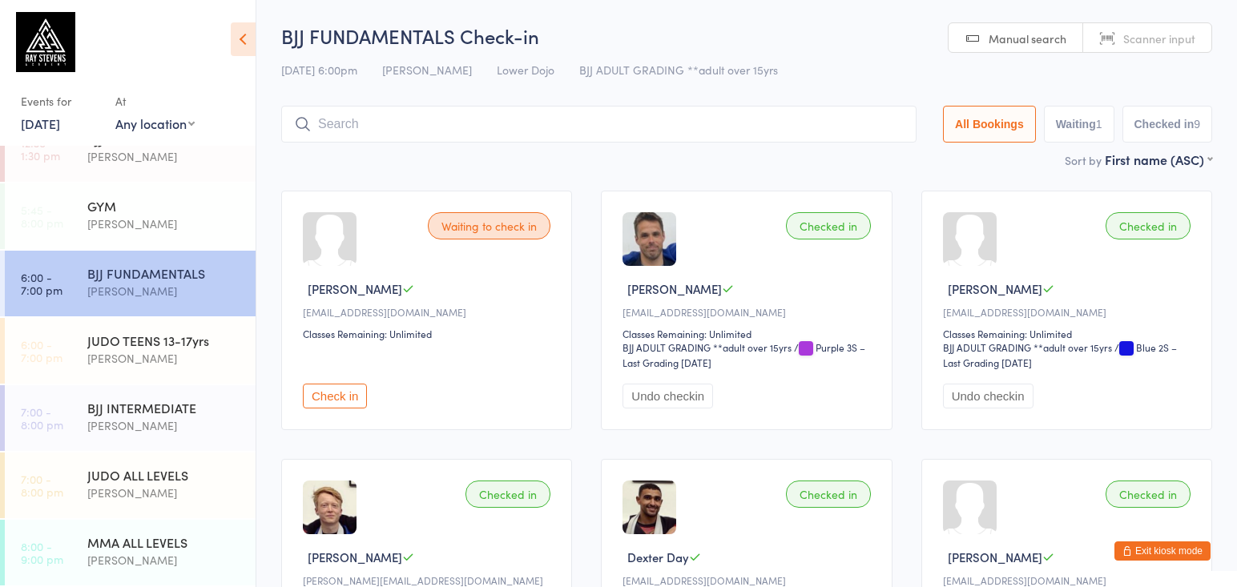
drag, startPoint x: 189, startPoint y: 498, endPoint x: 486, endPoint y: 232, distance: 397.9
click at [189, 498] on div "[PERSON_NAME]" at bounding box center [164, 493] width 155 height 18
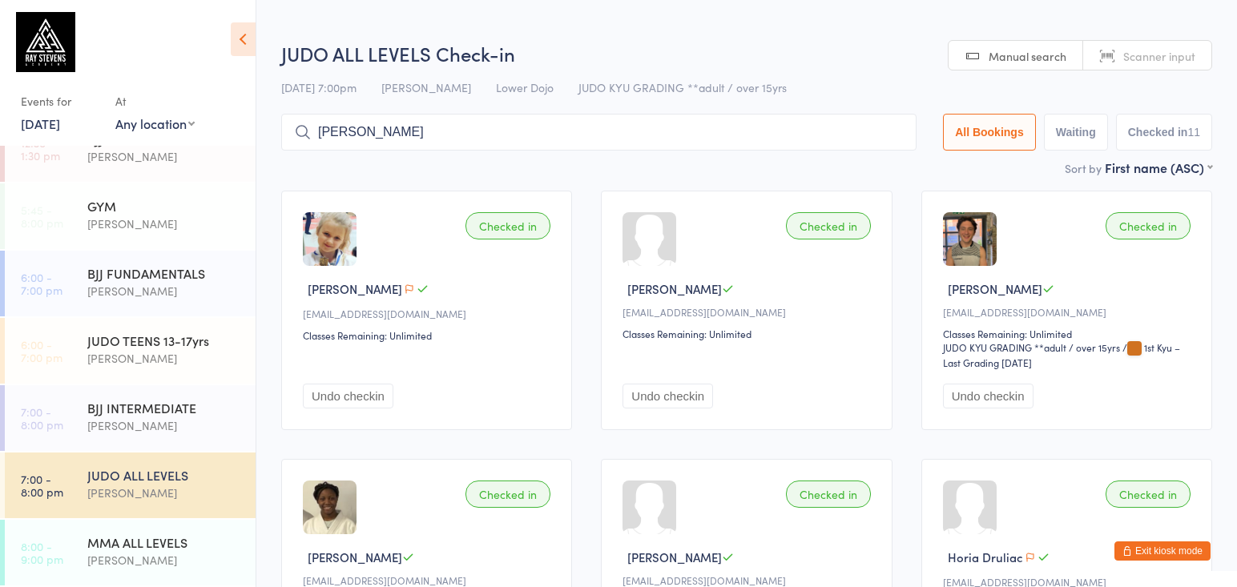
type input "[PERSON_NAME]"
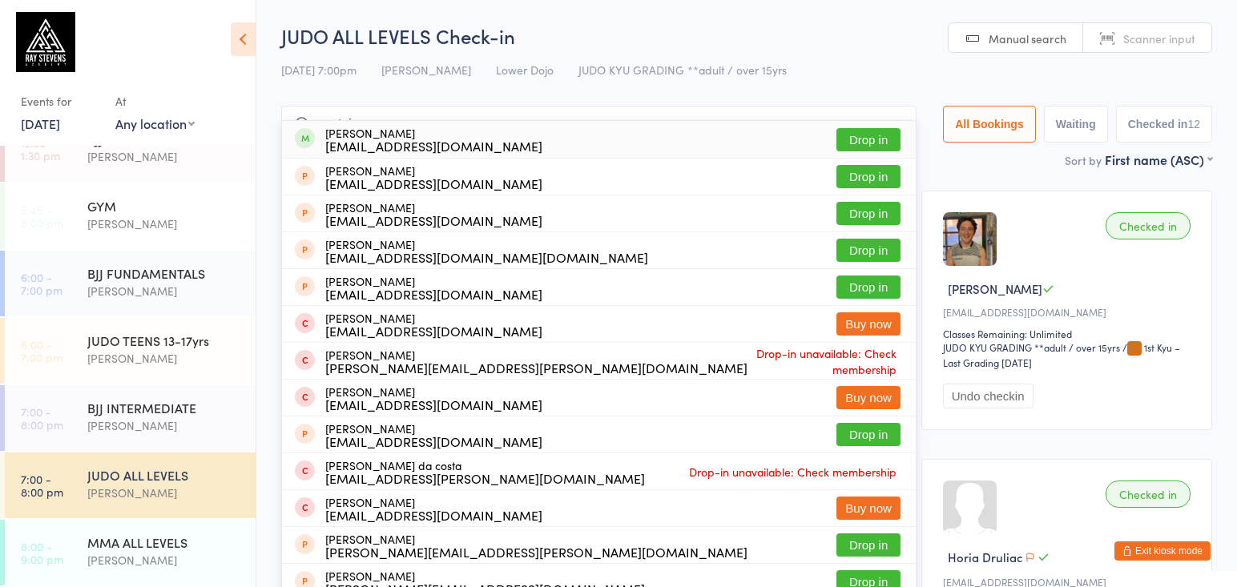
type input "contain"
drag, startPoint x: 540, startPoint y: 95, endPoint x: 853, endPoint y: 136, distance: 316.0
click at [853, 136] on button "Drop in" at bounding box center [869, 139] width 64 height 23
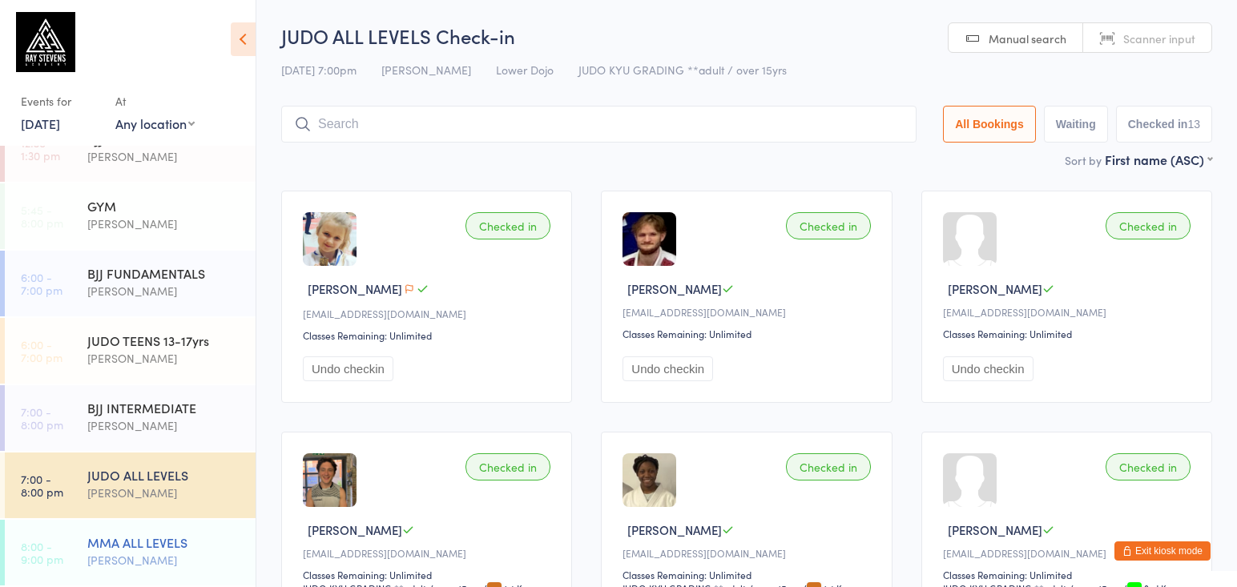
click at [218, 537] on div "MMA ALL LEVELS" at bounding box center [164, 543] width 155 height 18
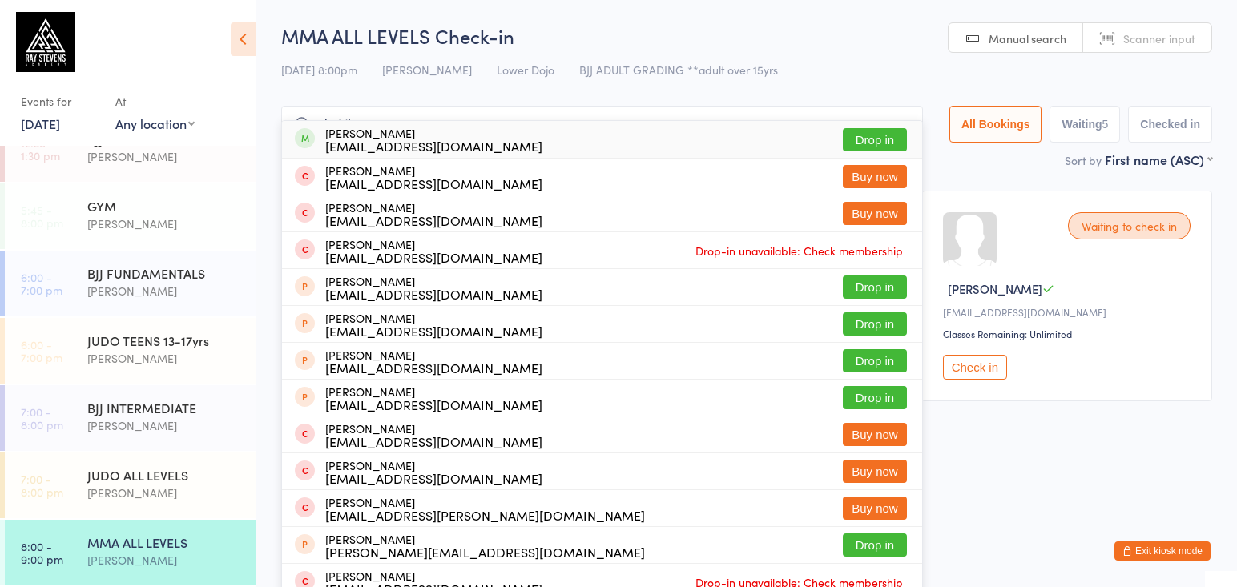
type input "shakib"
click at [873, 135] on button "Drop in" at bounding box center [875, 139] width 64 height 23
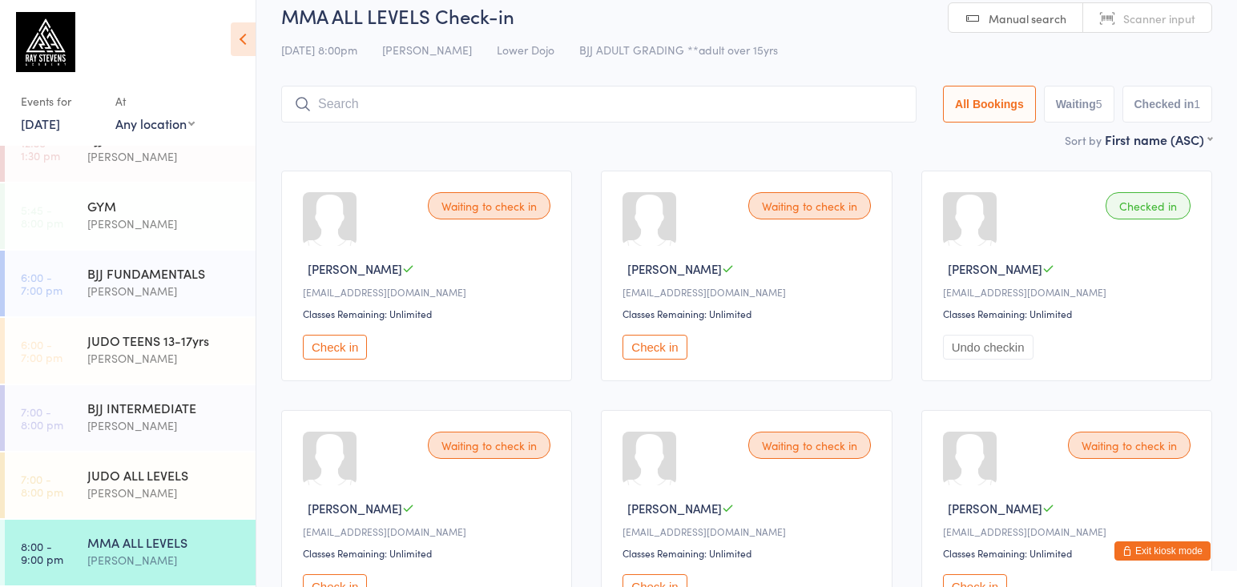
scroll to position [21, 0]
click at [680, 358] on button "Check in" at bounding box center [655, 346] width 64 height 25
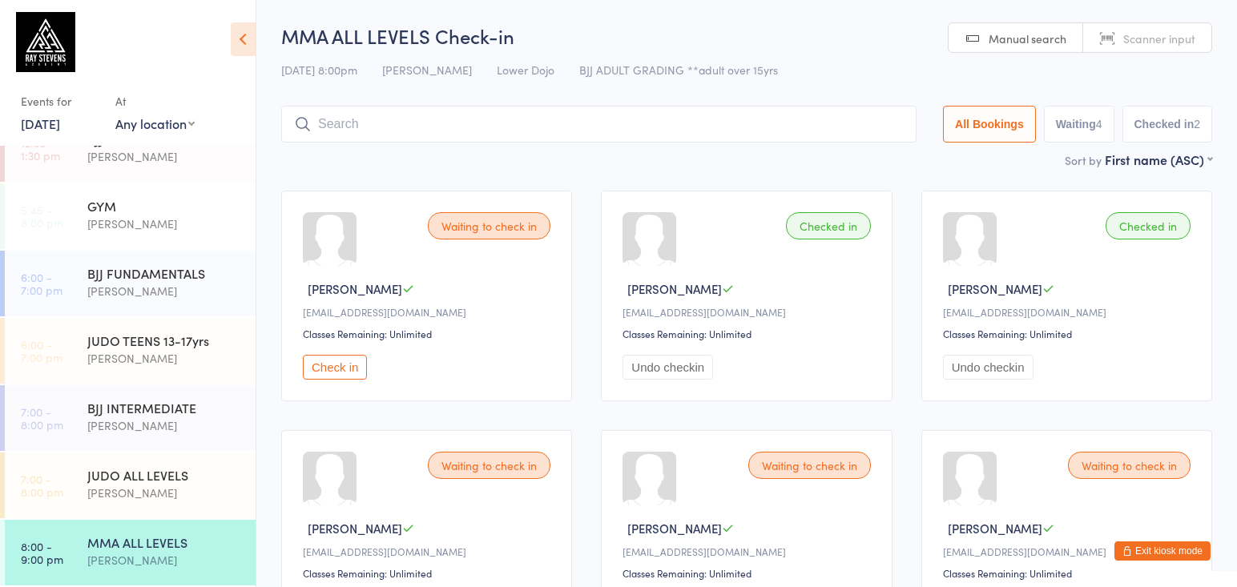
scroll to position [0, 0]
click at [757, 119] on input "search" at bounding box center [599, 124] width 636 height 37
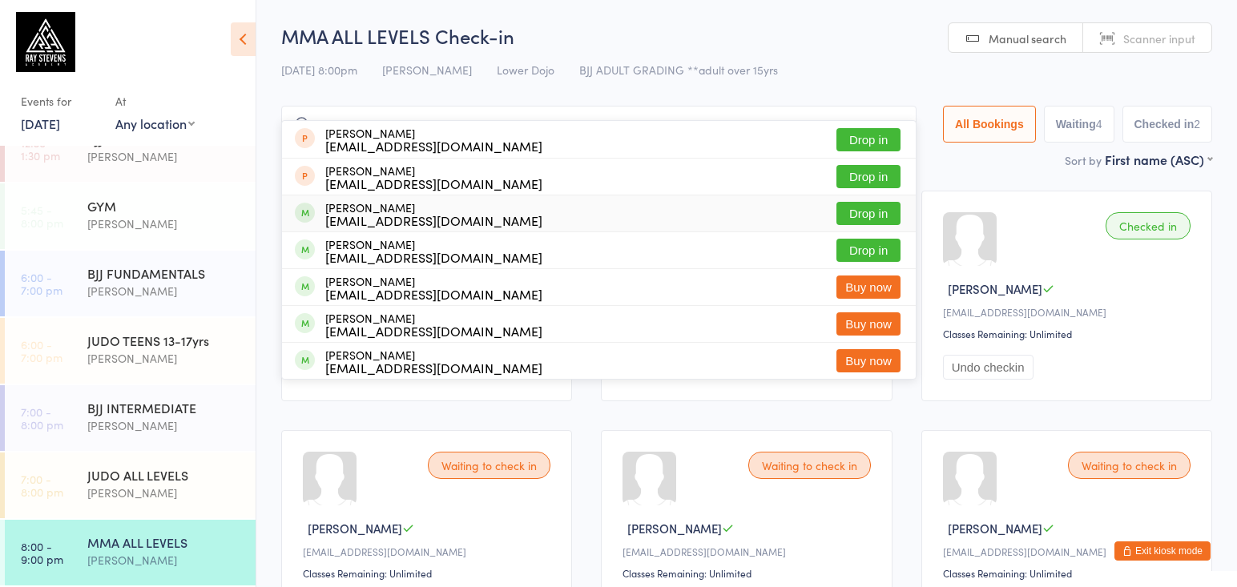
type input "nass"
click at [866, 215] on button "Drop in" at bounding box center [869, 213] width 64 height 23
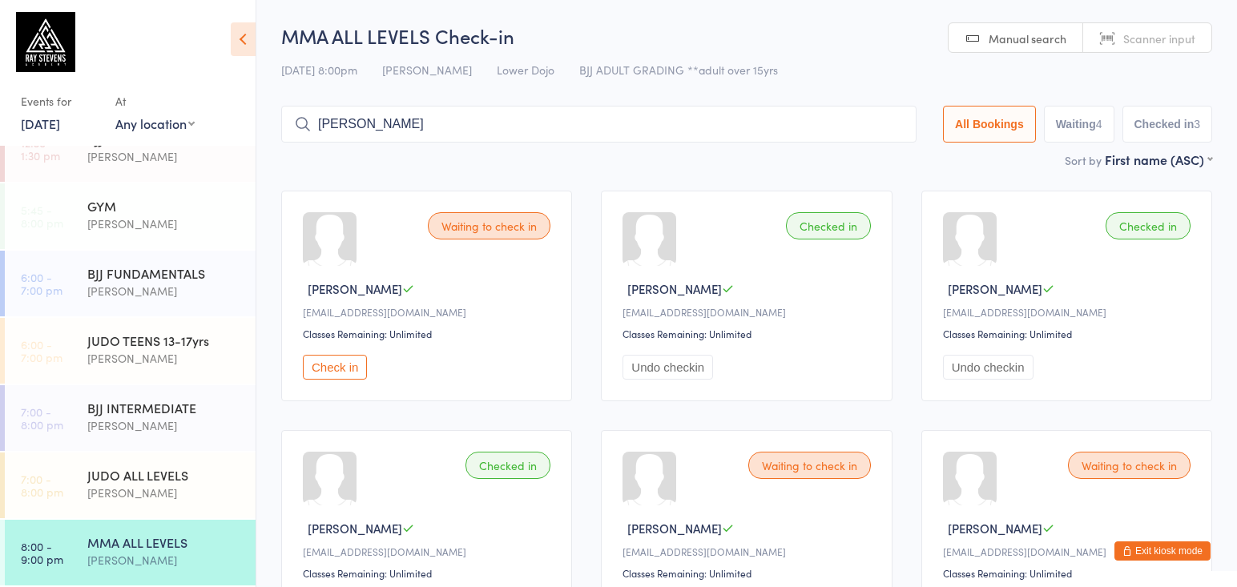
type input "[PERSON_NAME]"
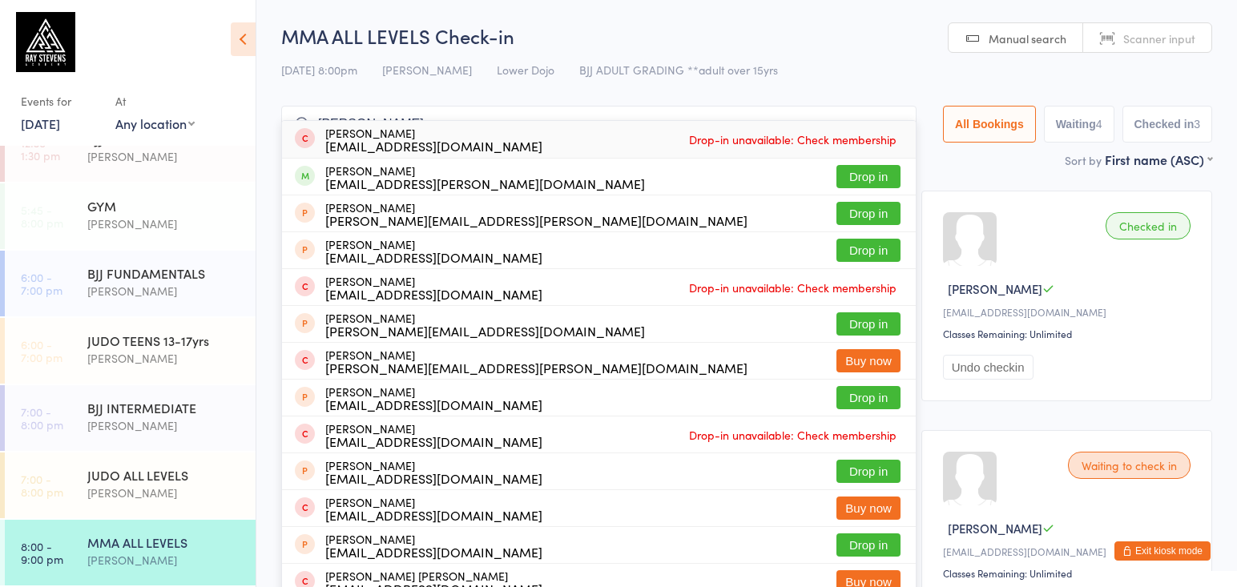
click at [897, 115] on input "[PERSON_NAME]" at bounding box center [599, 124] width 636 height 37
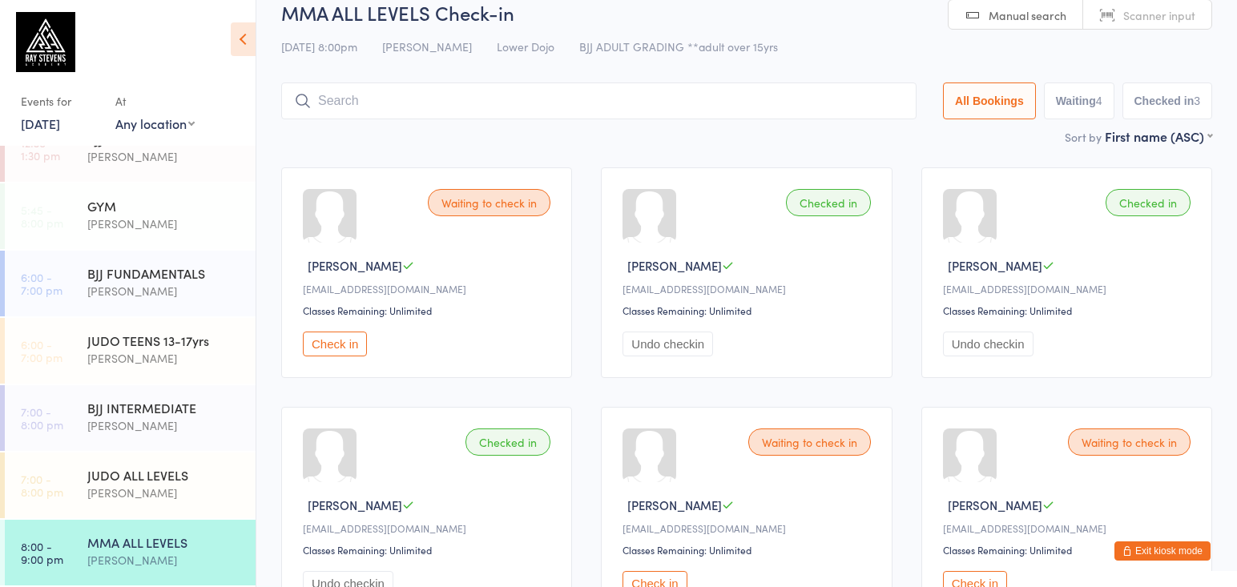
scroll to position [88, 0]
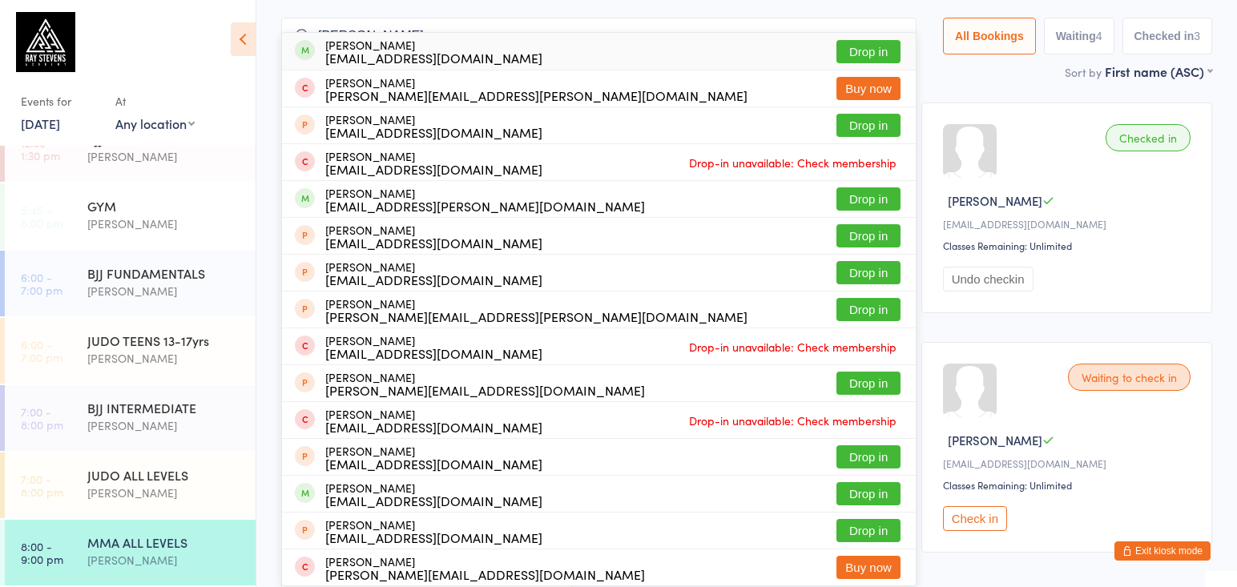
type input "[PERSON_NAME]"
click at [870, 50] on button "Drop in" at bounding box center [869, 51] width 64 height 23
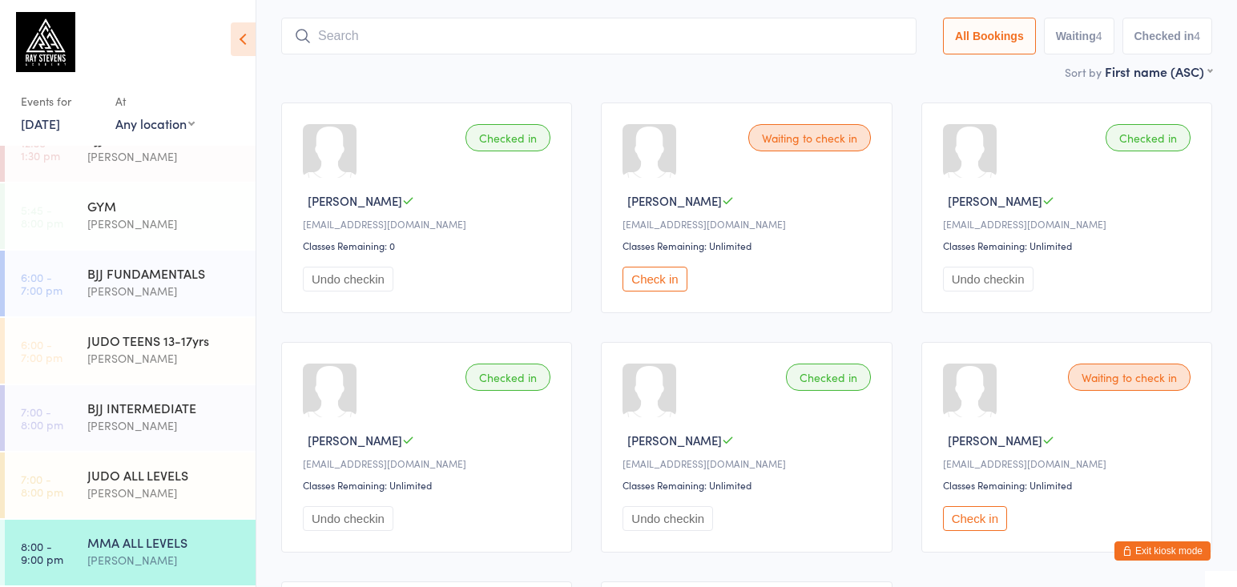
click at [666, 273] on button "Check in" at bounding box center [655, 279] width 64 height 25
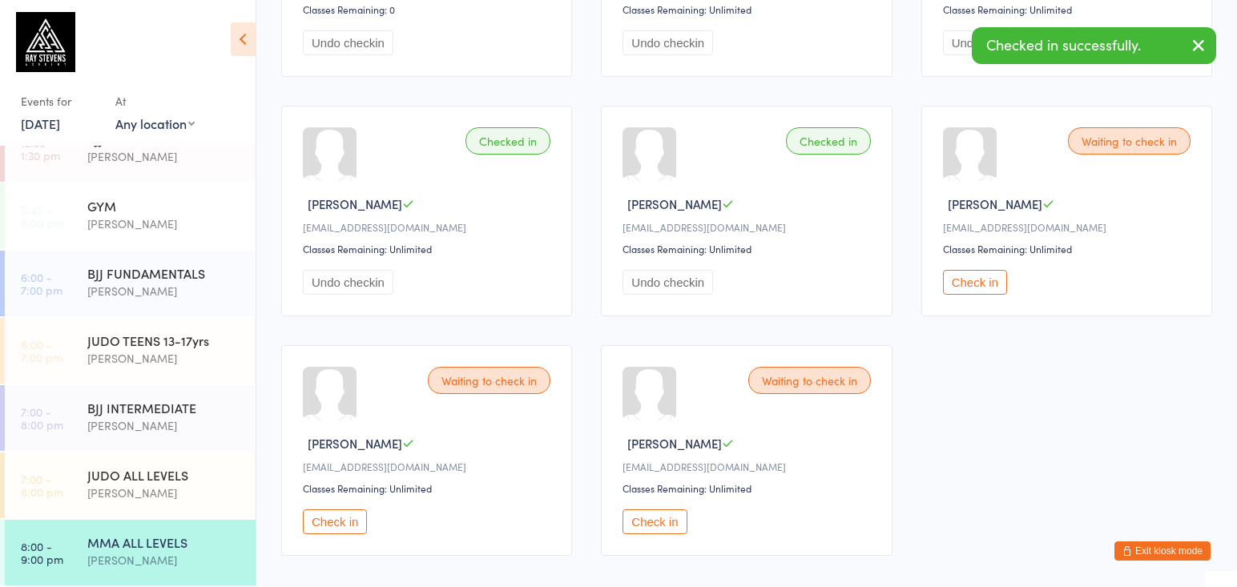
scroll to position [329, 0]
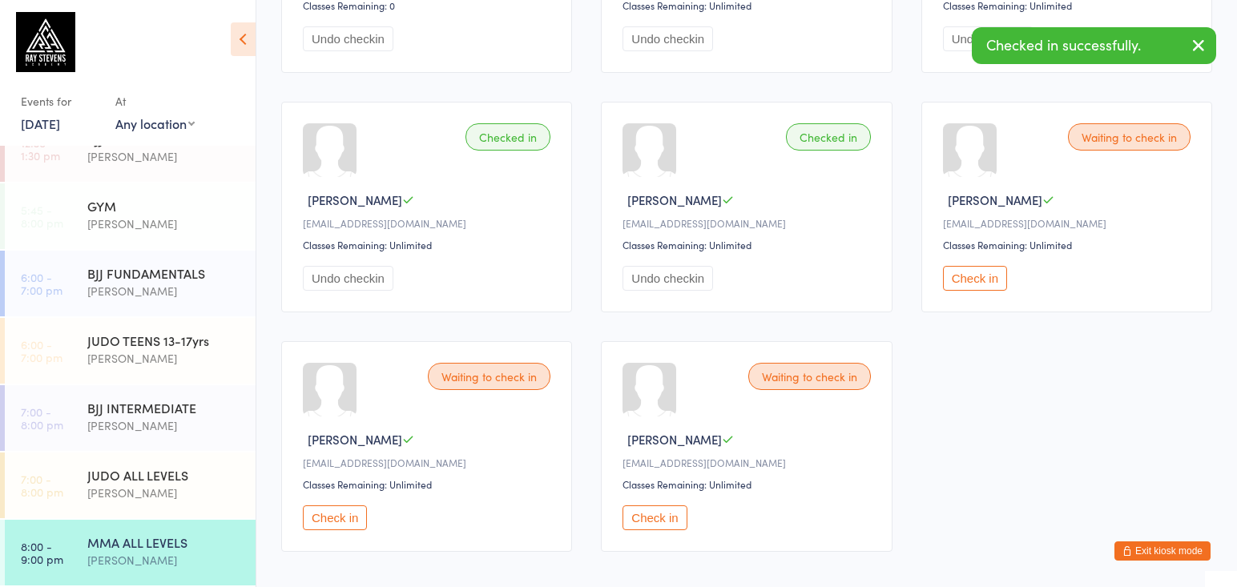
click at [655, 531] on button "Check in" at bounding box center [655, 518] width 64 height 25
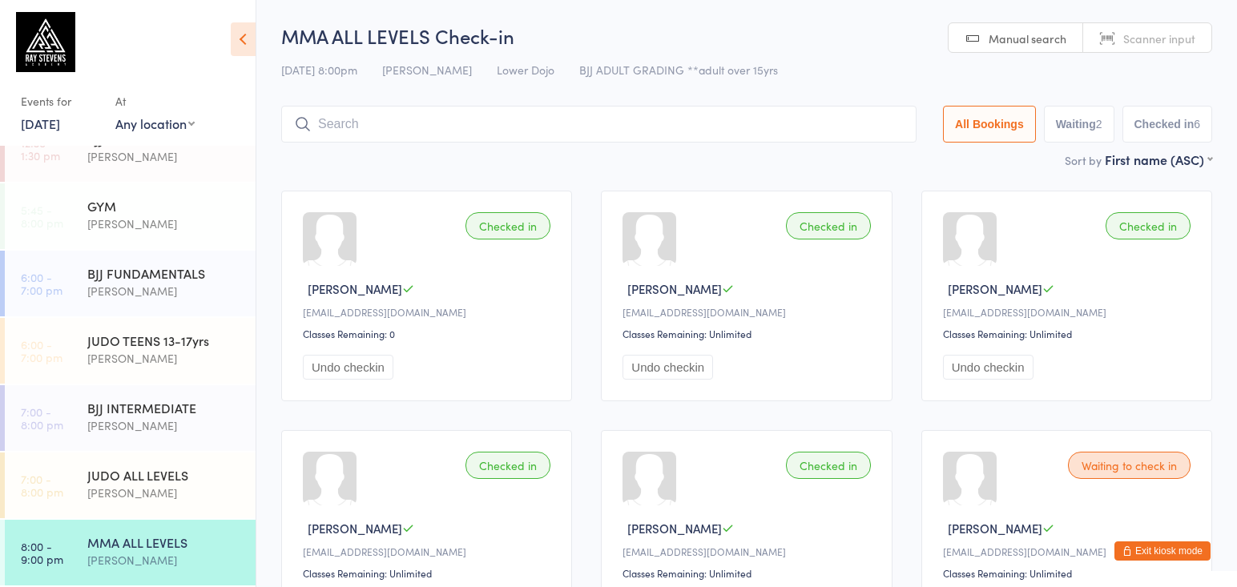
scroll to position [0, 0]
click at [449, 119] on input "search" at bounding box center [599, 124] width 636 height 37
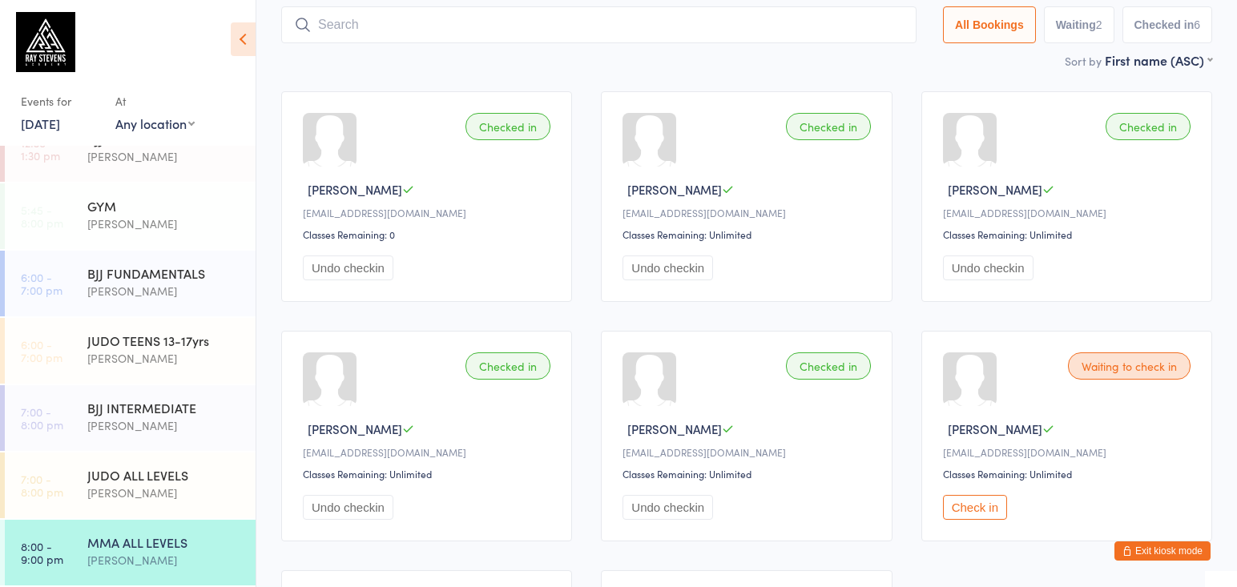
scroll to position [107, 0]
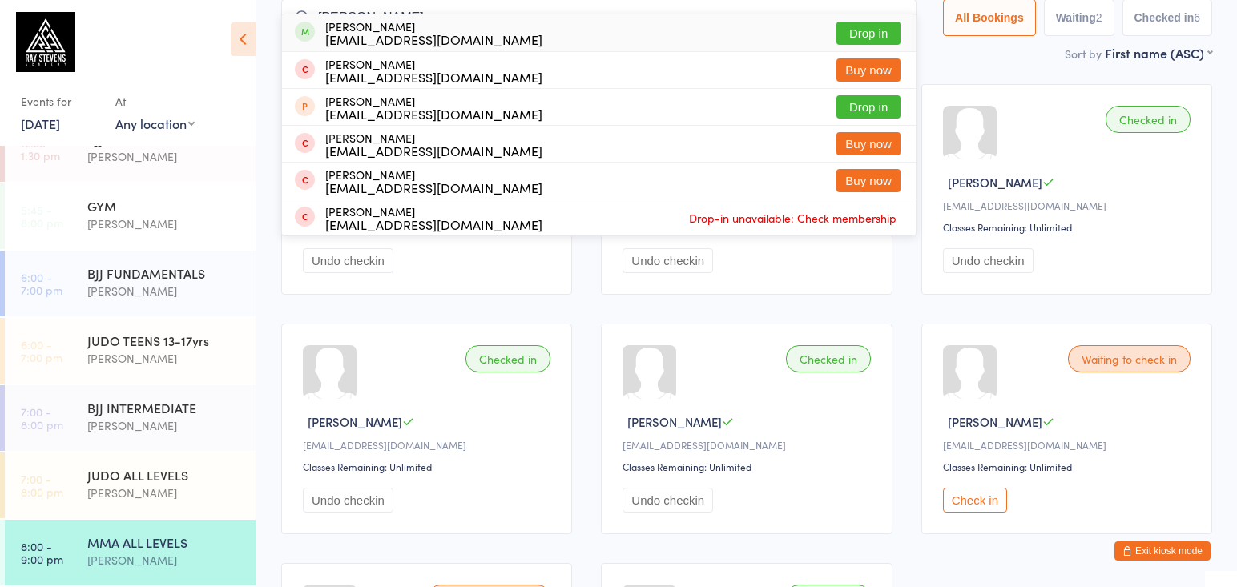
type input "[PERSON_NAME]"
click at [866, 32] on button "Drop in" at bounding box center [869, 33] width 64 height 23
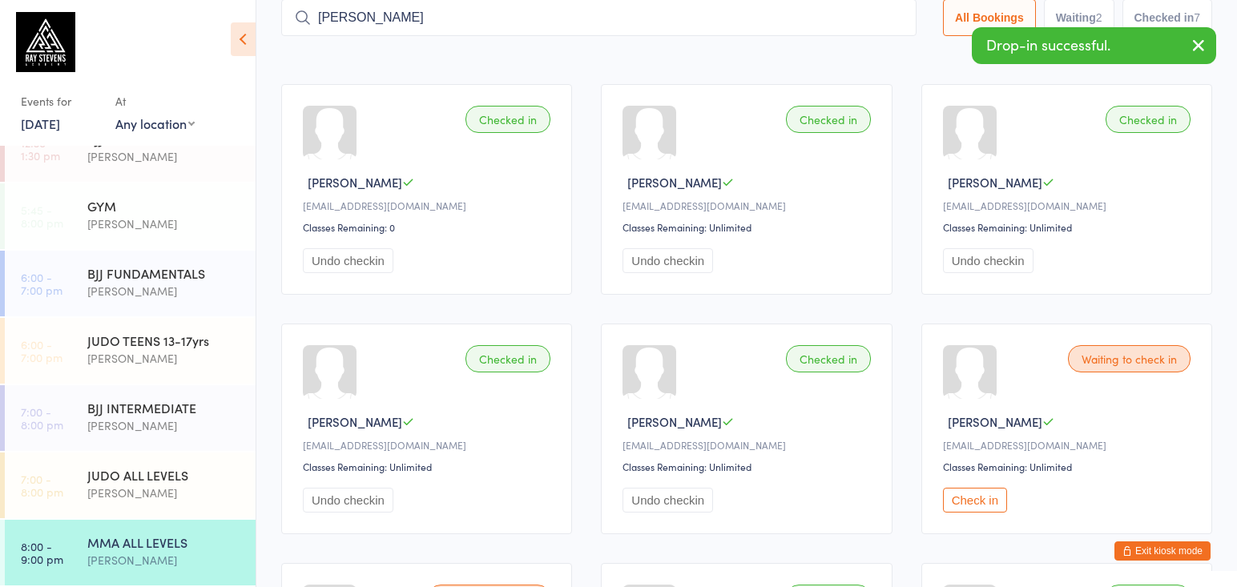
type input "[PERSON_NAME]"
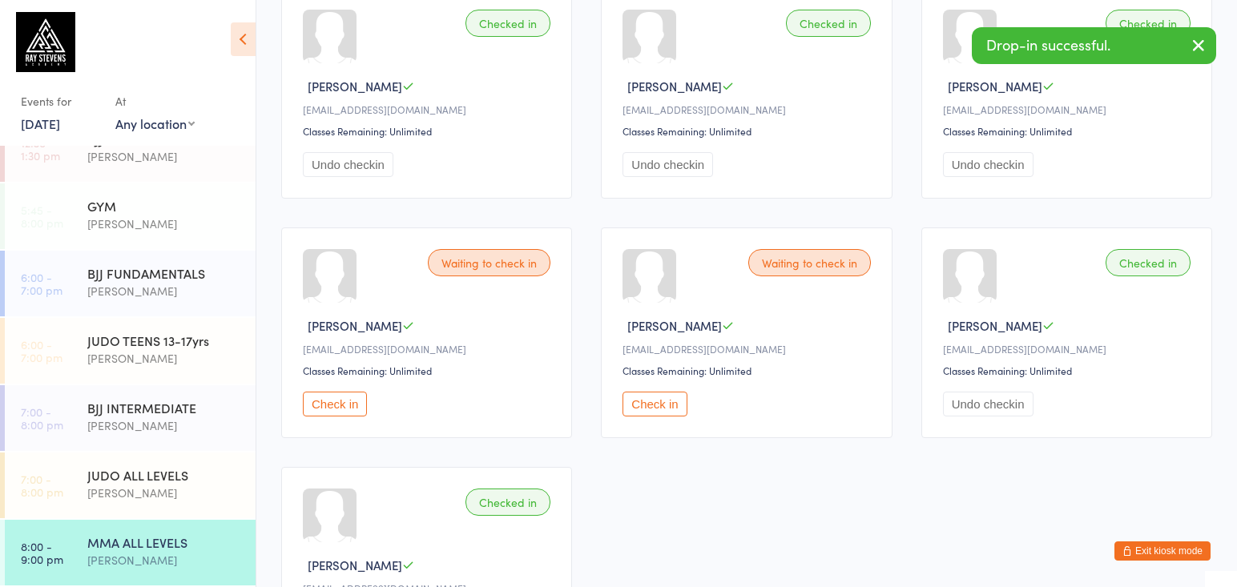
scroll to position [451, 0]
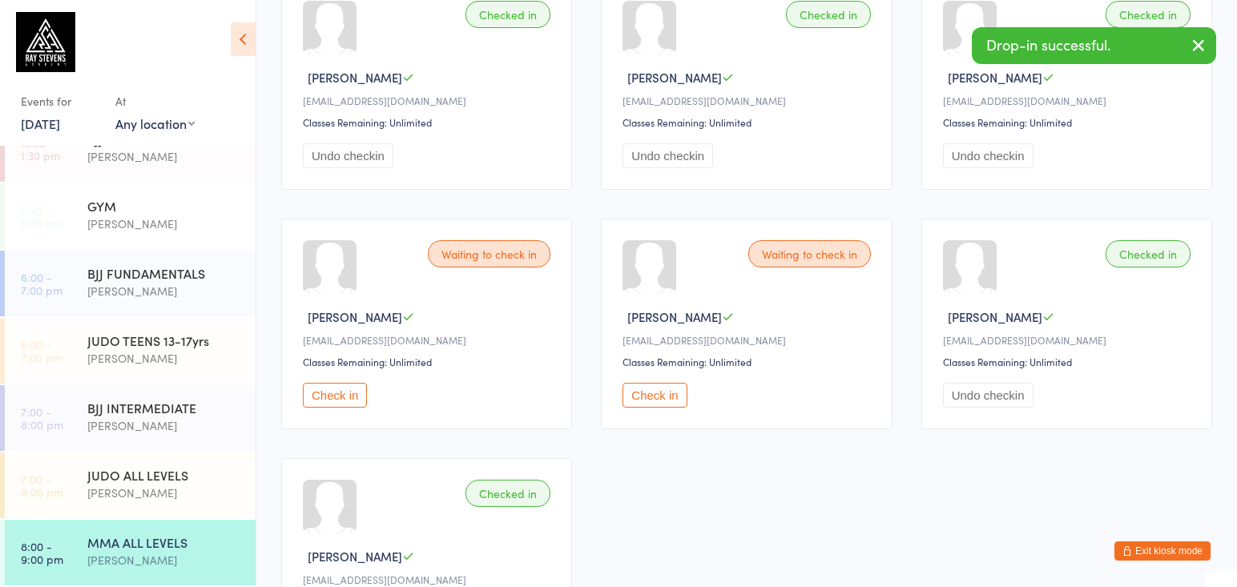
drag, startPoint x: 660, startPoint y: 408, endPoint x: 686, endPoint y: 370, distance: 46.0
click at [660, 408] on button "Check in" at bounding box center [655, 395] width 64 height 25
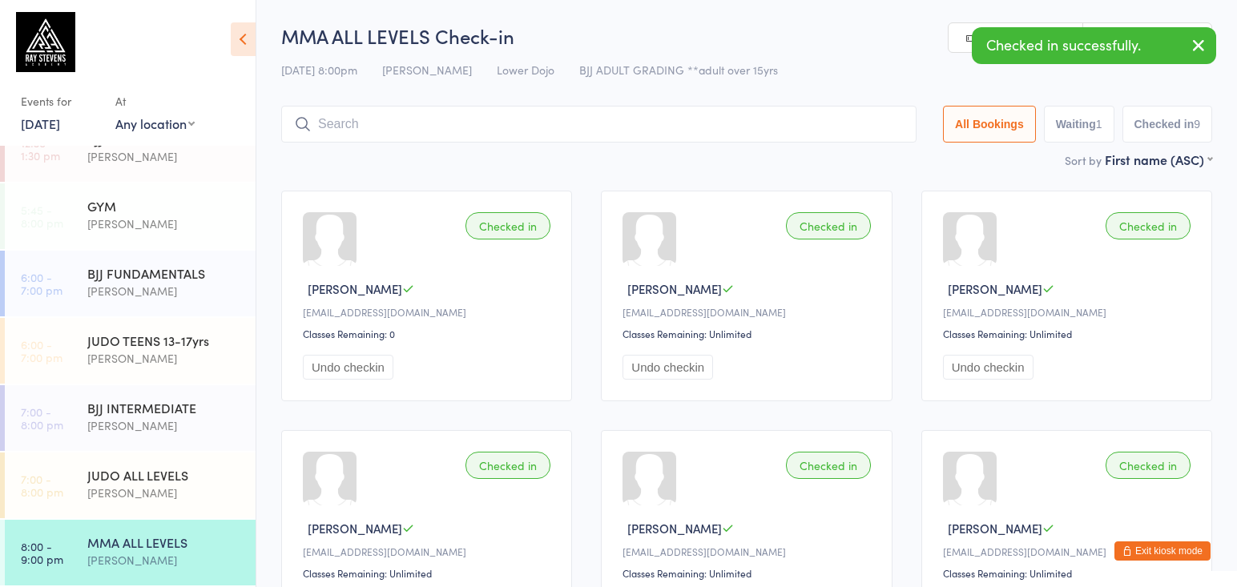
scroll to position [0, 0]
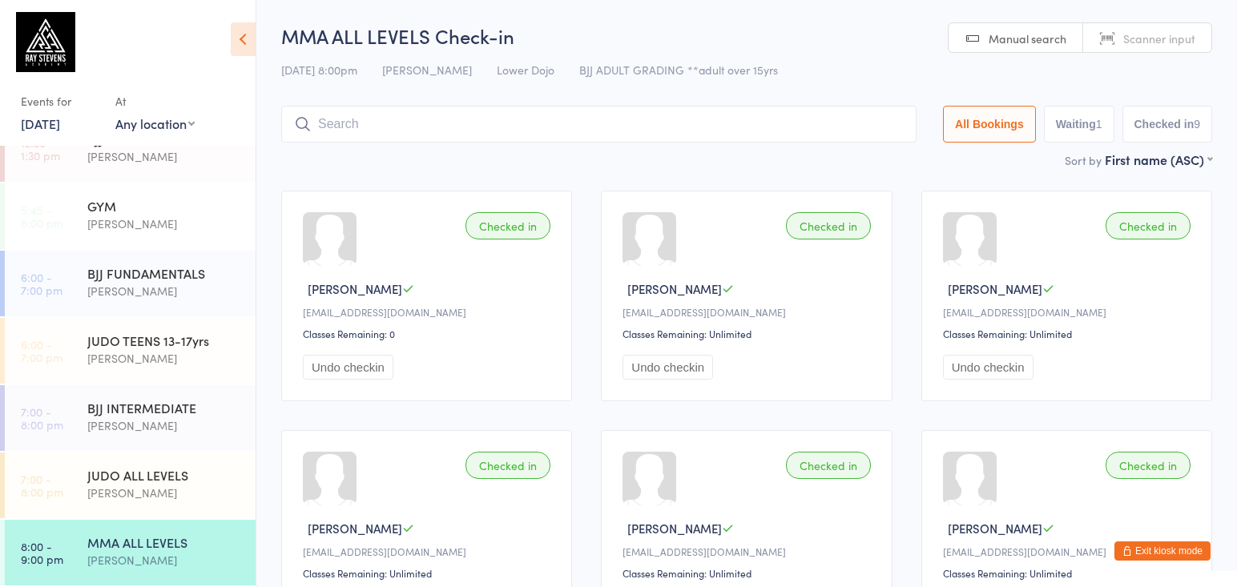
click at [324, 111] on input "search" at bounding box center [599, 124] width 636 height 37
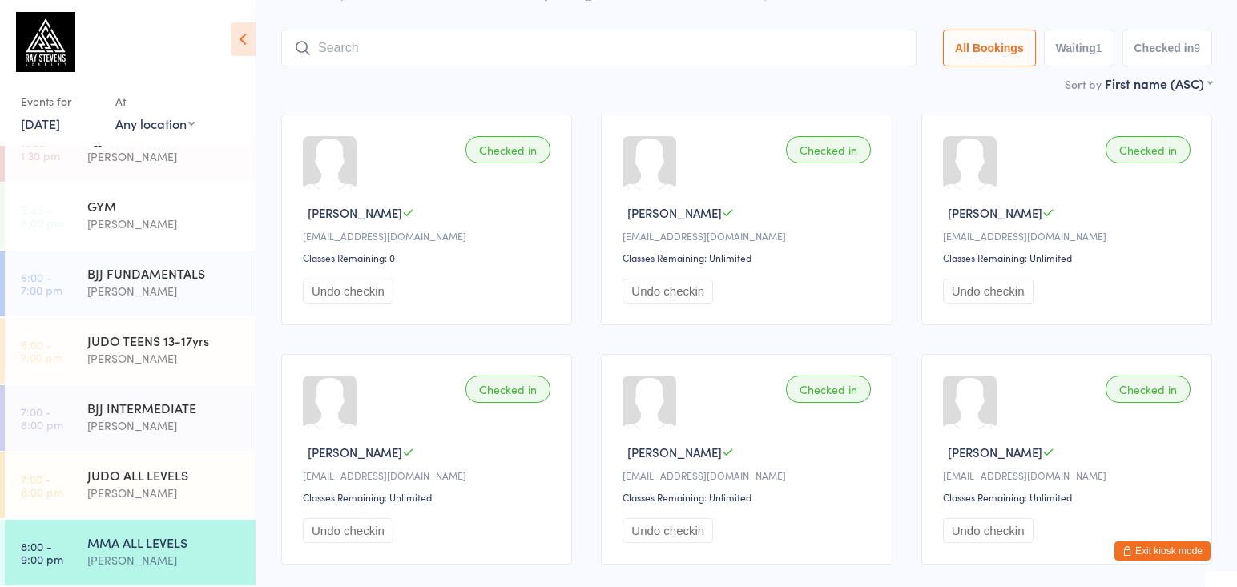
scroll to position [107, 0]
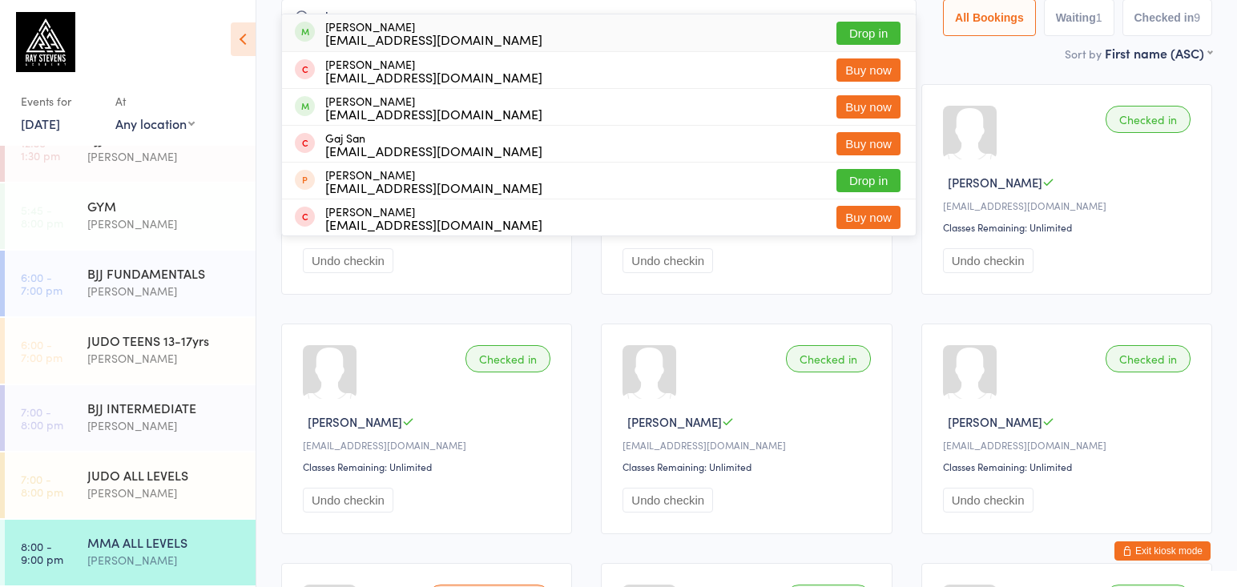
type input "ehsan"
click at [854, 26] on button "Drop in" at bounding box center [869, 33] width 64 height 23
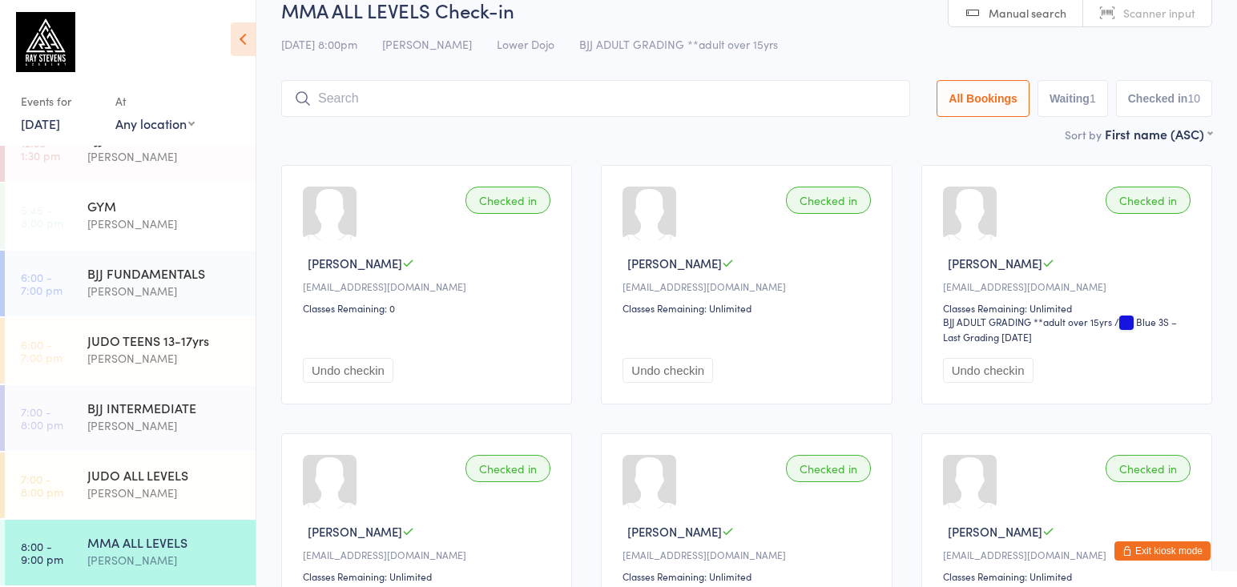
scroll to position [0, 0]
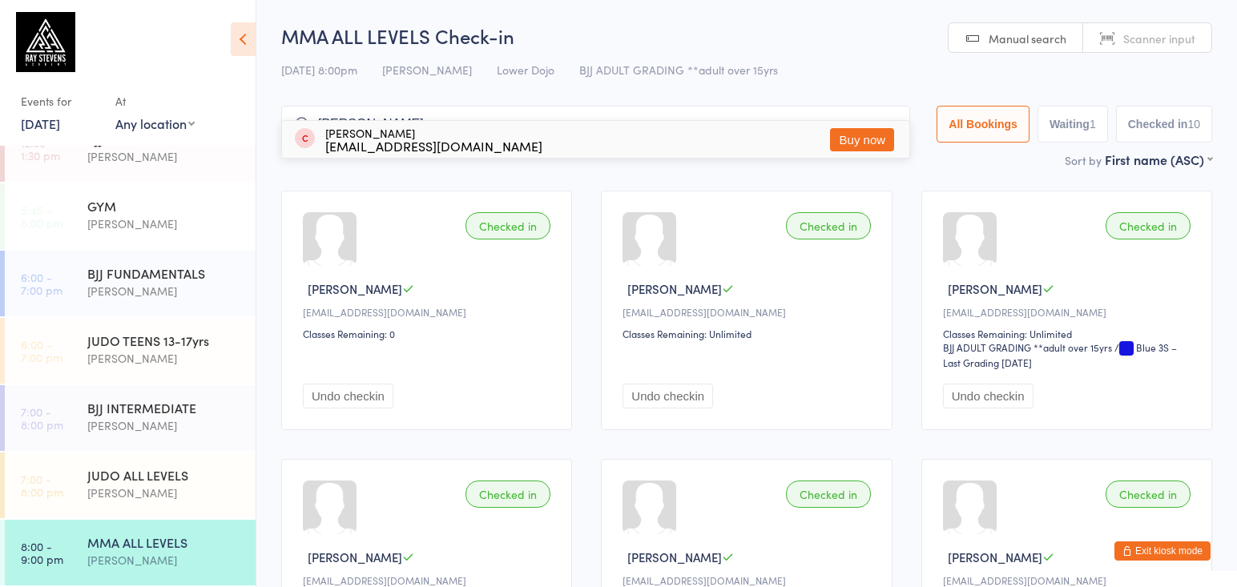
type input "[PERSON_NAME]"
